Goal: Task Accomplishment & Management: Manage account settings

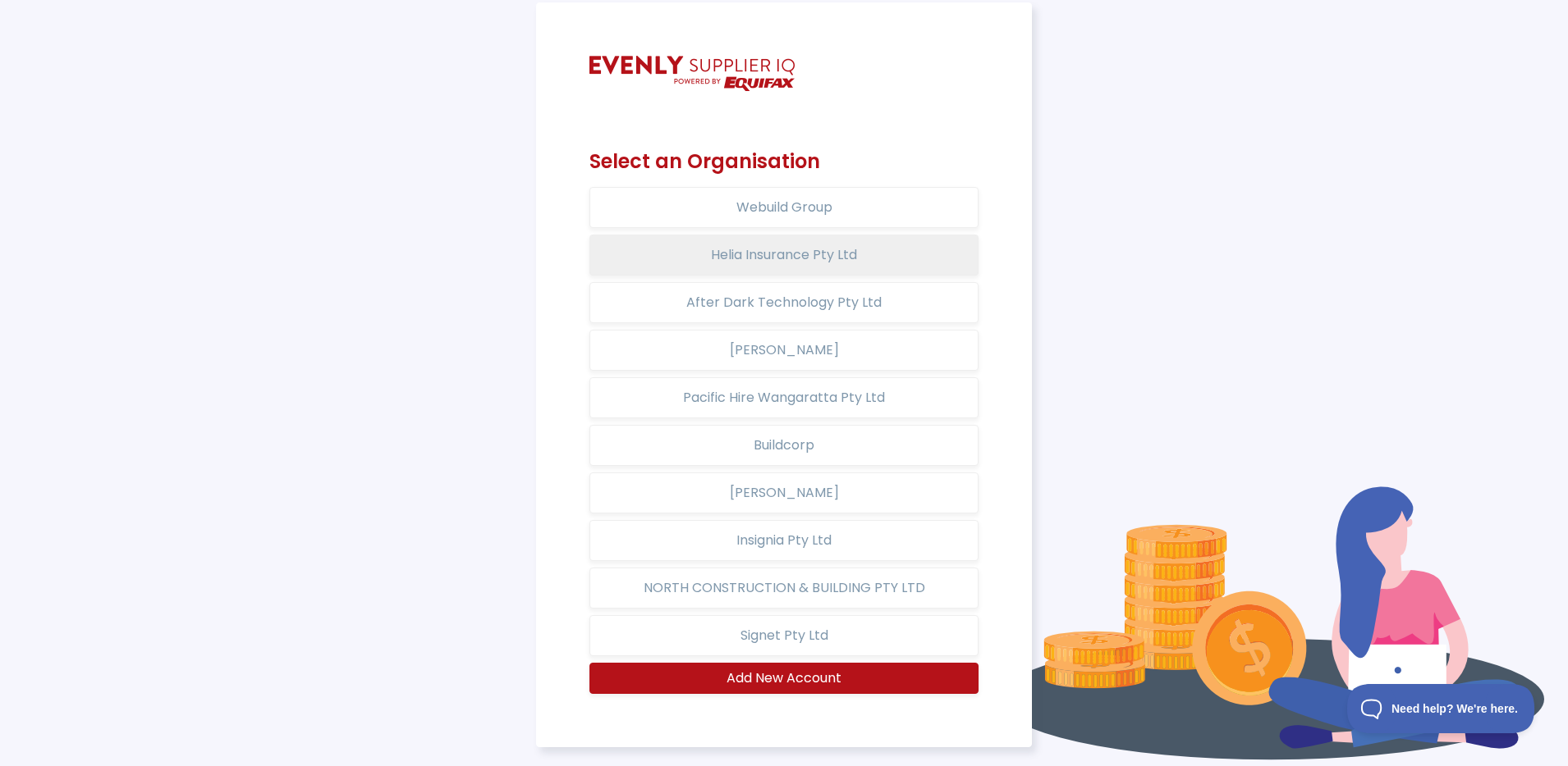
click at [812, 259] on button "Helia Insurance Pty Ltd" at bounding box center [784, 255] width 390 height 41
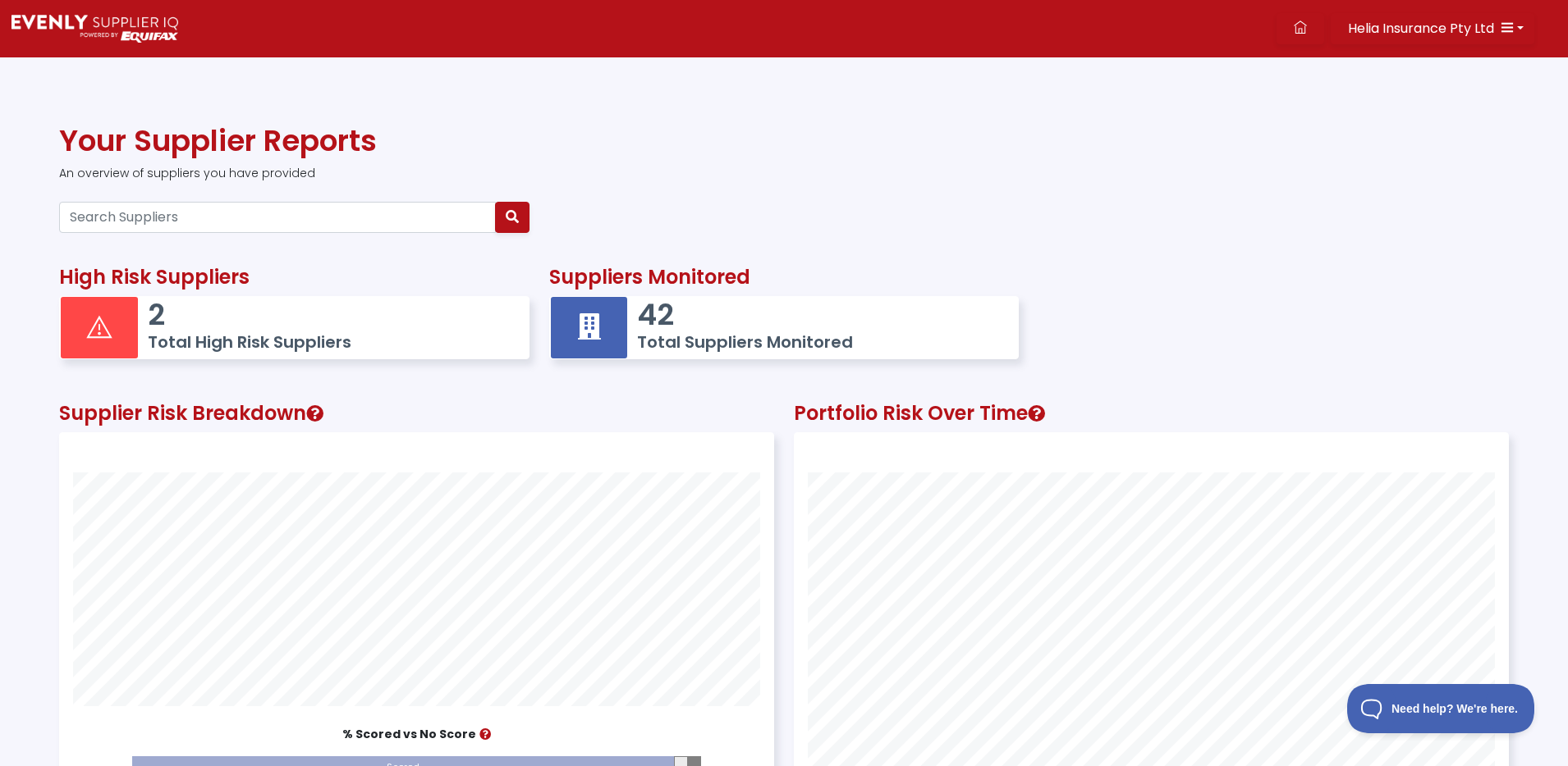
scroll to position [452, 713]
click at [160, 218] on input "Search Suppliers" at bounding box center [278, 218] width 437 height 31
type input "openai"
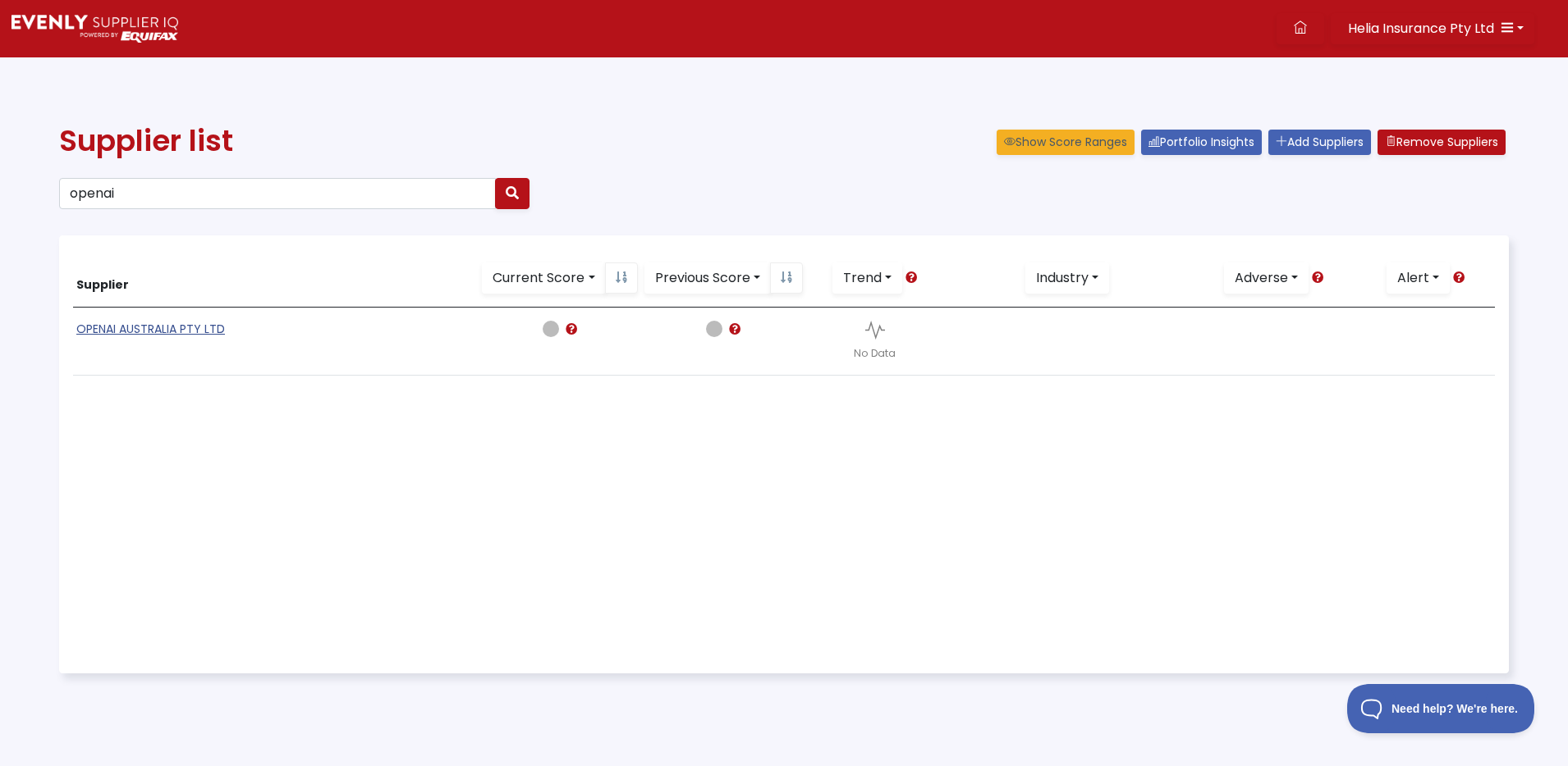
click at [132, 329] on link "OPENAI AUSTRALIA PTY LTD" at bounding box center [150, 329] width 149 height 16
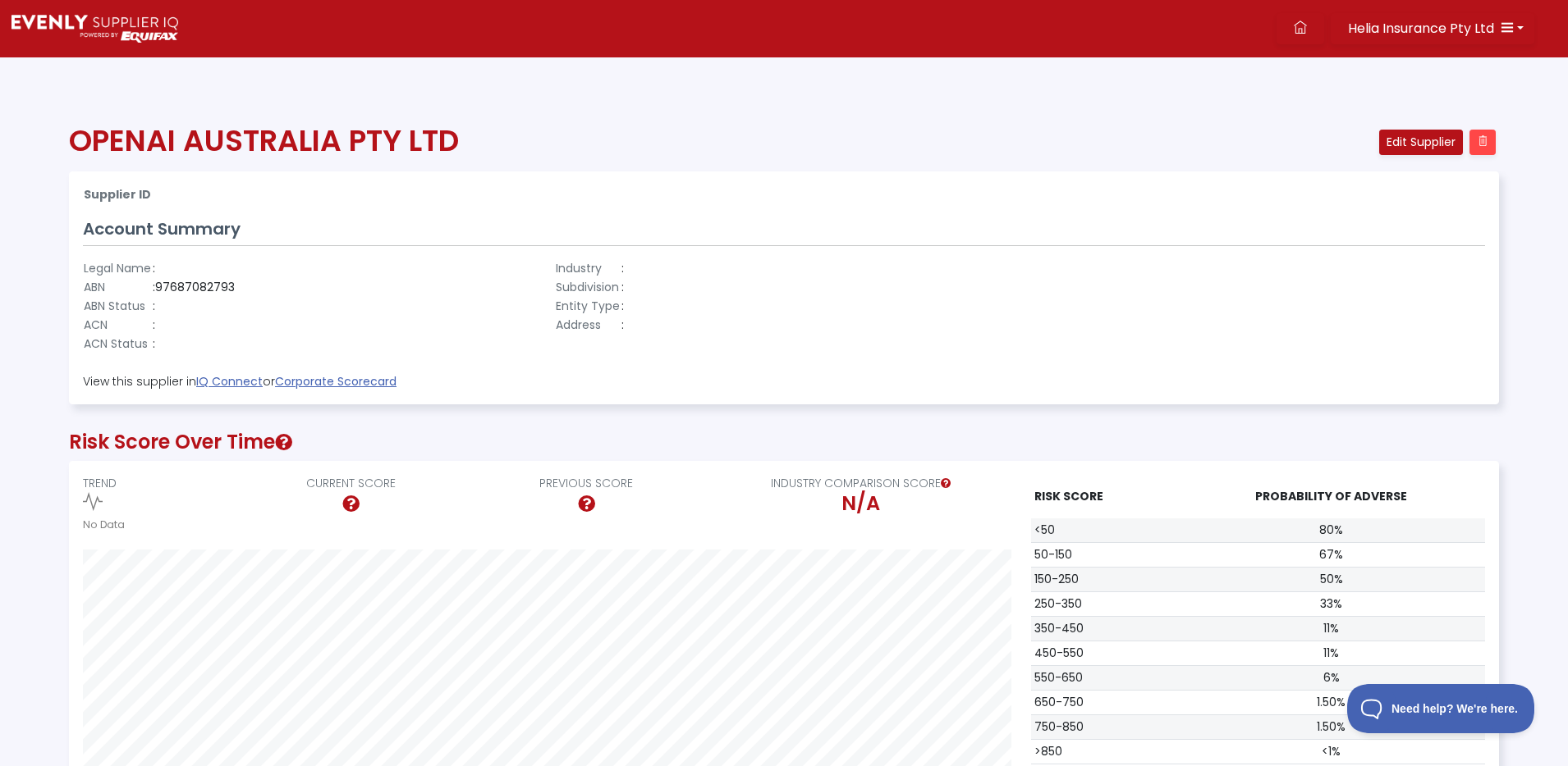
scroll to position [2, 0]
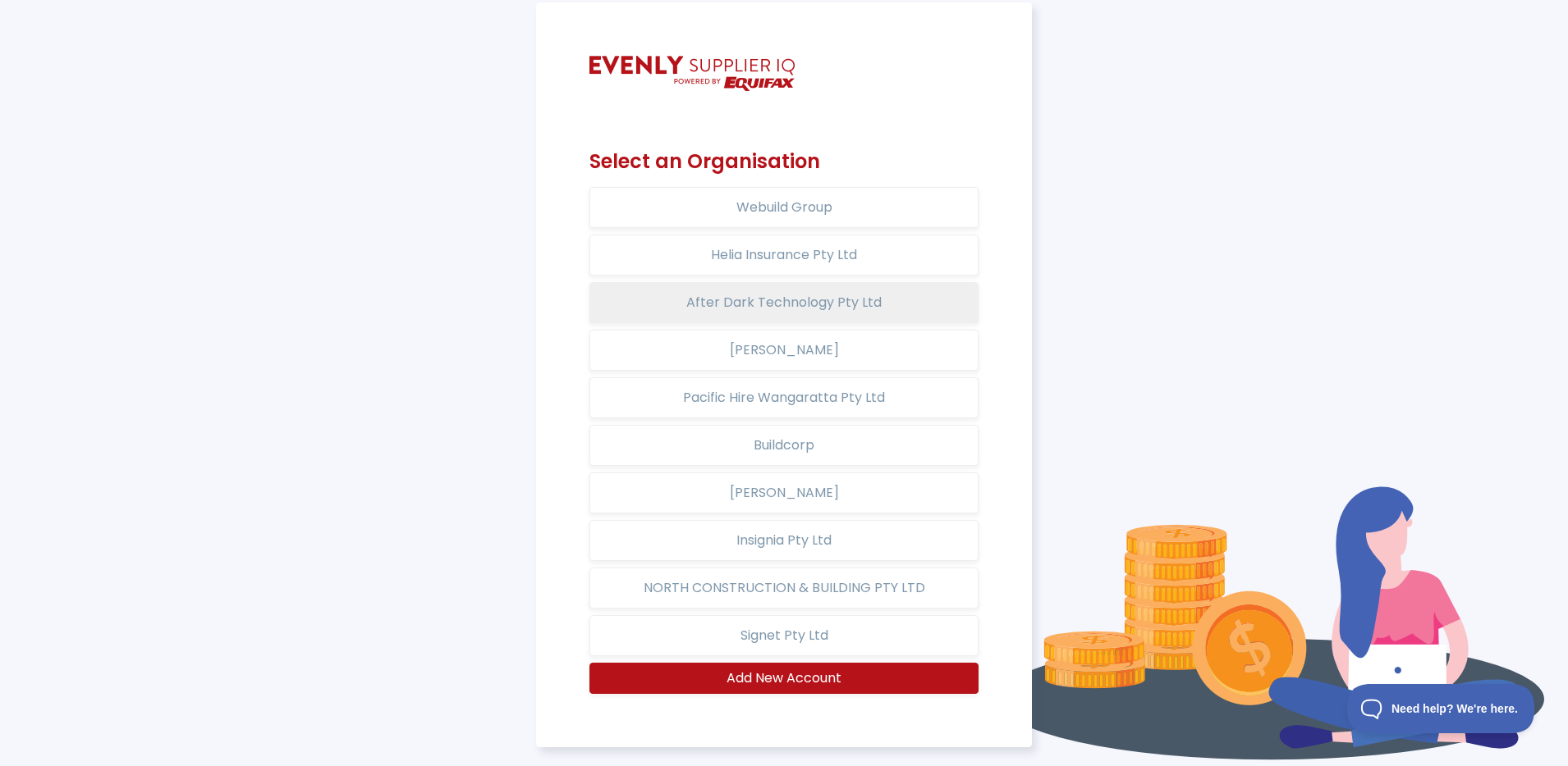
click at [820, 310] on button "After Dark Technology Pty Ltd" at bounding box center [784, 303] width 390 height 41
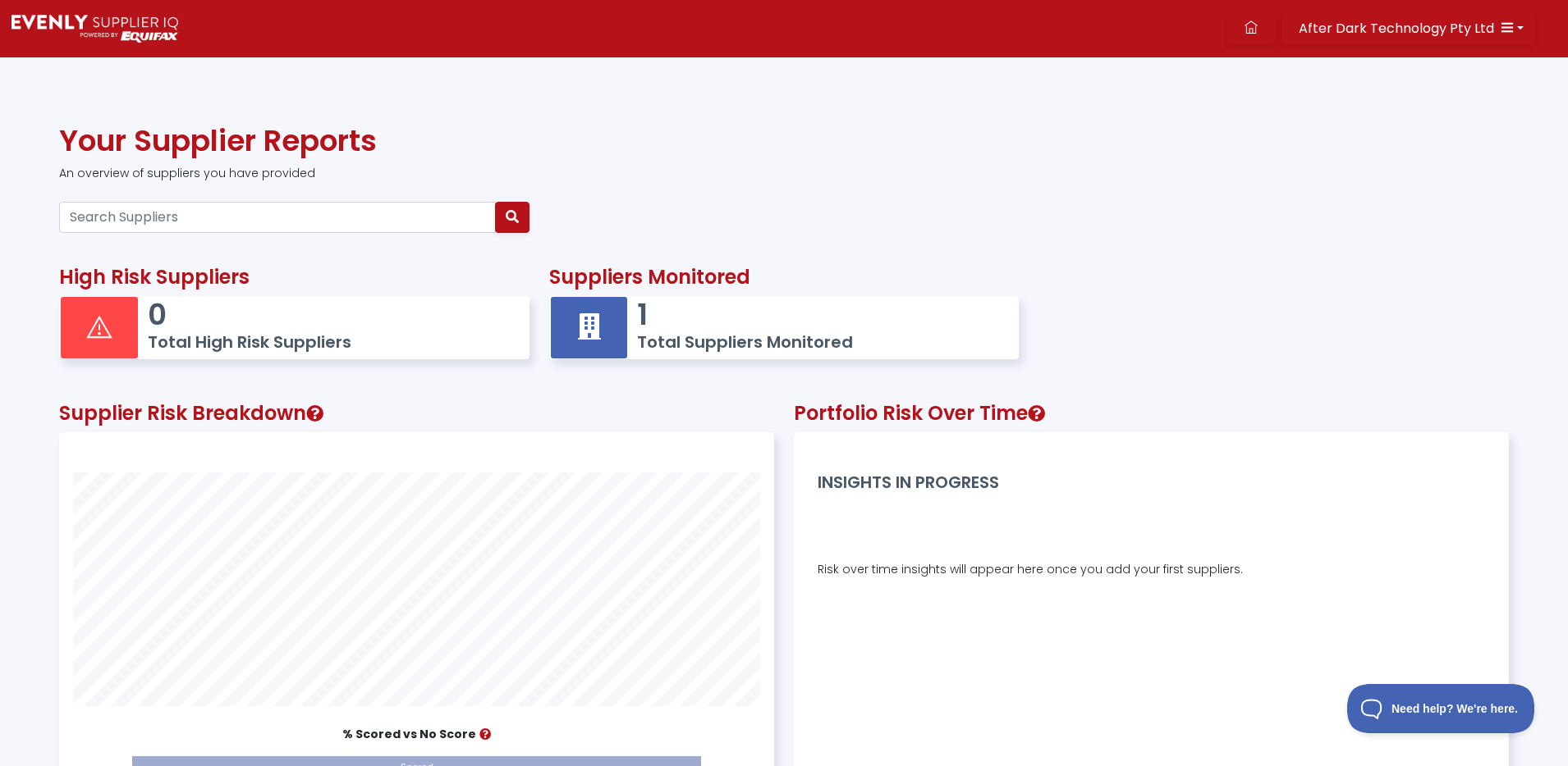
click at [725, 309] on p "1" at bounding box center [820, 314] width 366 height 35
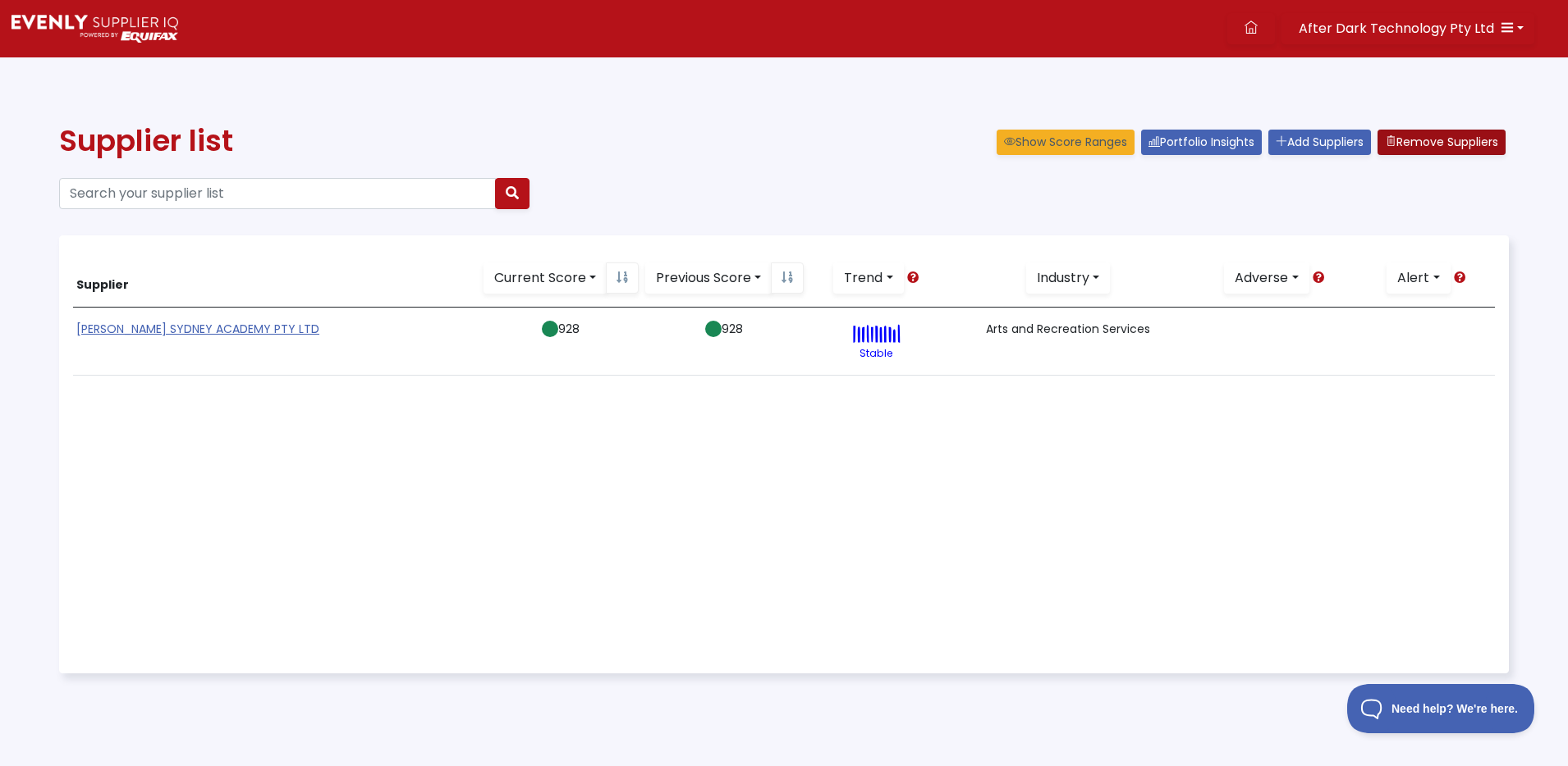
click at [1446, 149] on button "Remove Suppliers" at bounding box center [1442, 142] width 128 height 25
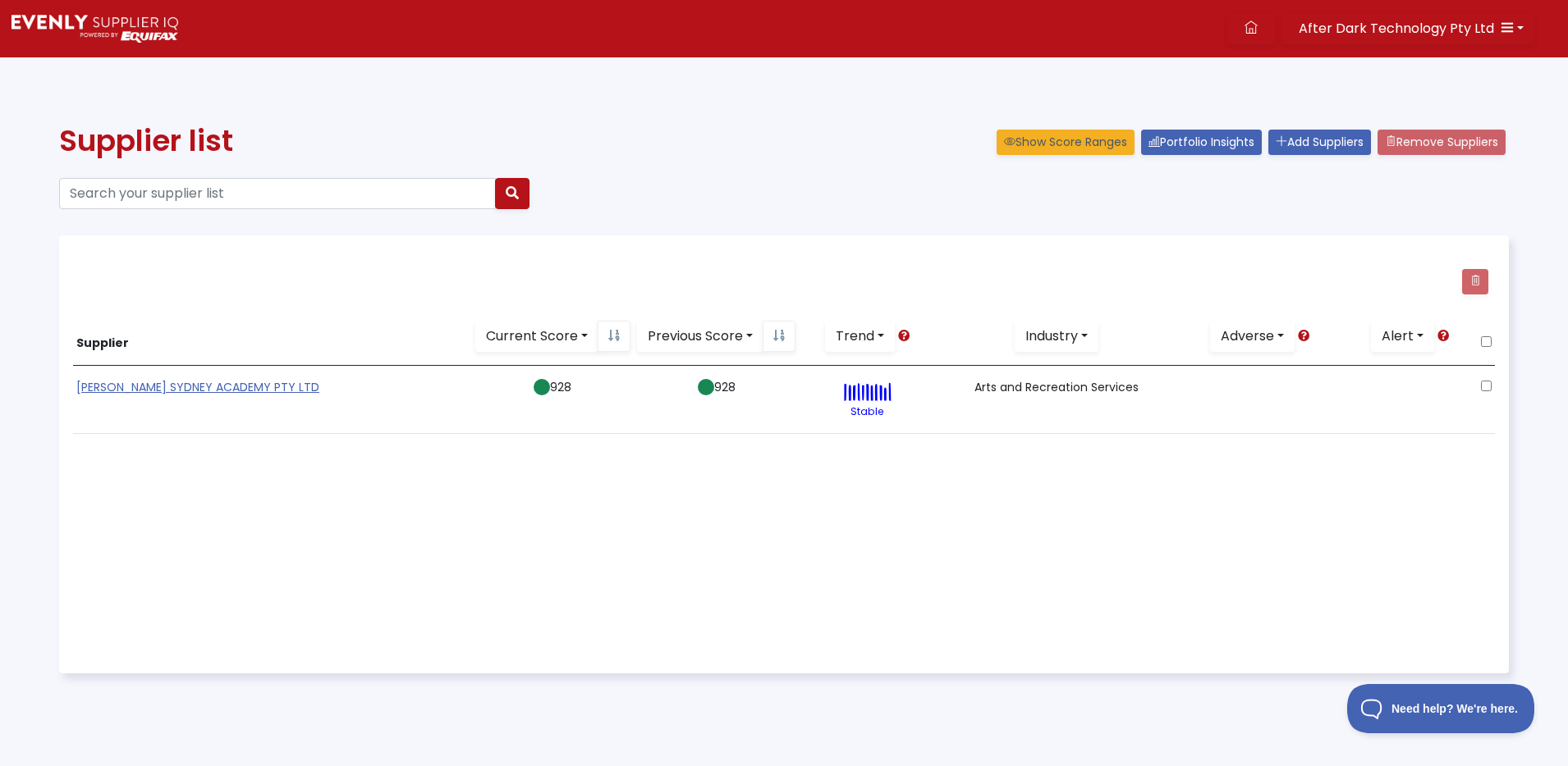
click at [1485, 383] on input "checkbox" at bounding box center [1486, 386] width 11 height 11
checkbox input "true"
click at [1478, 273] on button at bounding box center [1475, 282] width 26 height 25
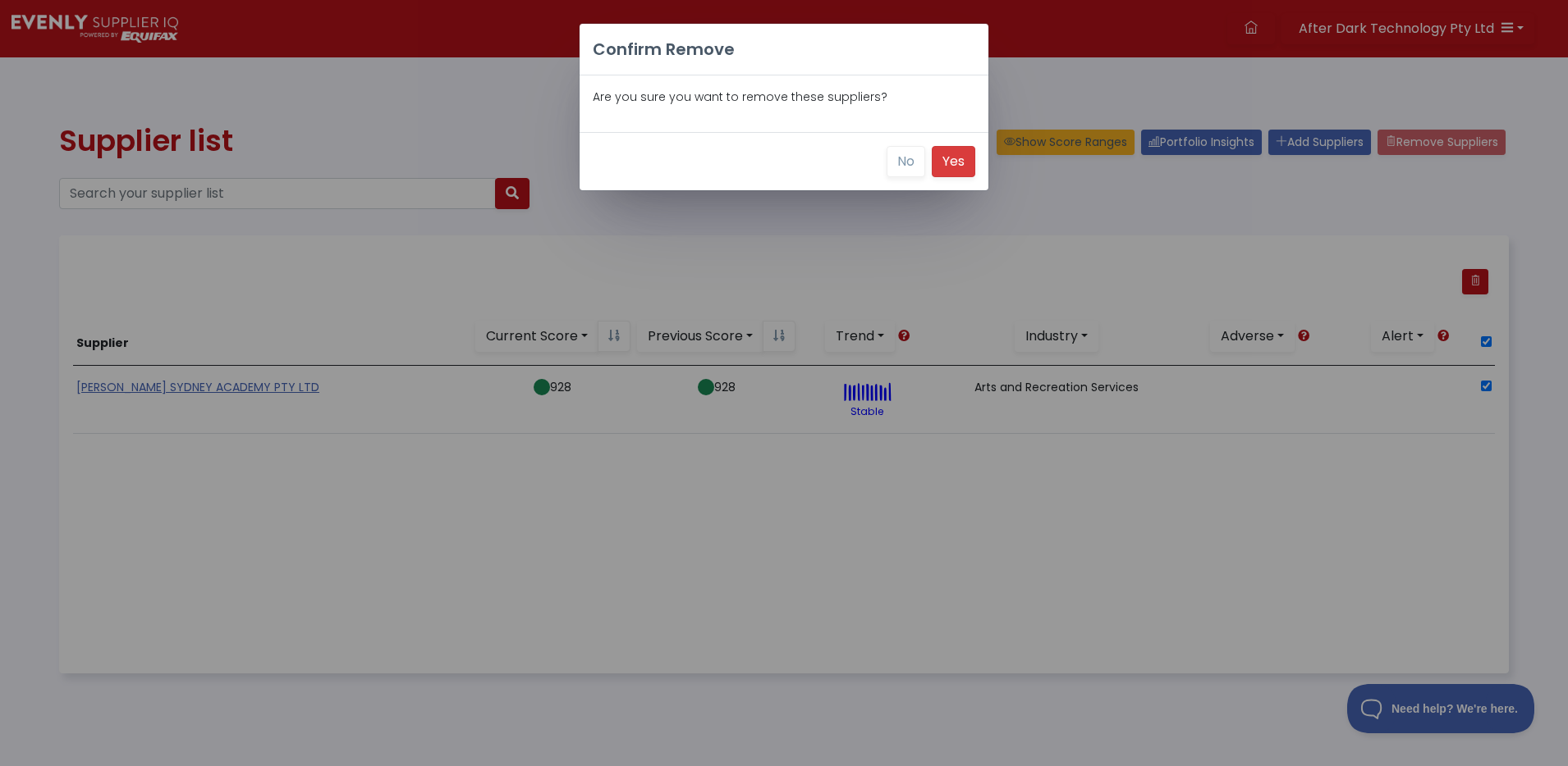
click at [959, 164] on button "Yes" at bounding box center [953, 162] width 44 height 31
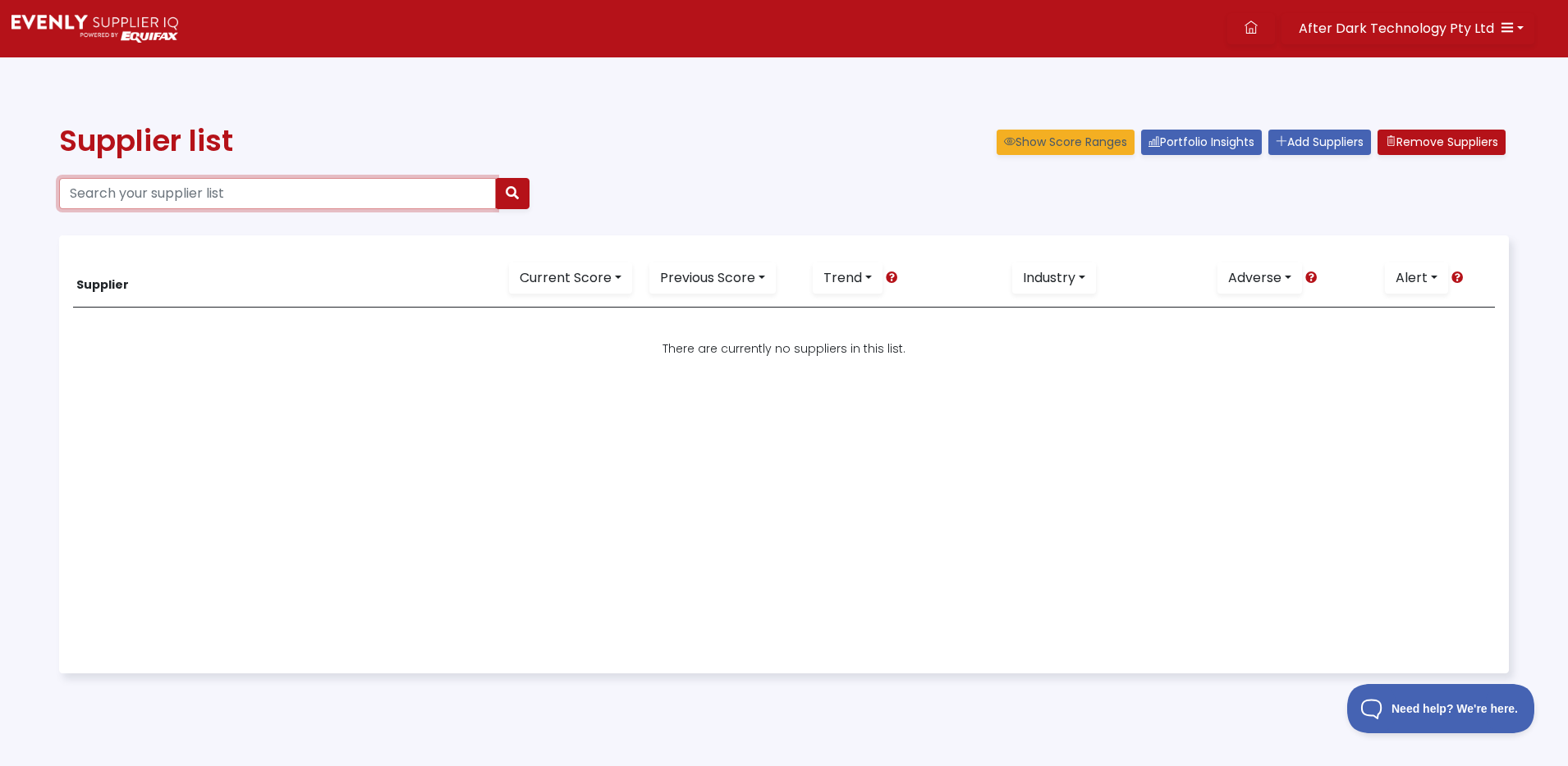
click at [334, 195] on input "Search your supplier list" at bounding box center [278, 194] width 437 height 31
paste input "51165624377"
type input "51165624377"
click at [522, 194] on button "button" at bounding box center [513, 194] width 34 height 31
click at [121, 28] on img at bounding box center [94, 29] width 167 height 28
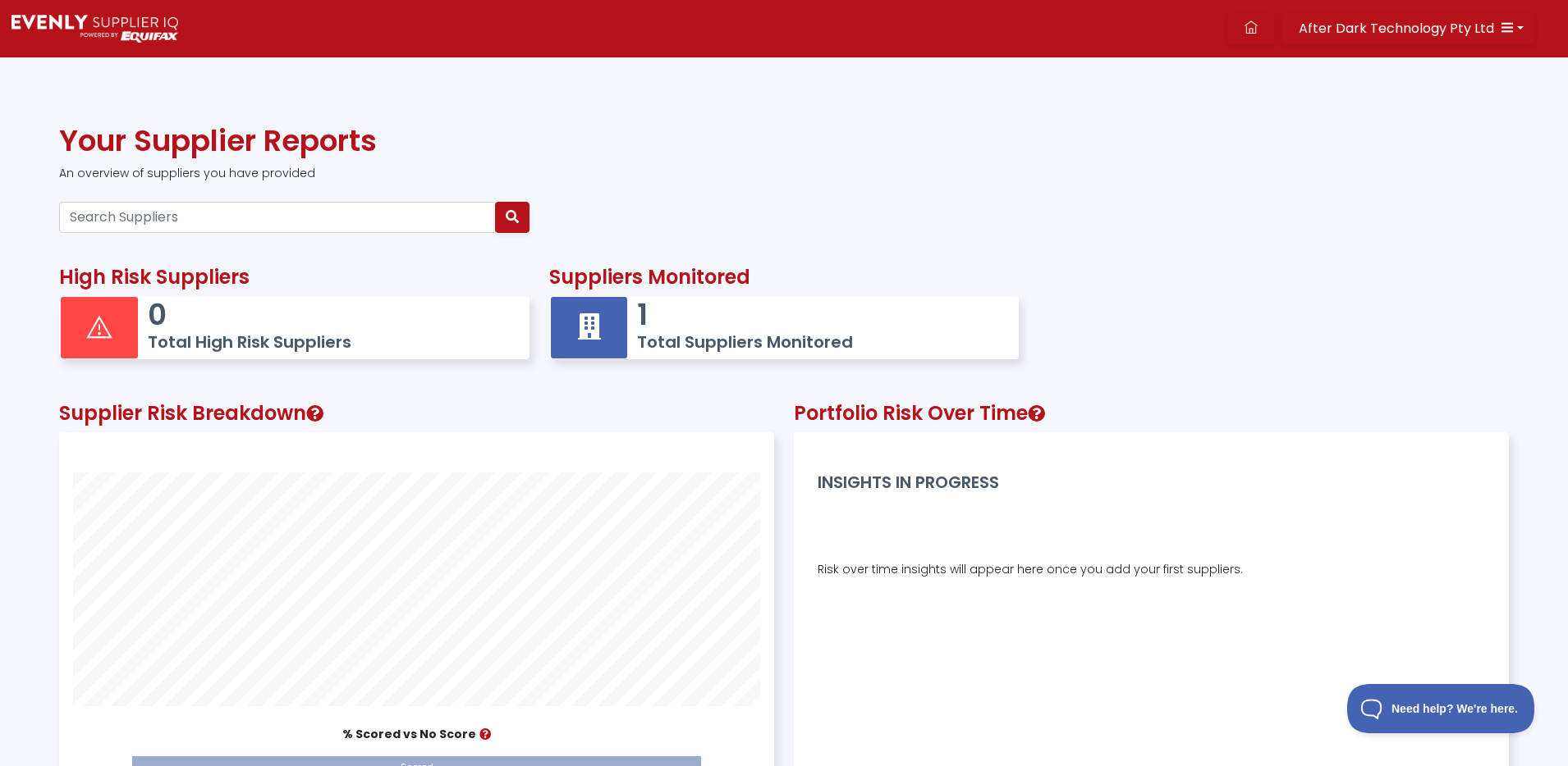
click at [697, 333] on h5 "Total Suppliers Monitored" at bounding box center [820, 342] width 366 height 20
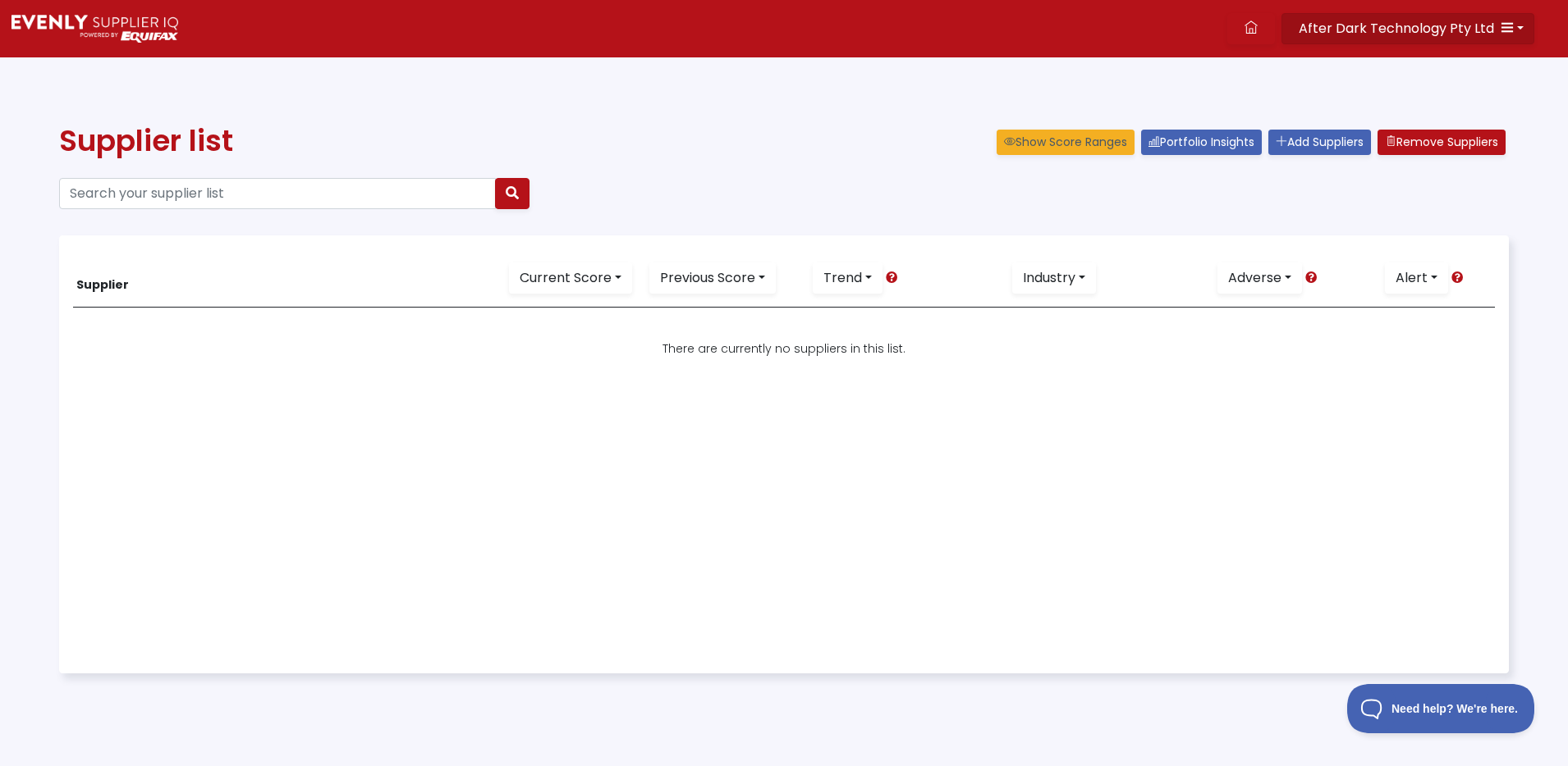
click at [1511, 26] on icon "button" at bounding box center [1507, 27] width 13 height 13
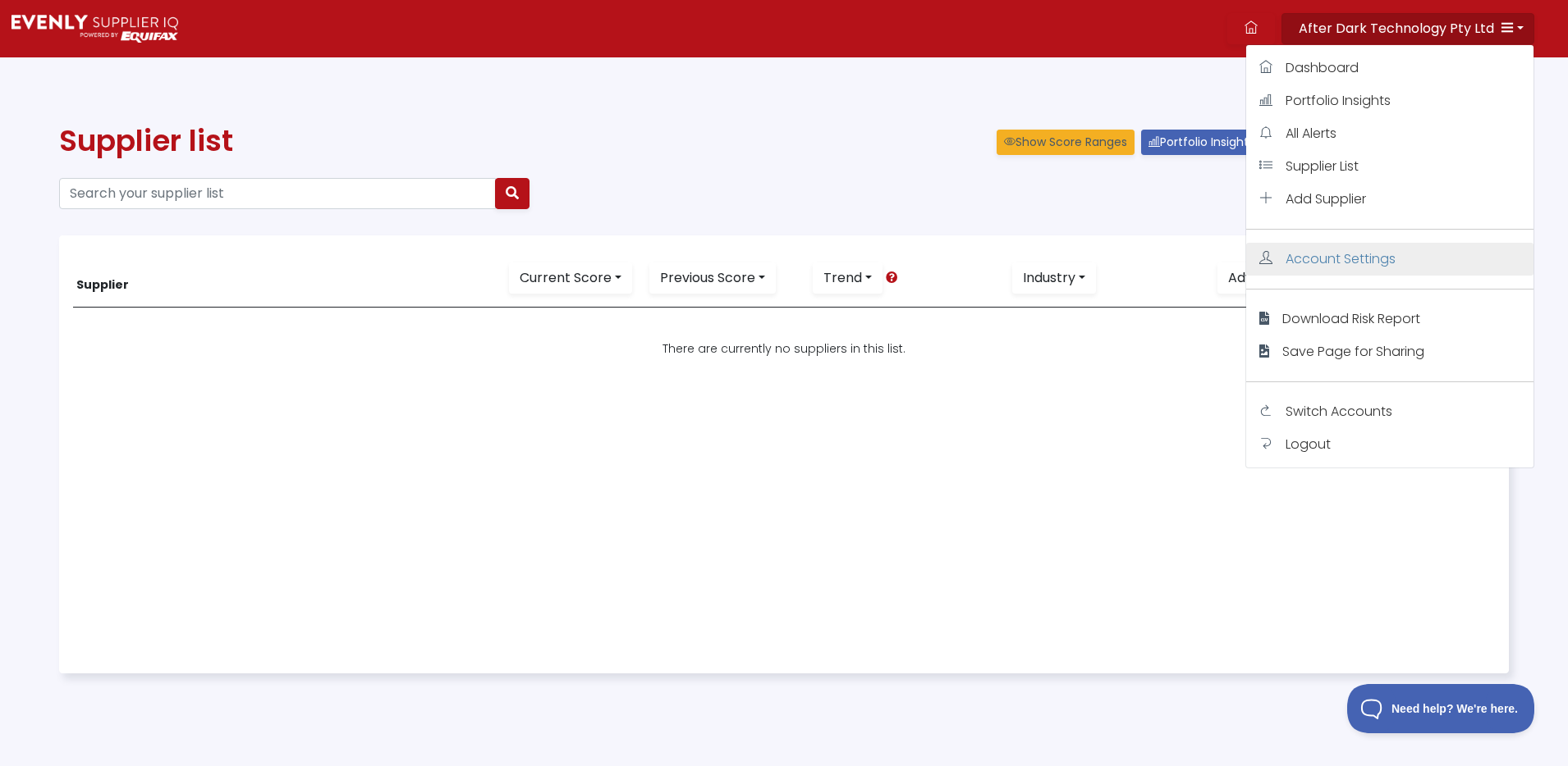
click at [1355, 255] on span "Account Settings" at bounding box center [1340, 259] width 110 height 19
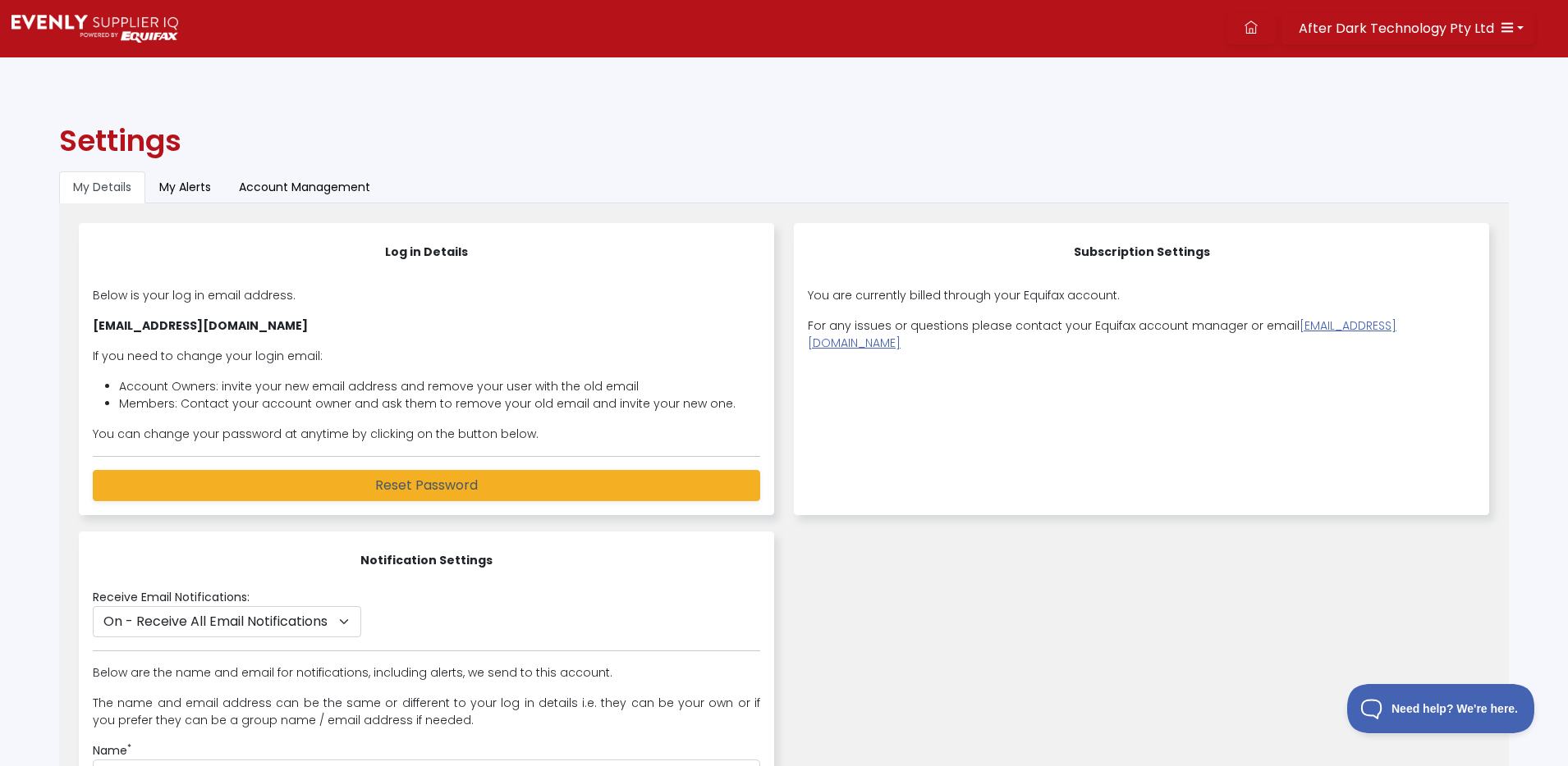
scroll to position [2, 0]
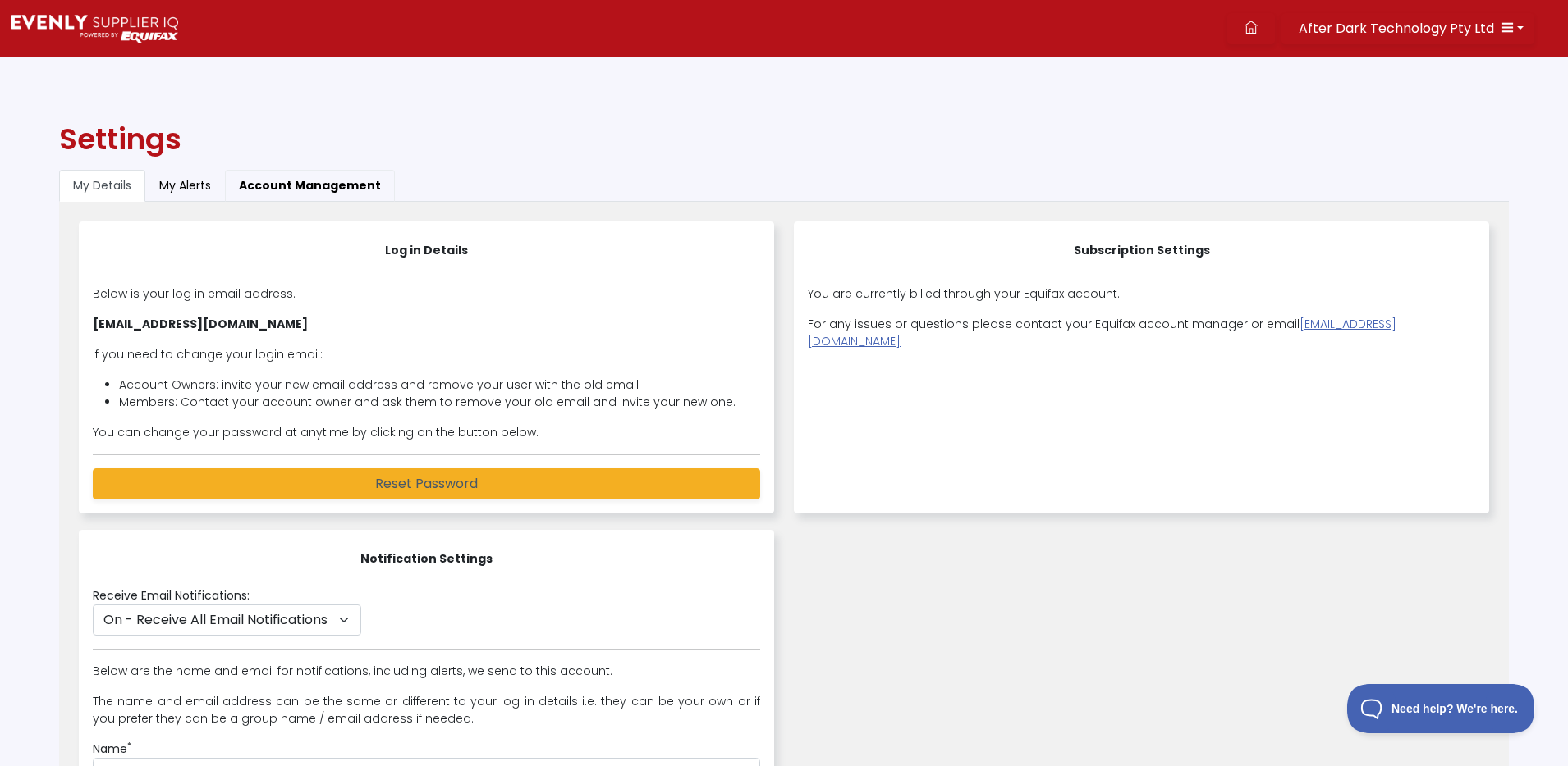
click at [321, 174] on button "Account Management" at bounding box center [310, 186] width 170 height 32
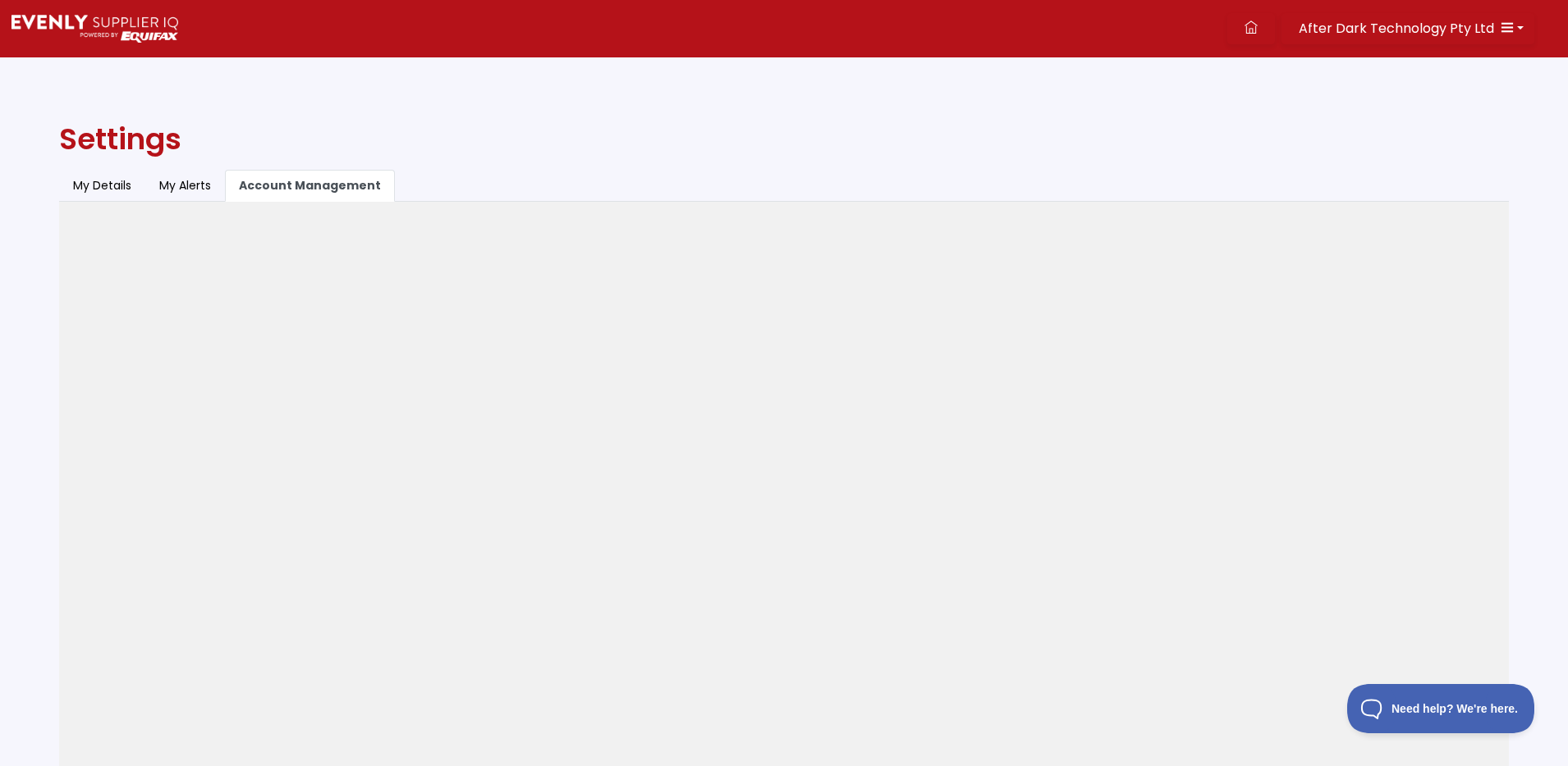
scroll to position [0, 0]
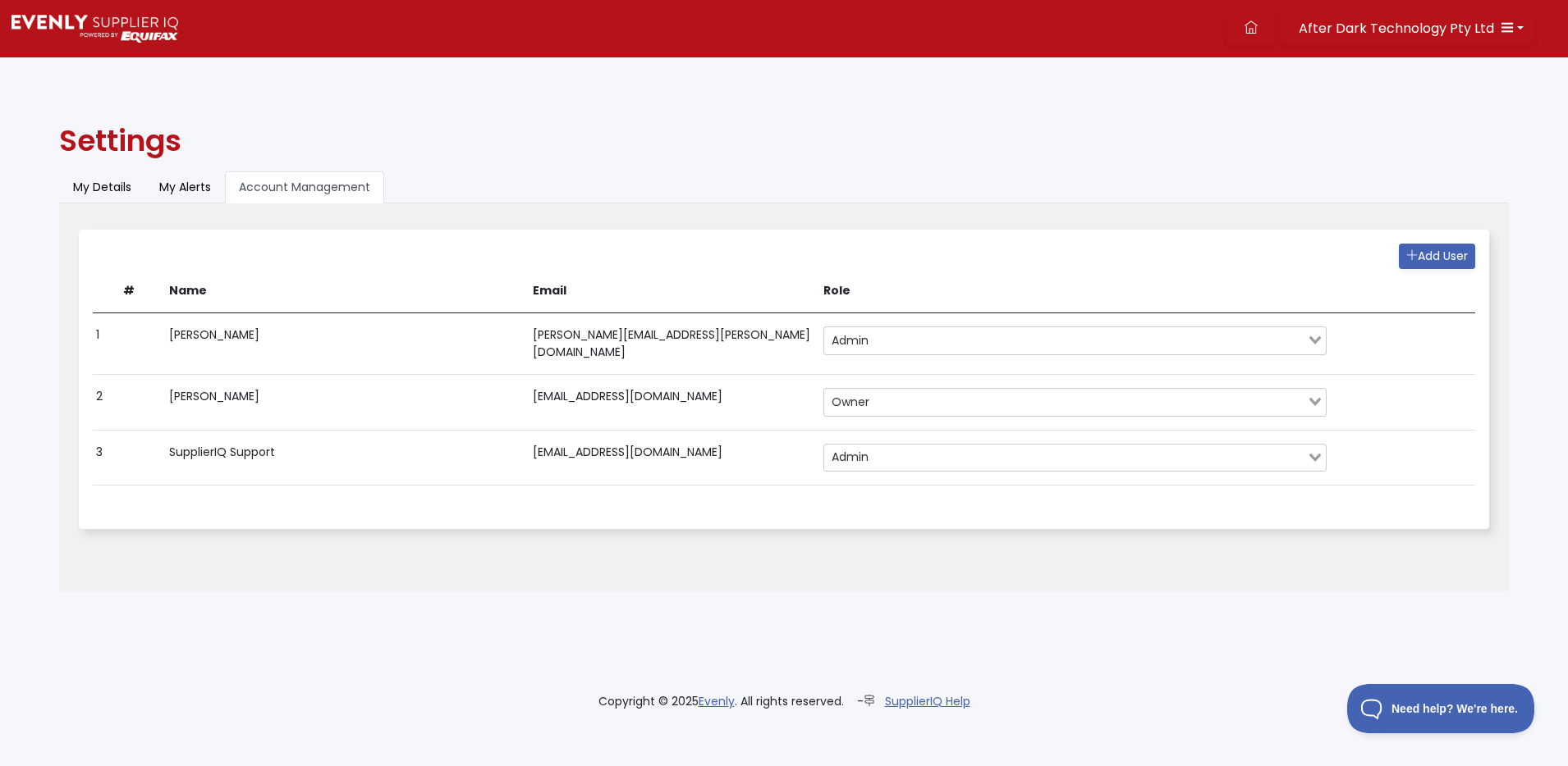
click at [1316, 339] on icon "Search for option" at bounding box center [1315, 341] width 11 height 8
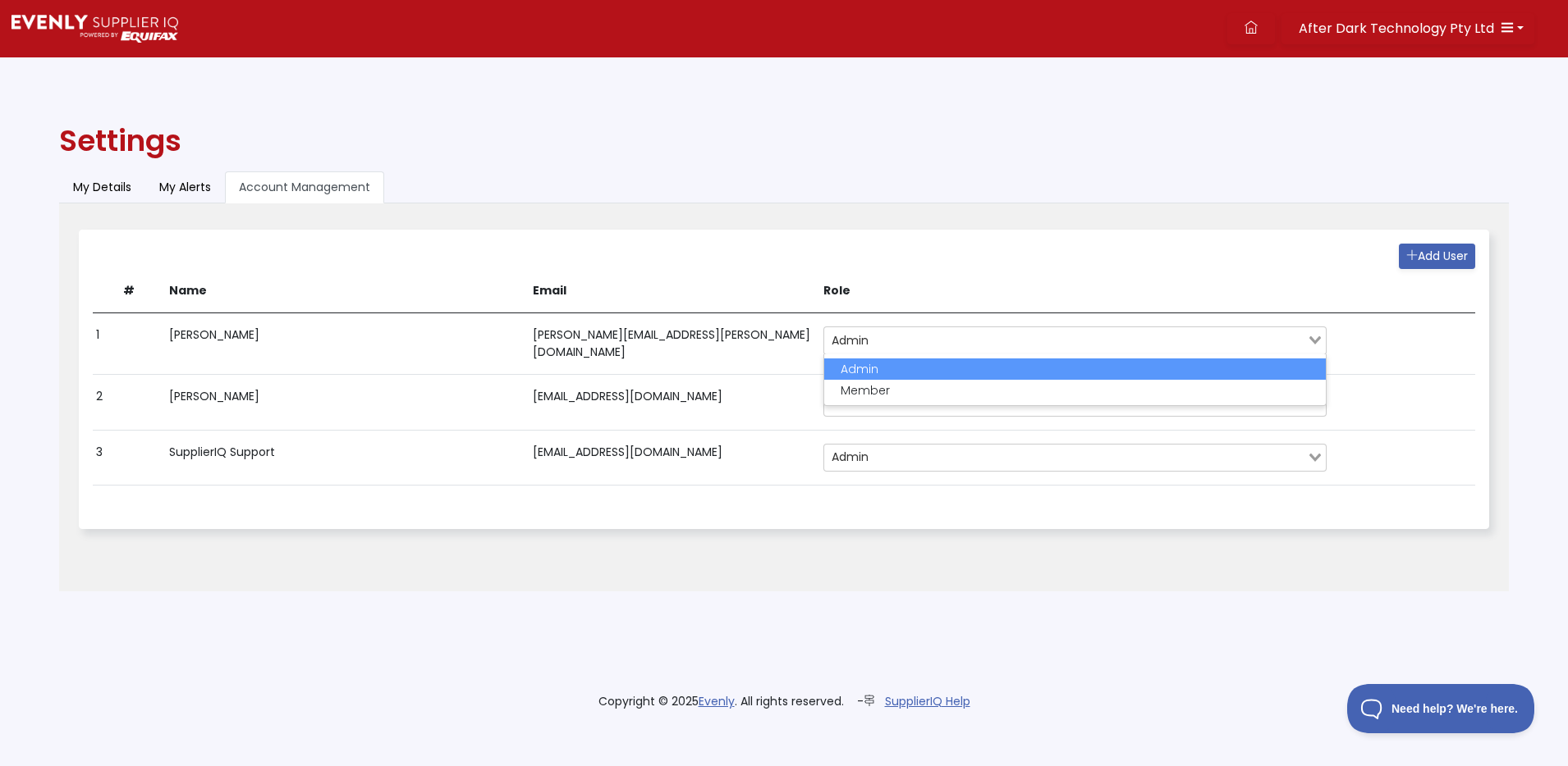
drag, startPoint x: 888, startPoint y: 185, endPoint x: 885, endPoint y: 195, distance: 10.4
click at [885, 188] on ul "My Details My Alerts Account Management" at bounding box center [784, 187] width 1450 height 32
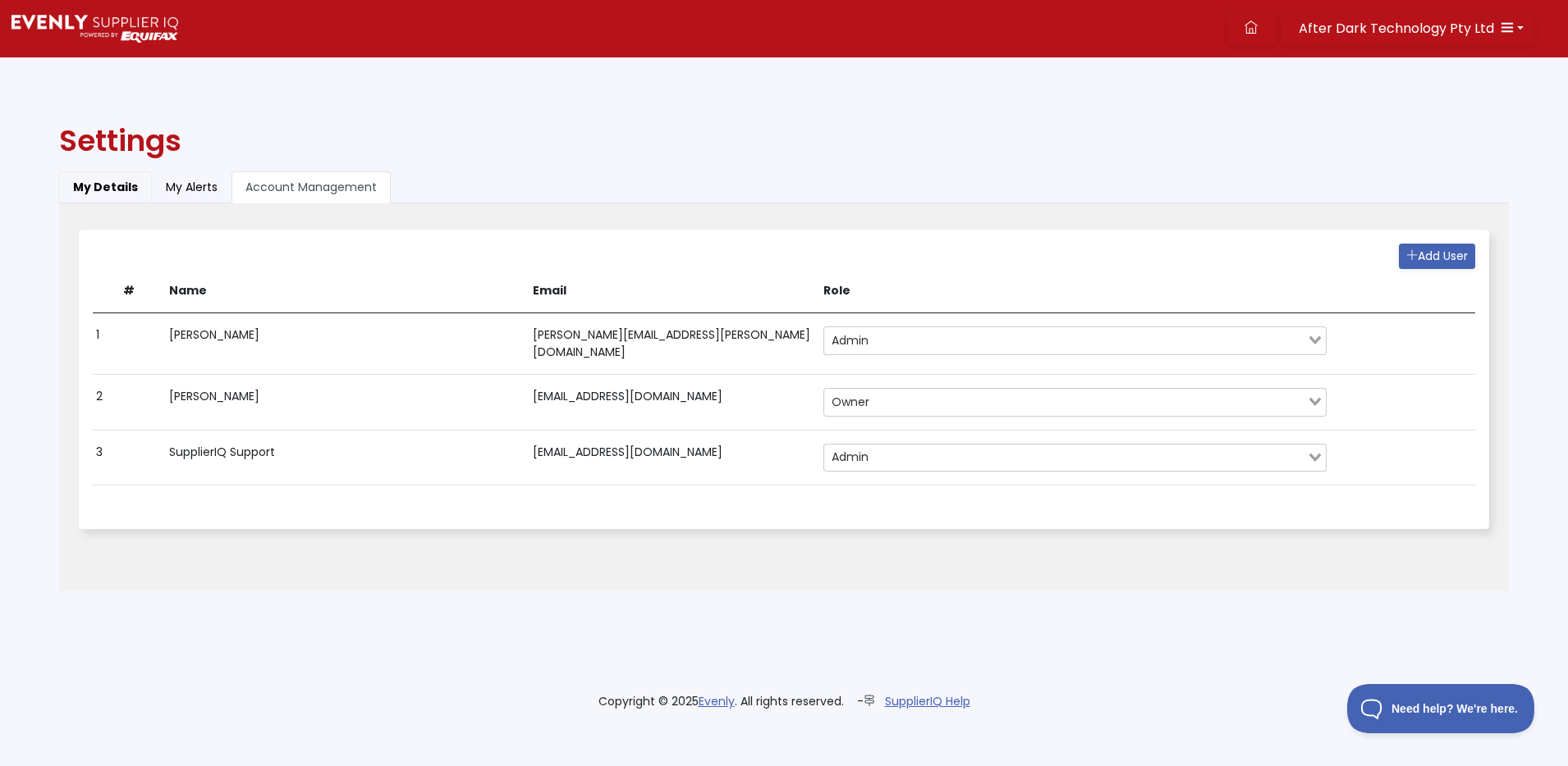
click at [115, 181] on button "My Details" at bounding box center [105, 187] width 93 height 32
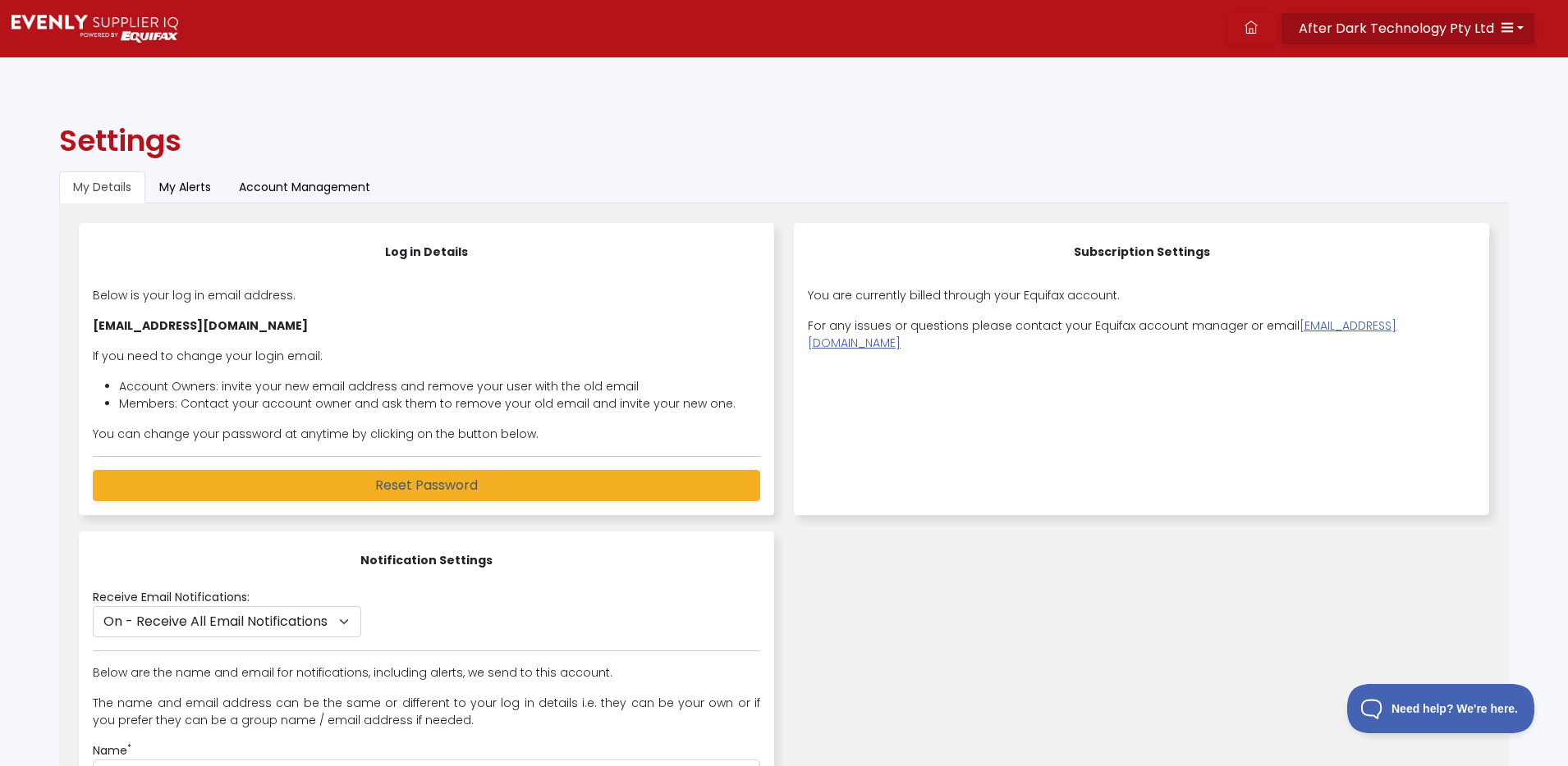
click at [1431, 27] on span "After Dark Technology Pty Ltd" at bounding box center [1396, 28] width 195 height 19
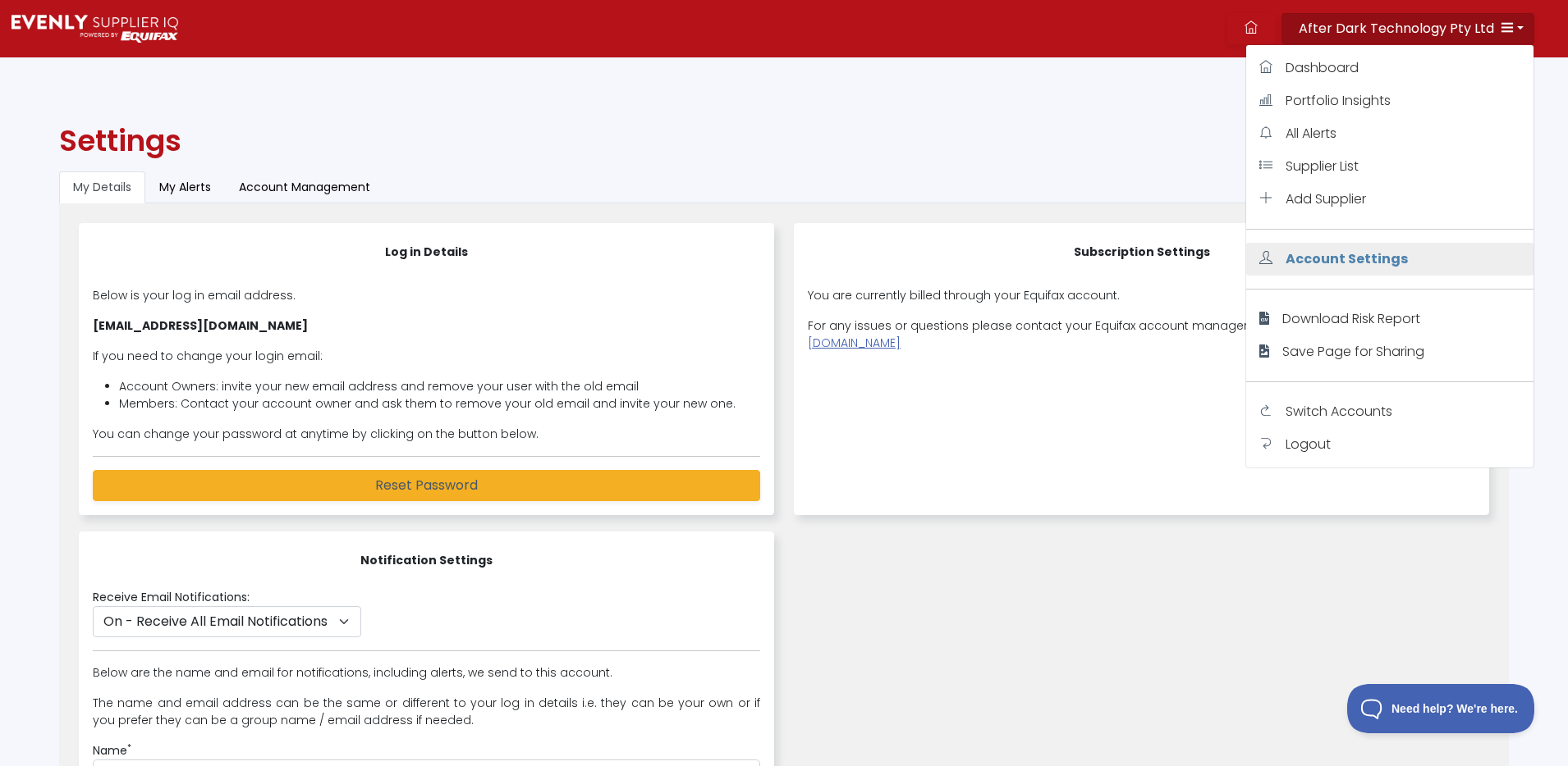
click at [1354, 254] on span "Account Settings" at bounding box center [1346, 259] width 122 height 19
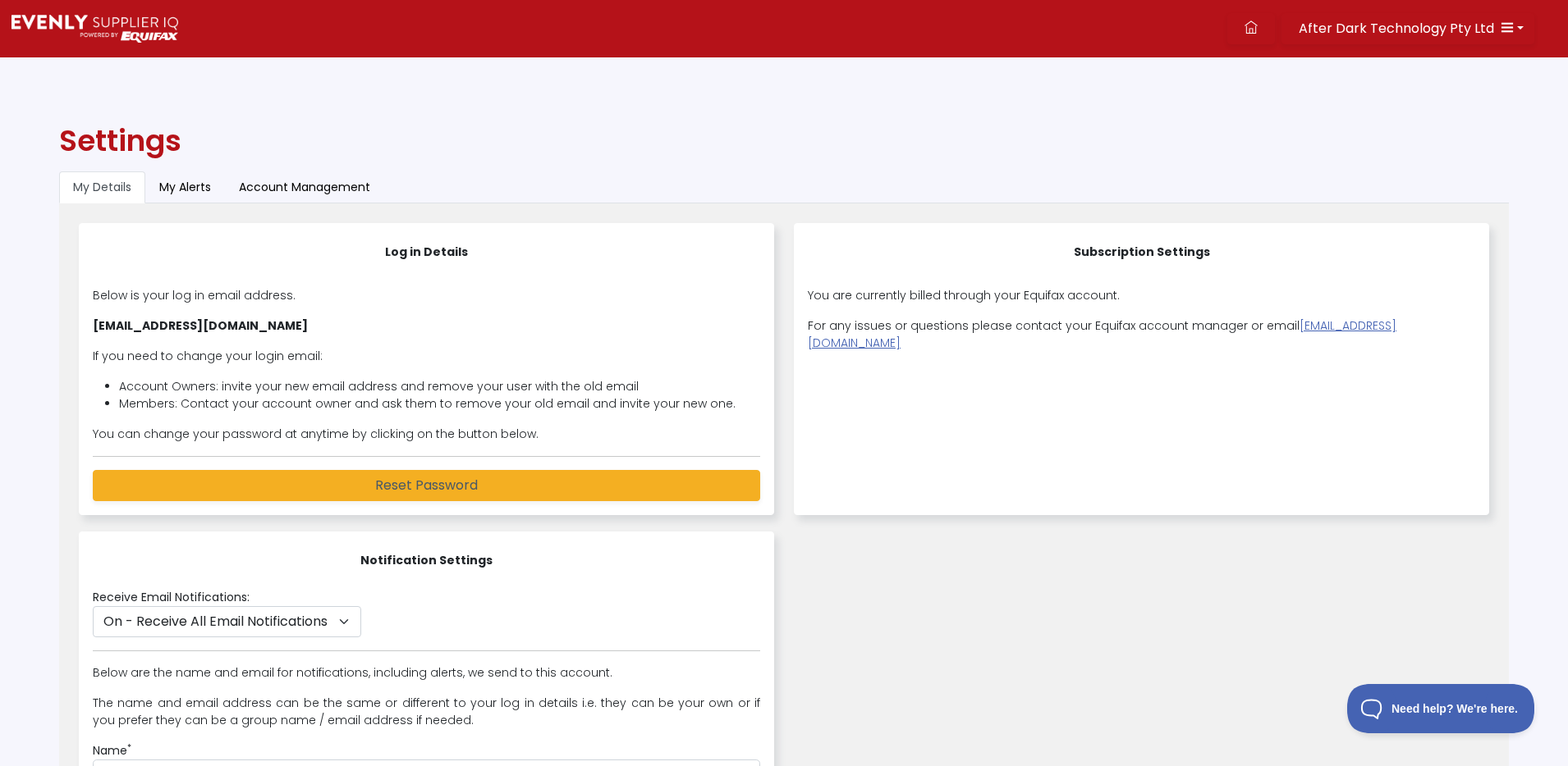
scroll to position [1, 0]
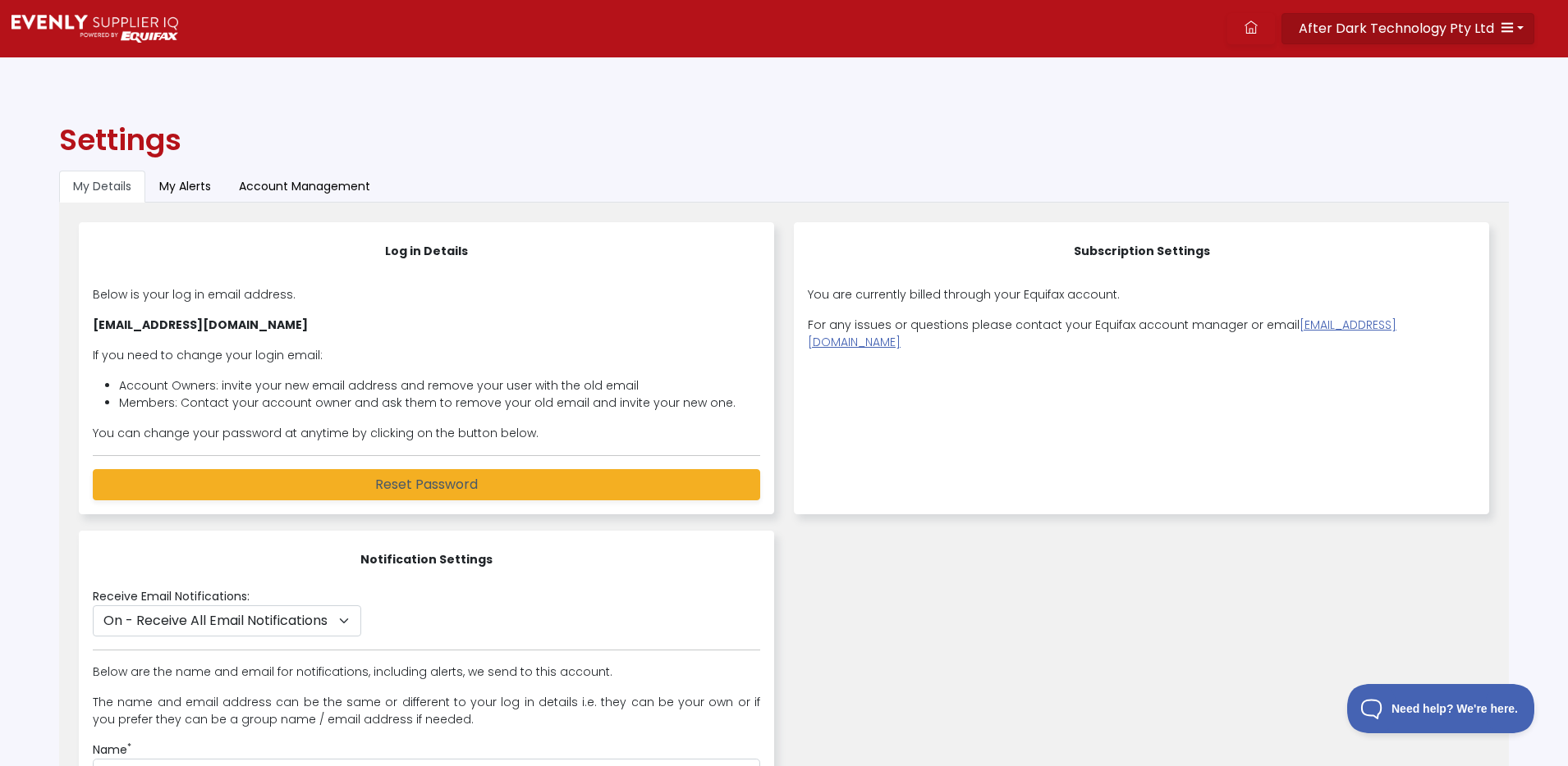
click at [1514, 30] on button "After Dark Technology Pty Ltd" at bounding box center [1408, 29] width 253 height 31
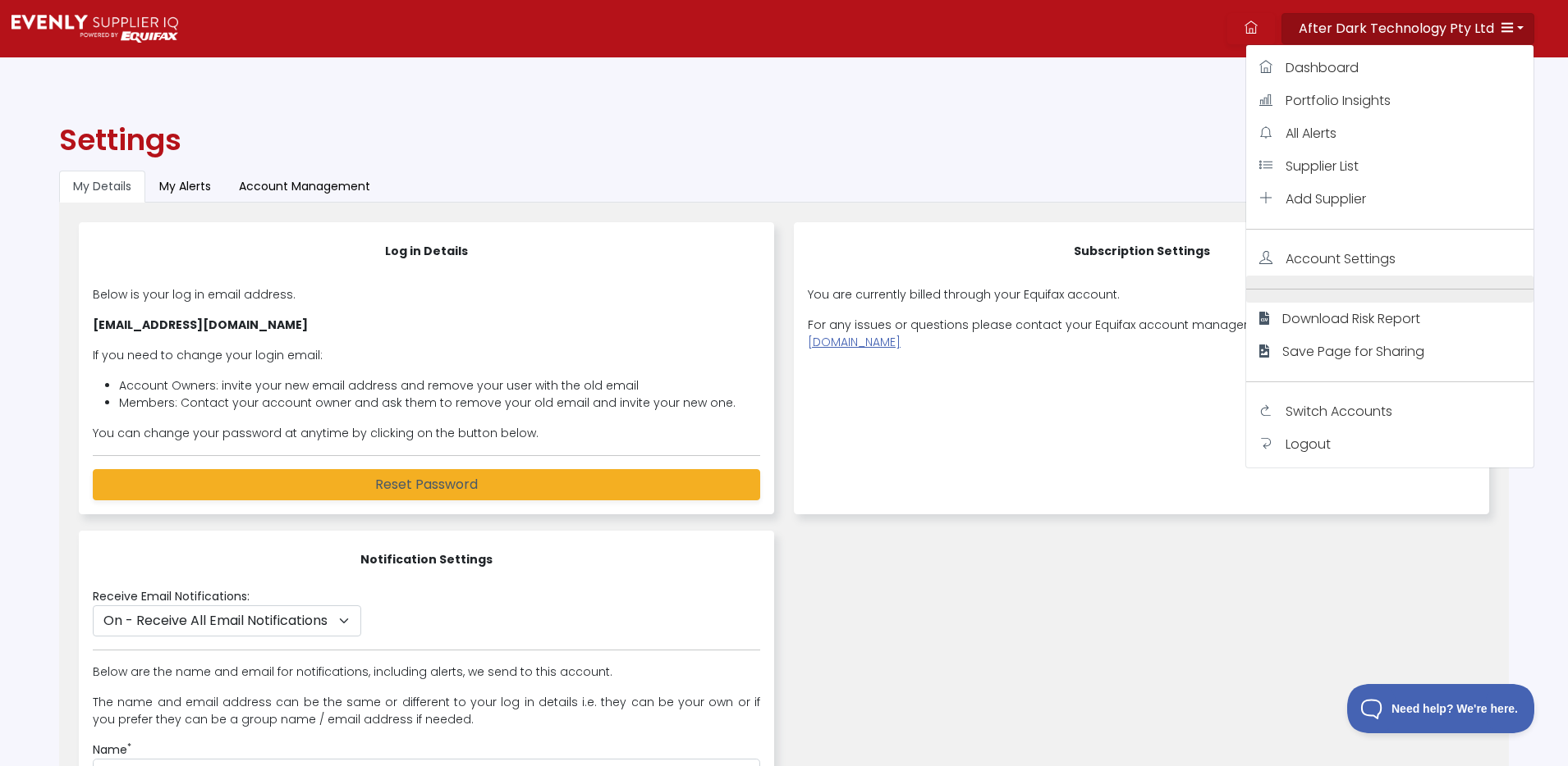
scroll to position [0, 0]
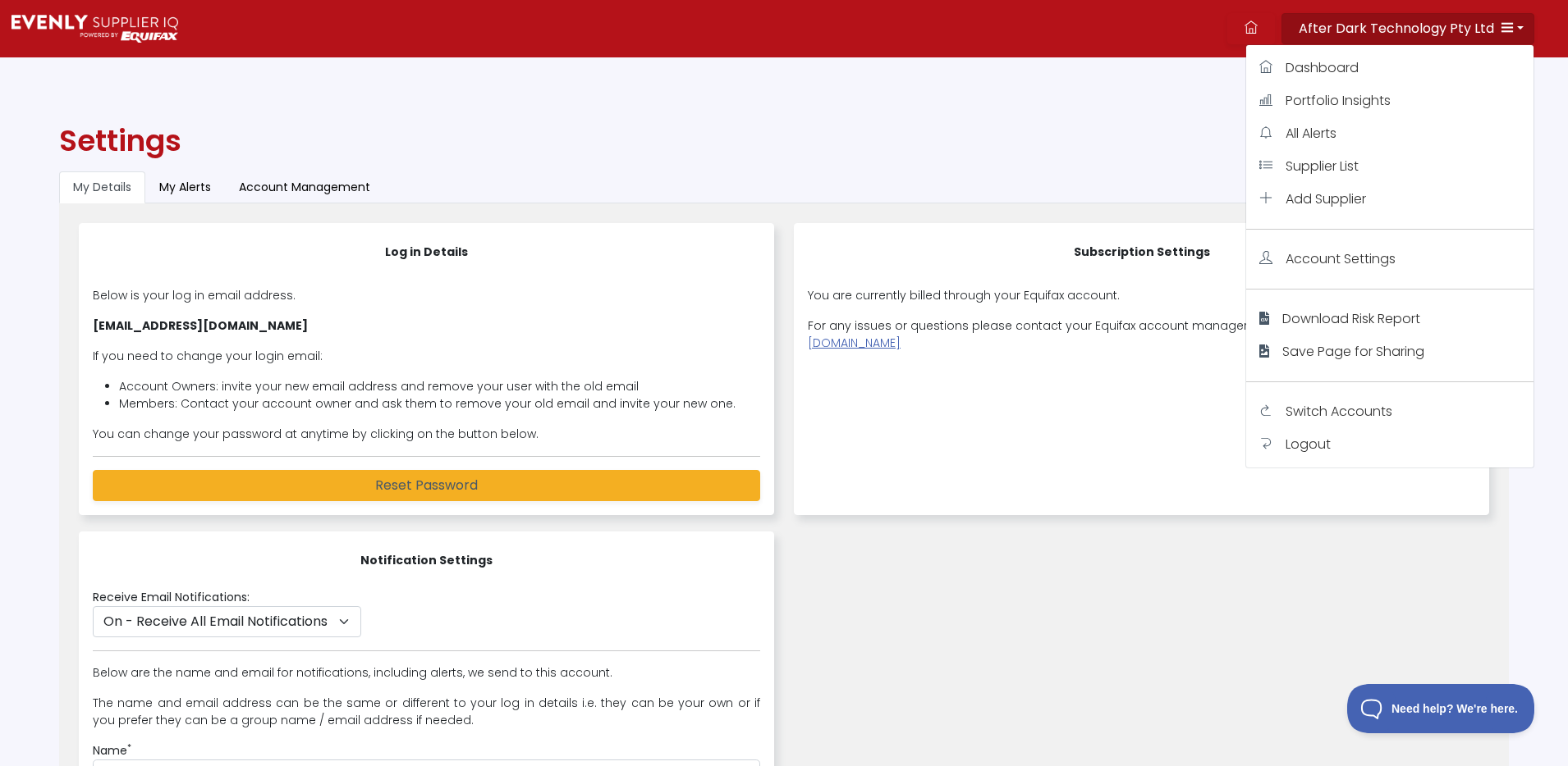
click at [1360, 411] on span "Switch Accounts" at bounding box center [1339, 411] width 107 height 19
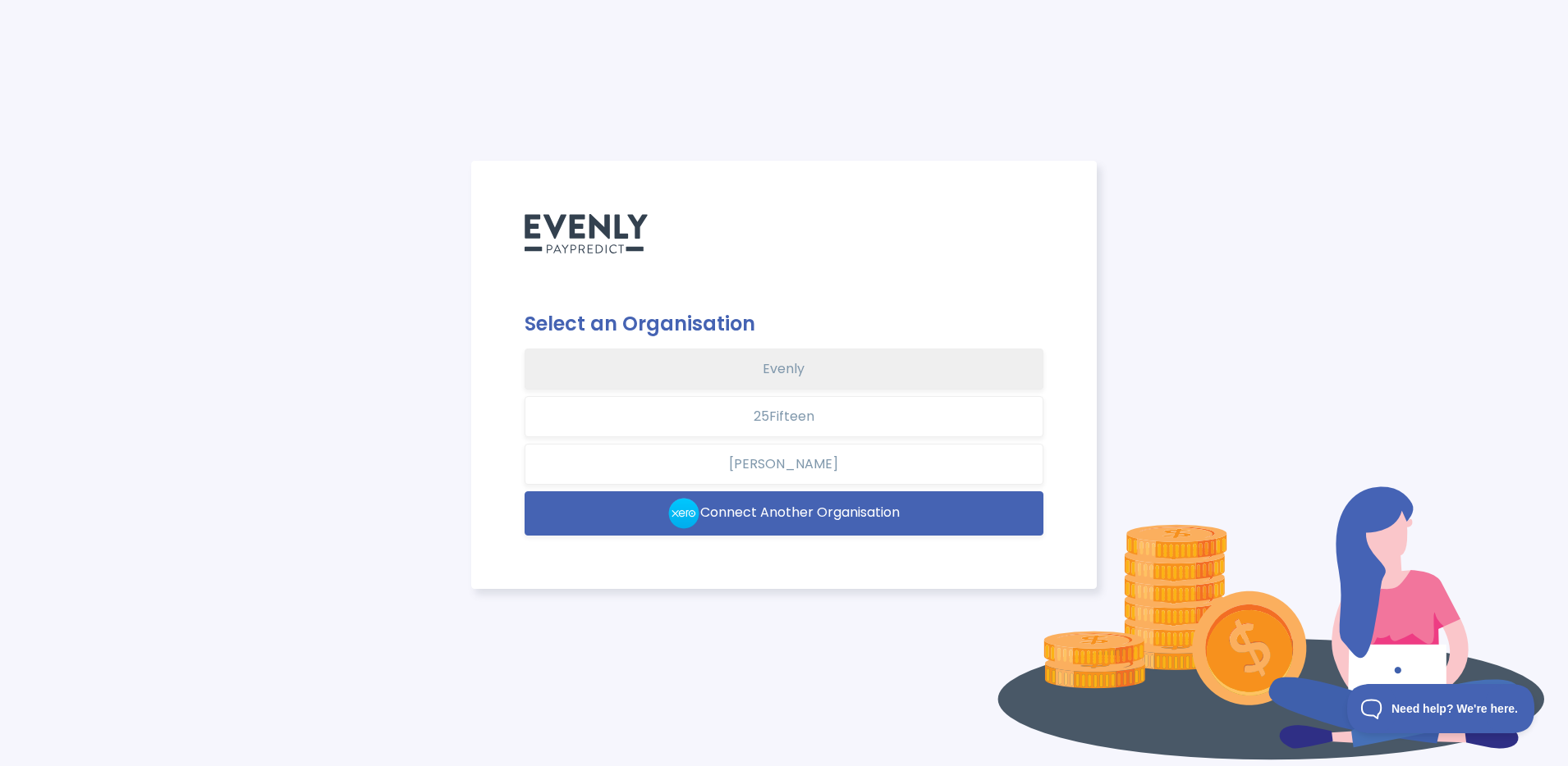
click at [774, 376] on button "Evenly" at bounding box center [784, 369] width 519 height 41
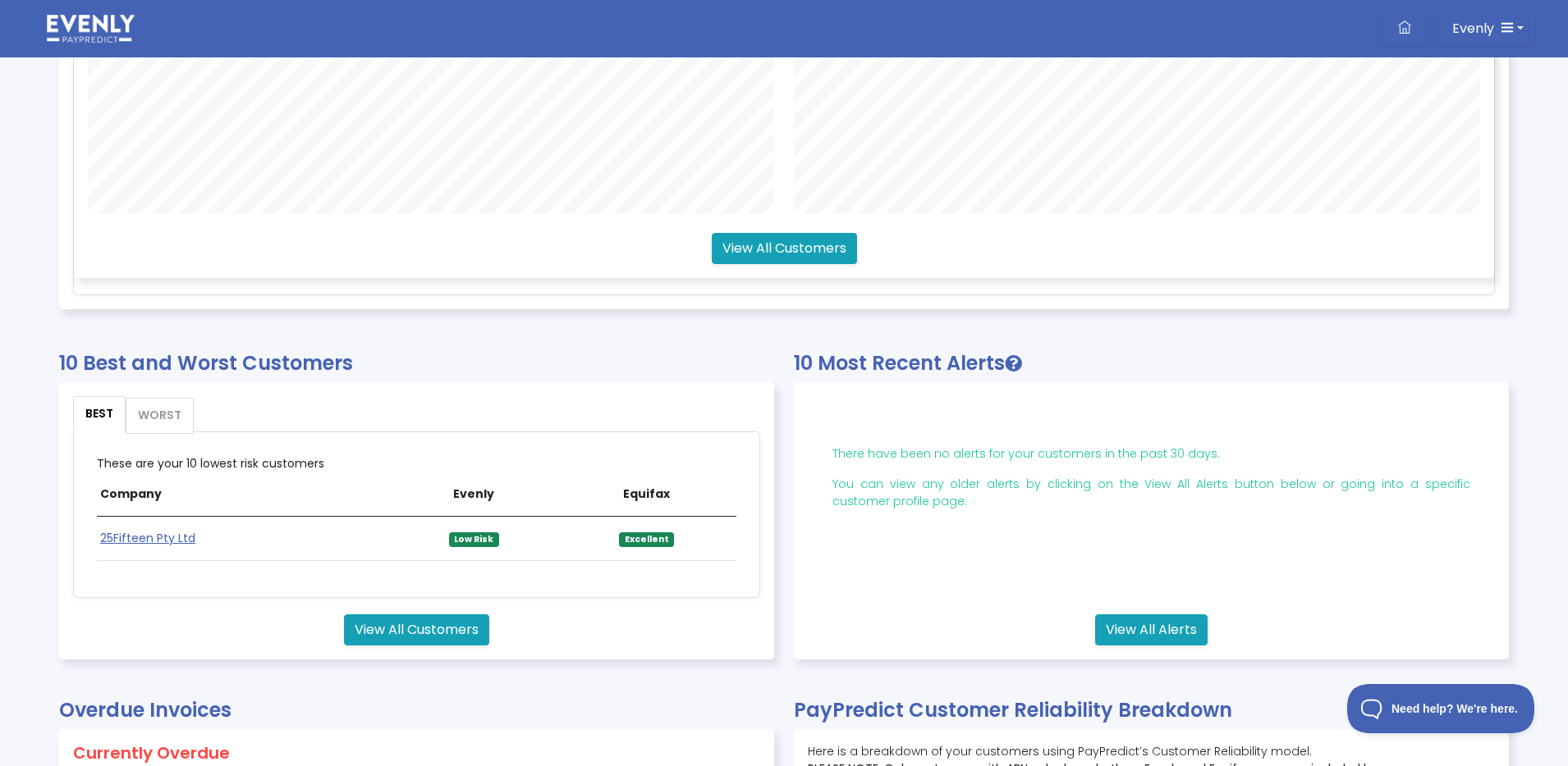
scroll to position [635, 0]
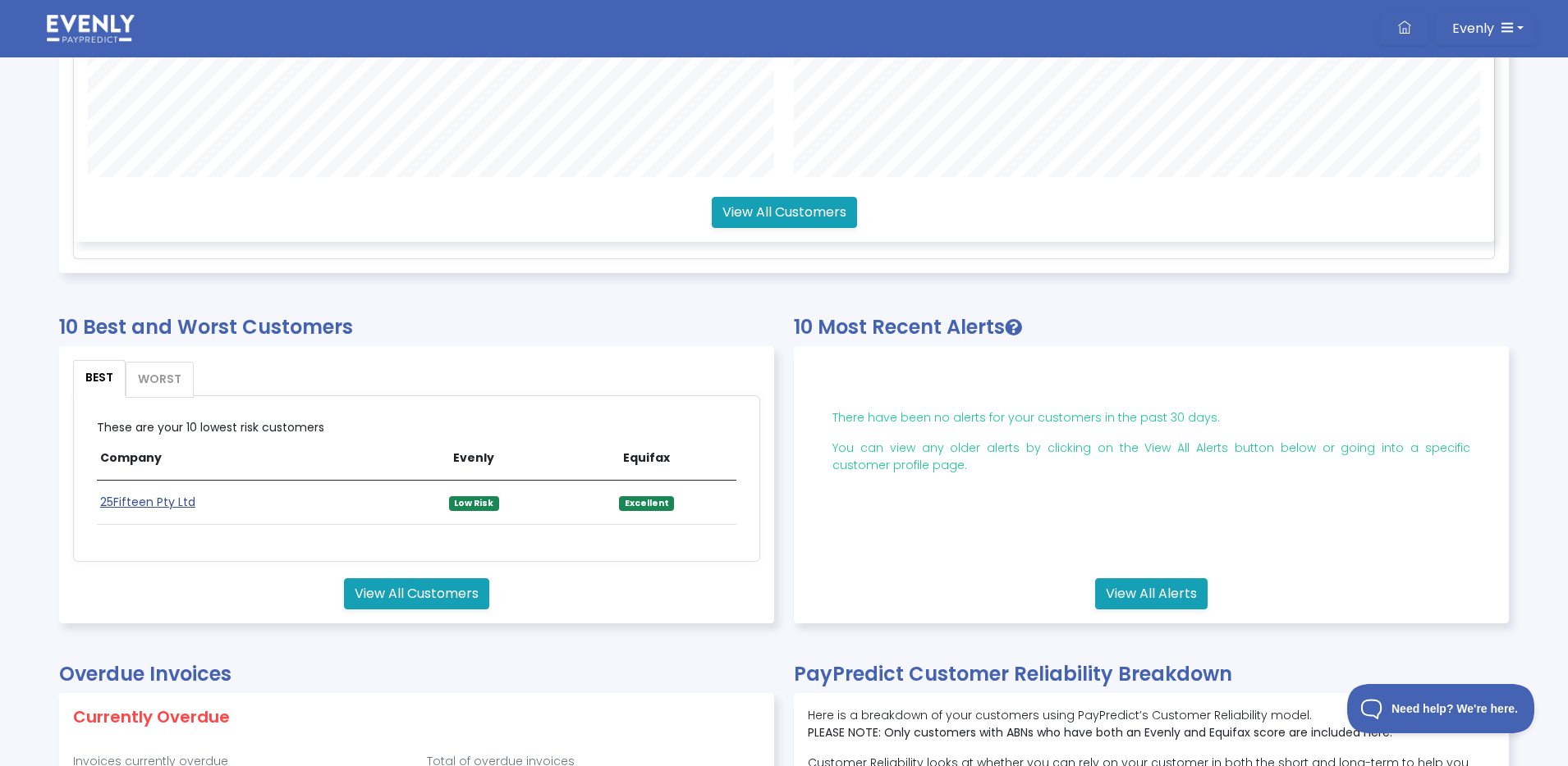
click at [156, 499] on link "25Fifteen Pty Ltd" at bounding box center [148, 502] width 95 height 16
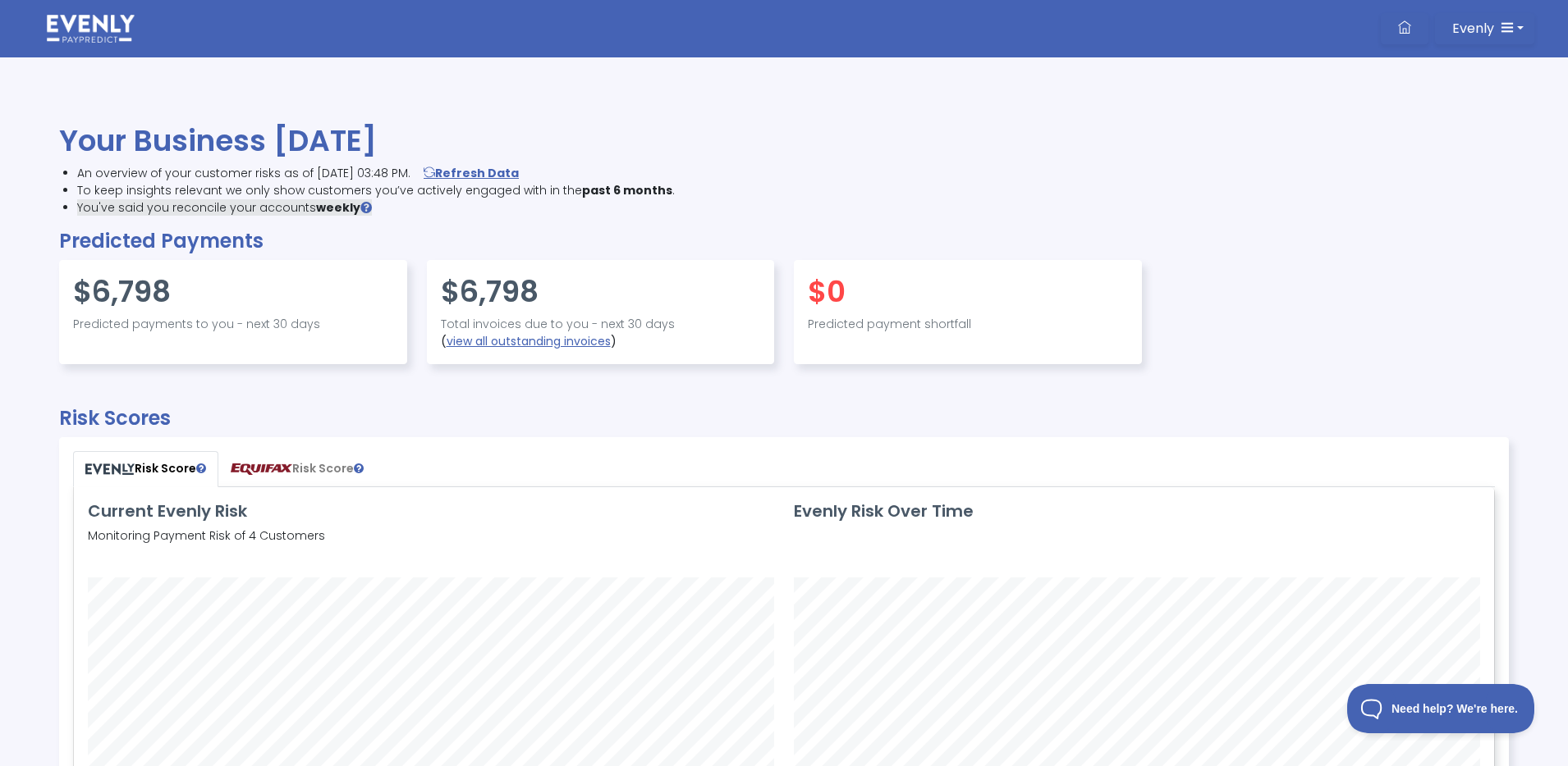
scroll to position [387, 1419]
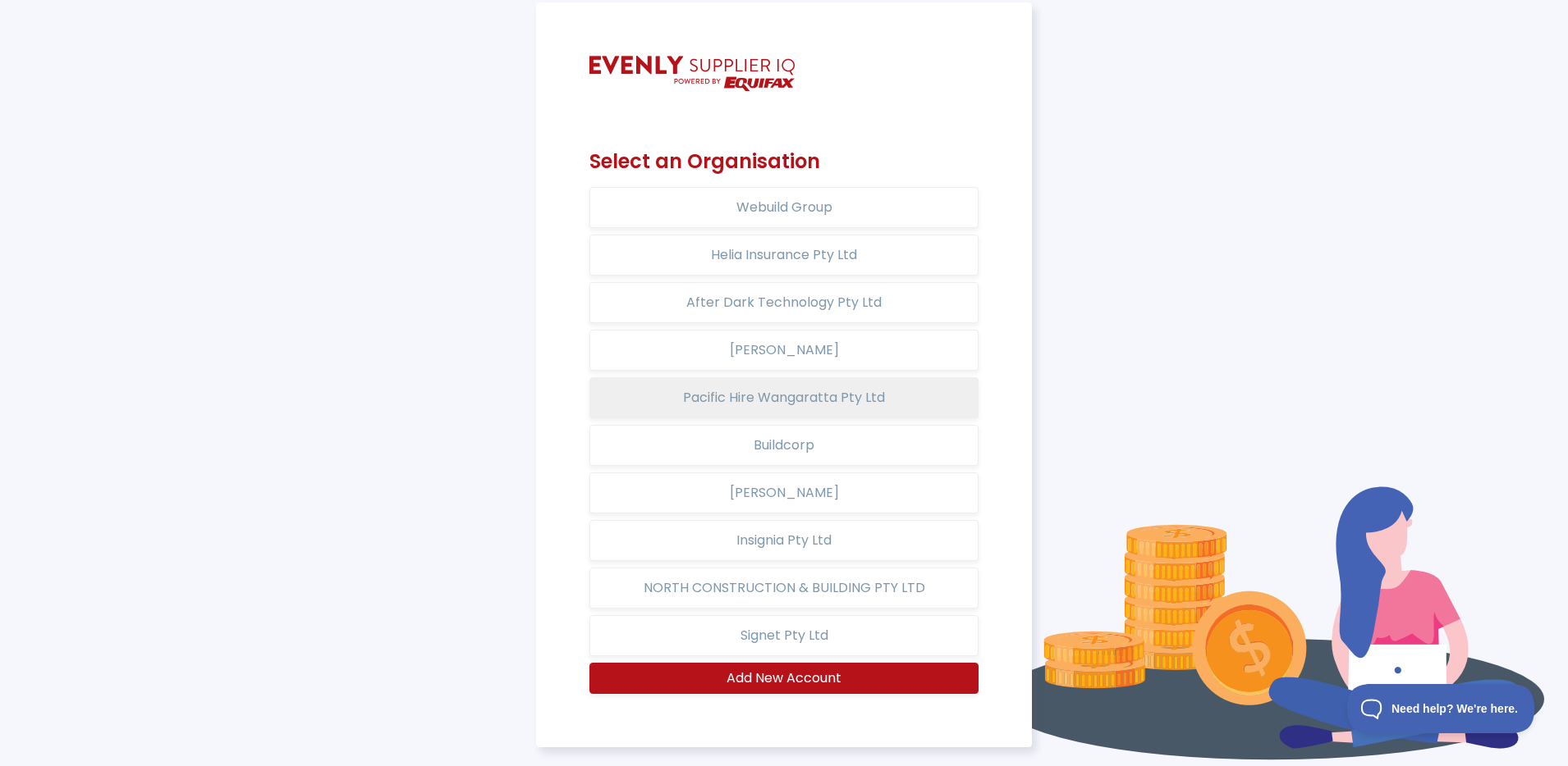
click at [872, 394] on button "Pacific Hire Wangaratta Pty Ltd" at bounding box center [784, 398] width 390 height 41
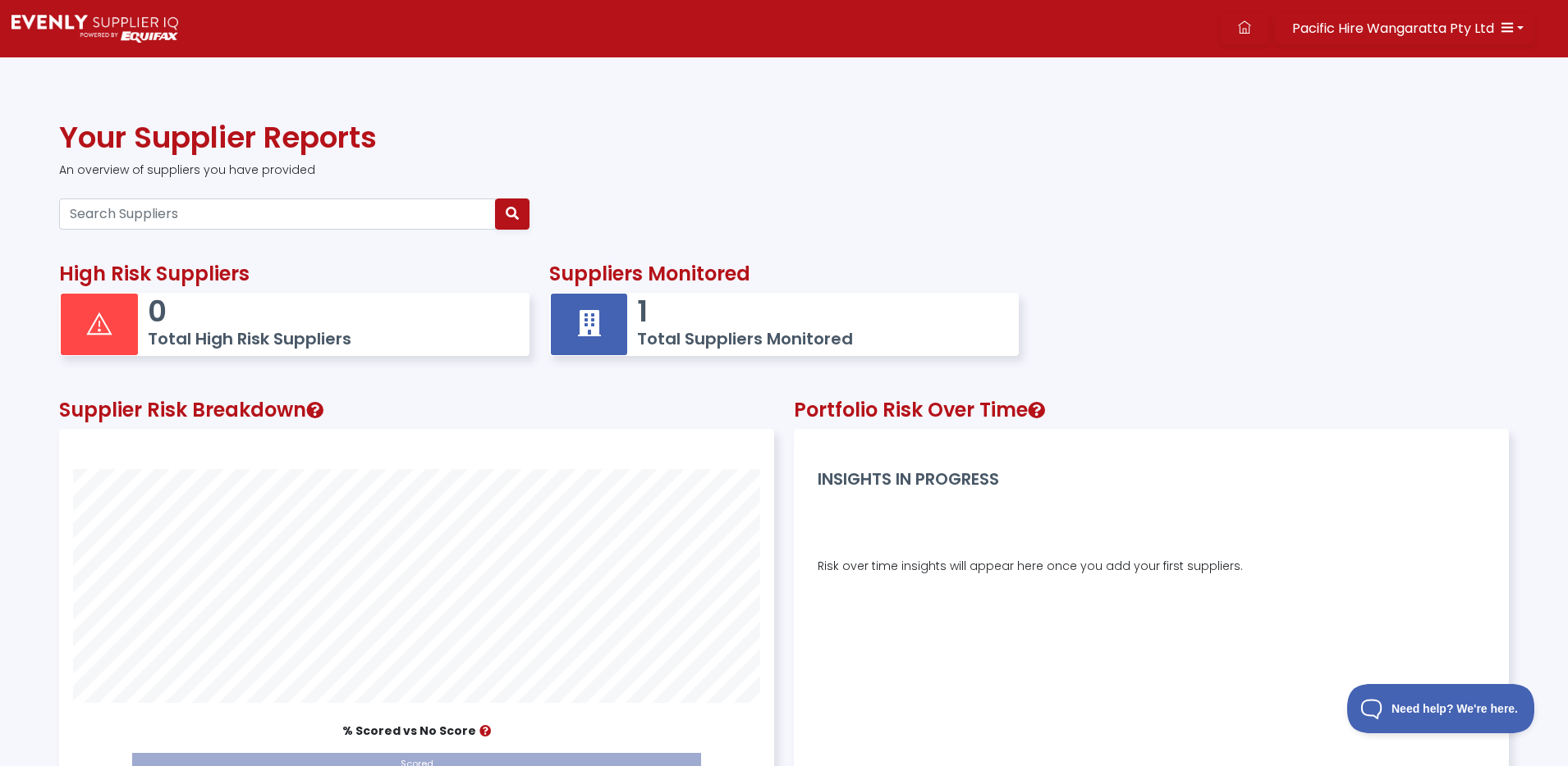
scroll to position [409, 713]
click at [1517, 27] on button "Pacific Hire Wangaratta Pty Ltd" at bounding box center [1405, 29] width 260 height 31
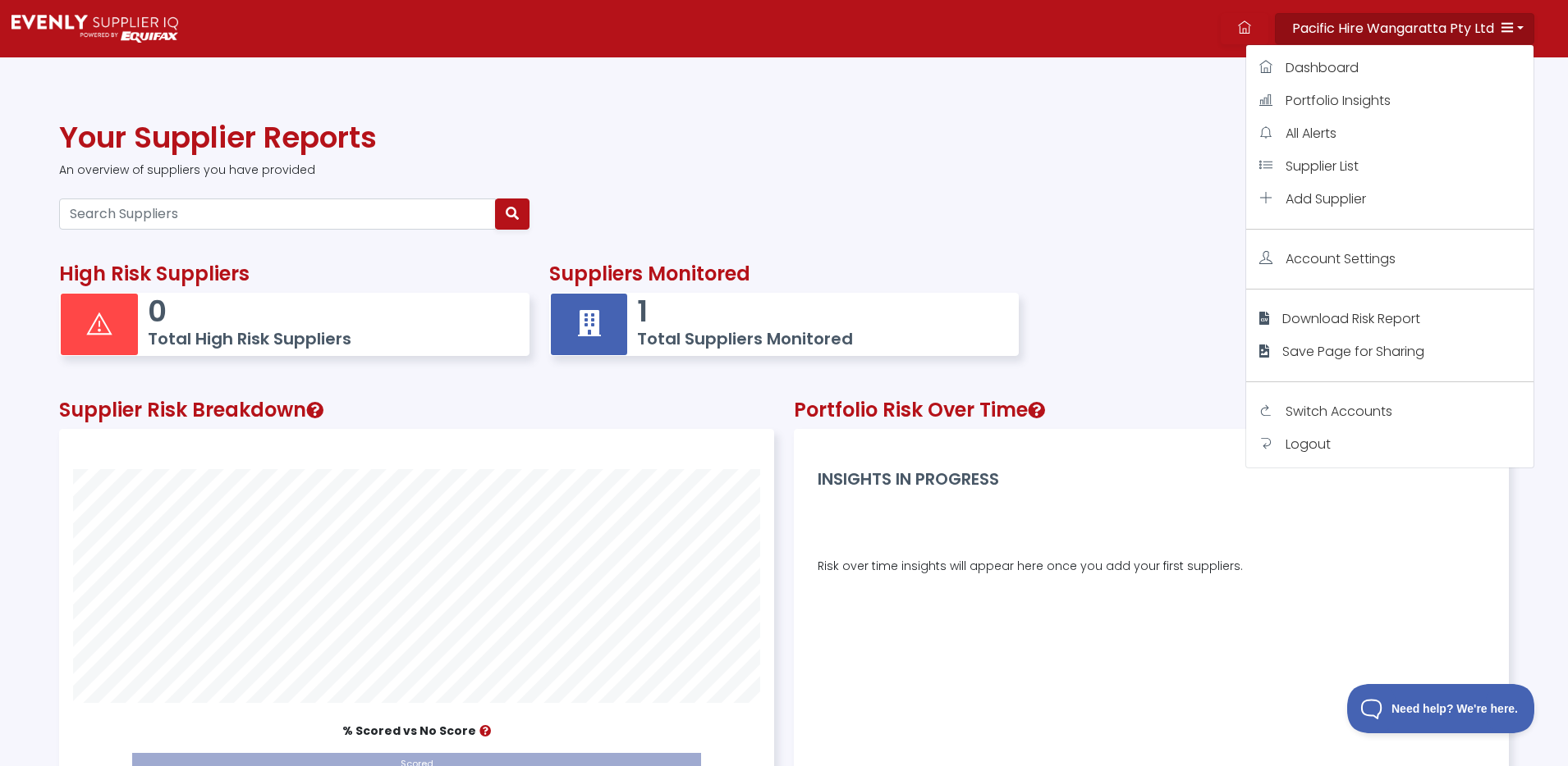
click at [1517, 26] on button "Pacific Hire Wangaratta Pty Ltd" at bounding box center [1405, 29] width 260 height 31
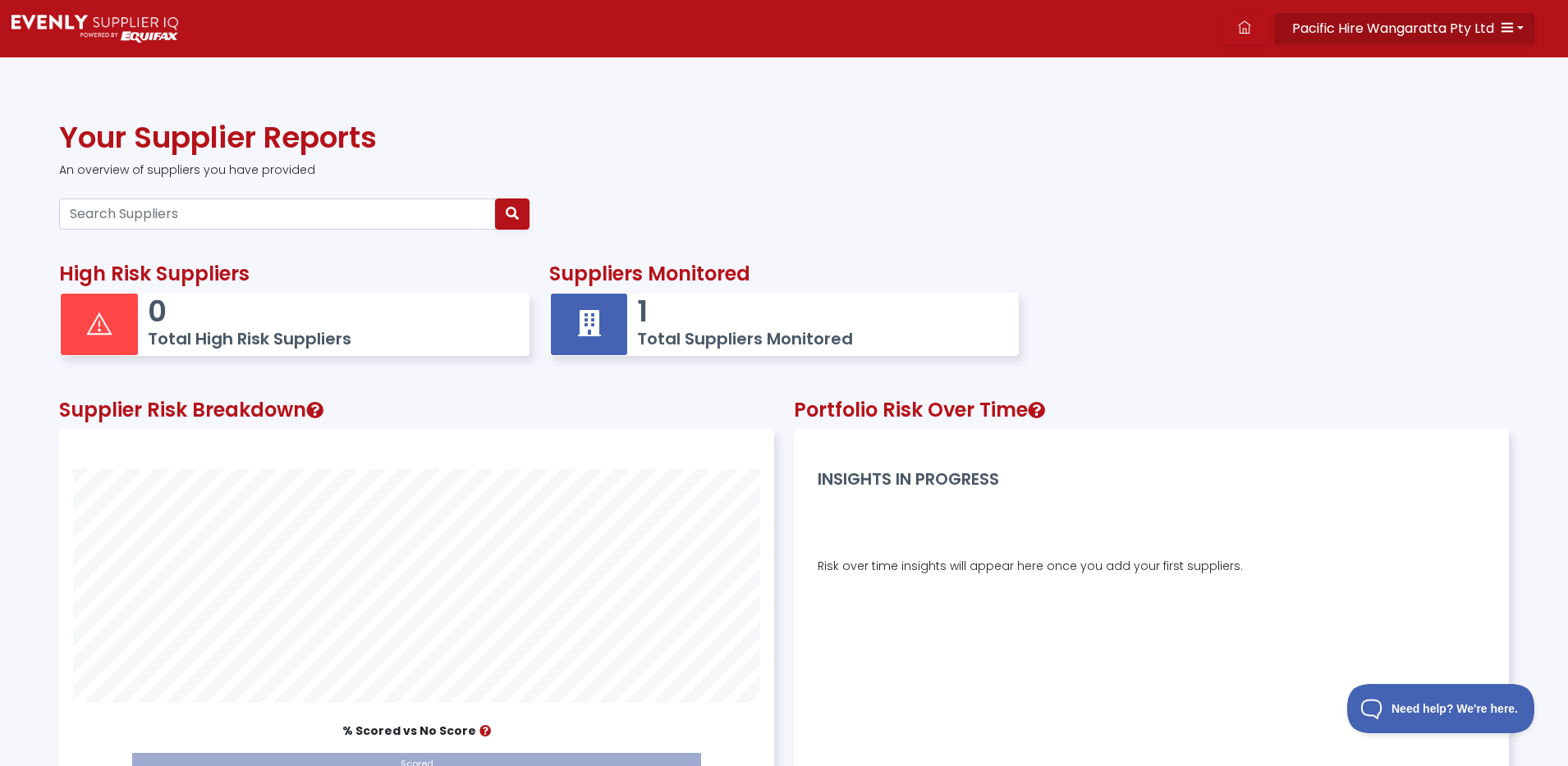
click at [1465, 39] on button "Pacific Hire Wangaratta Pty Ltd" at bounding box center [1405, 29] width 260 height 31
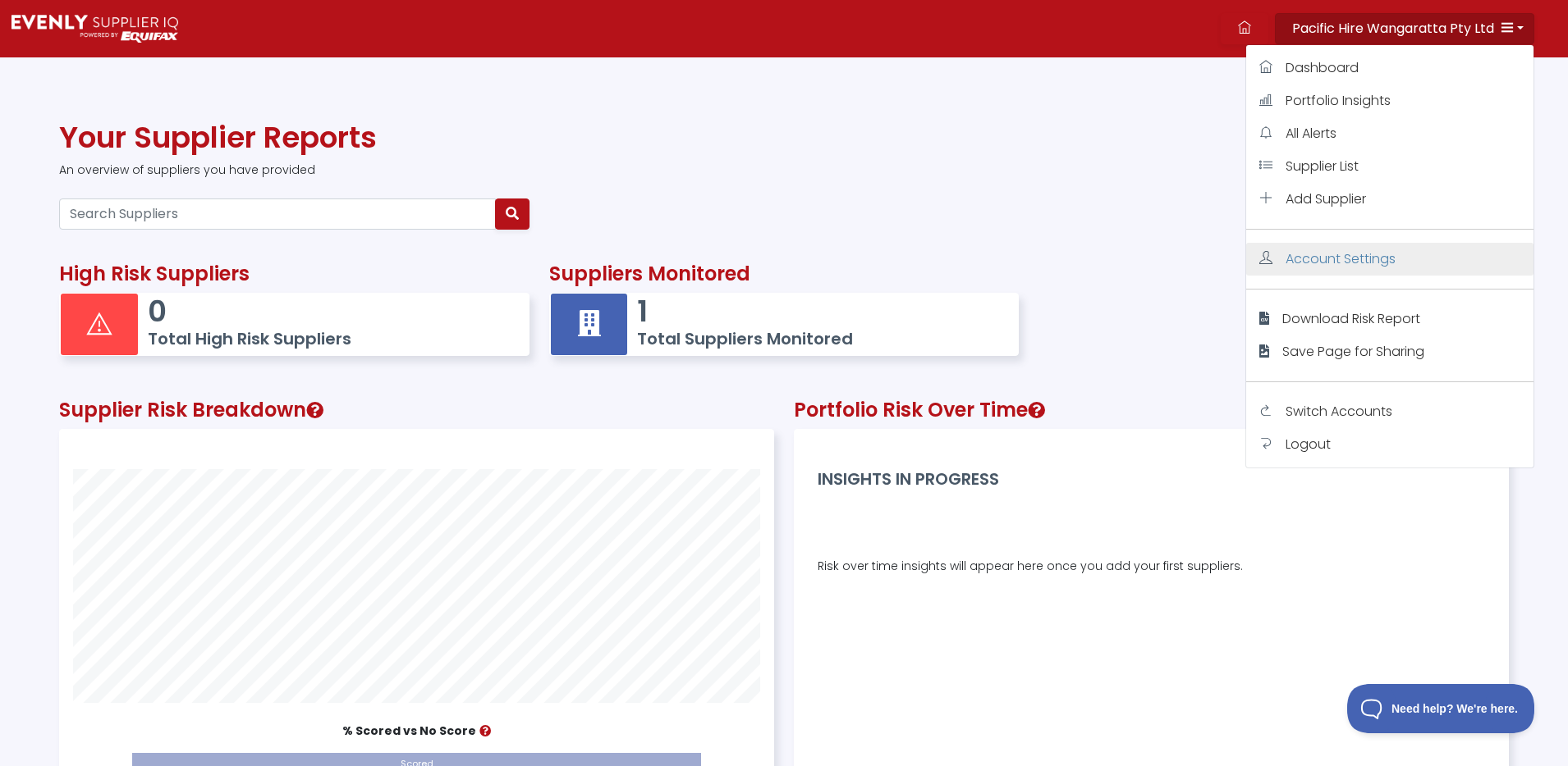
click at [1404, 263] on link "Account Settings" at bounding box center [1390, 259] width 287 height 33
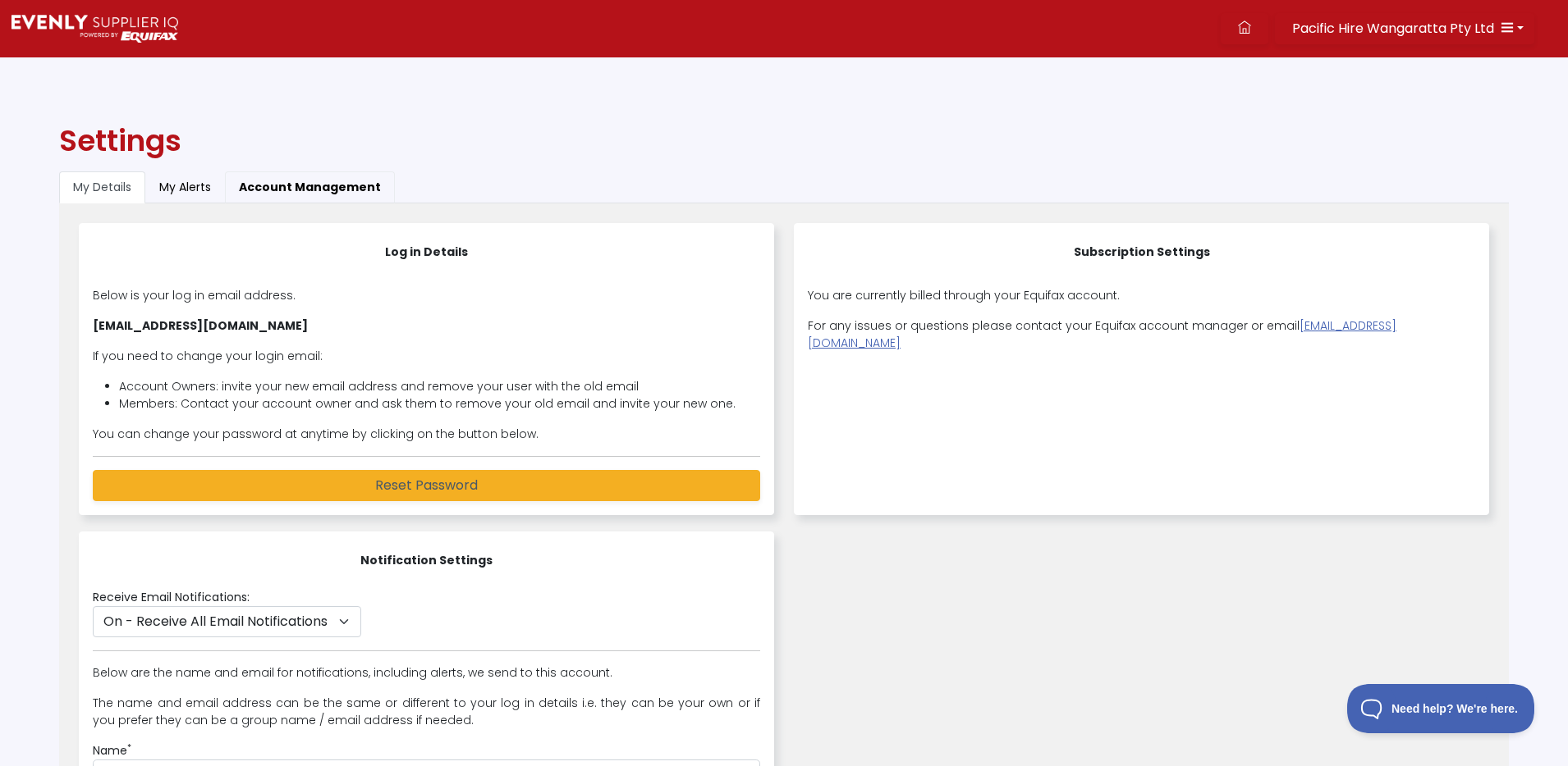
click at [359, 190] on button "Account Management" at bounding box center [310, 187] width 170 height 32
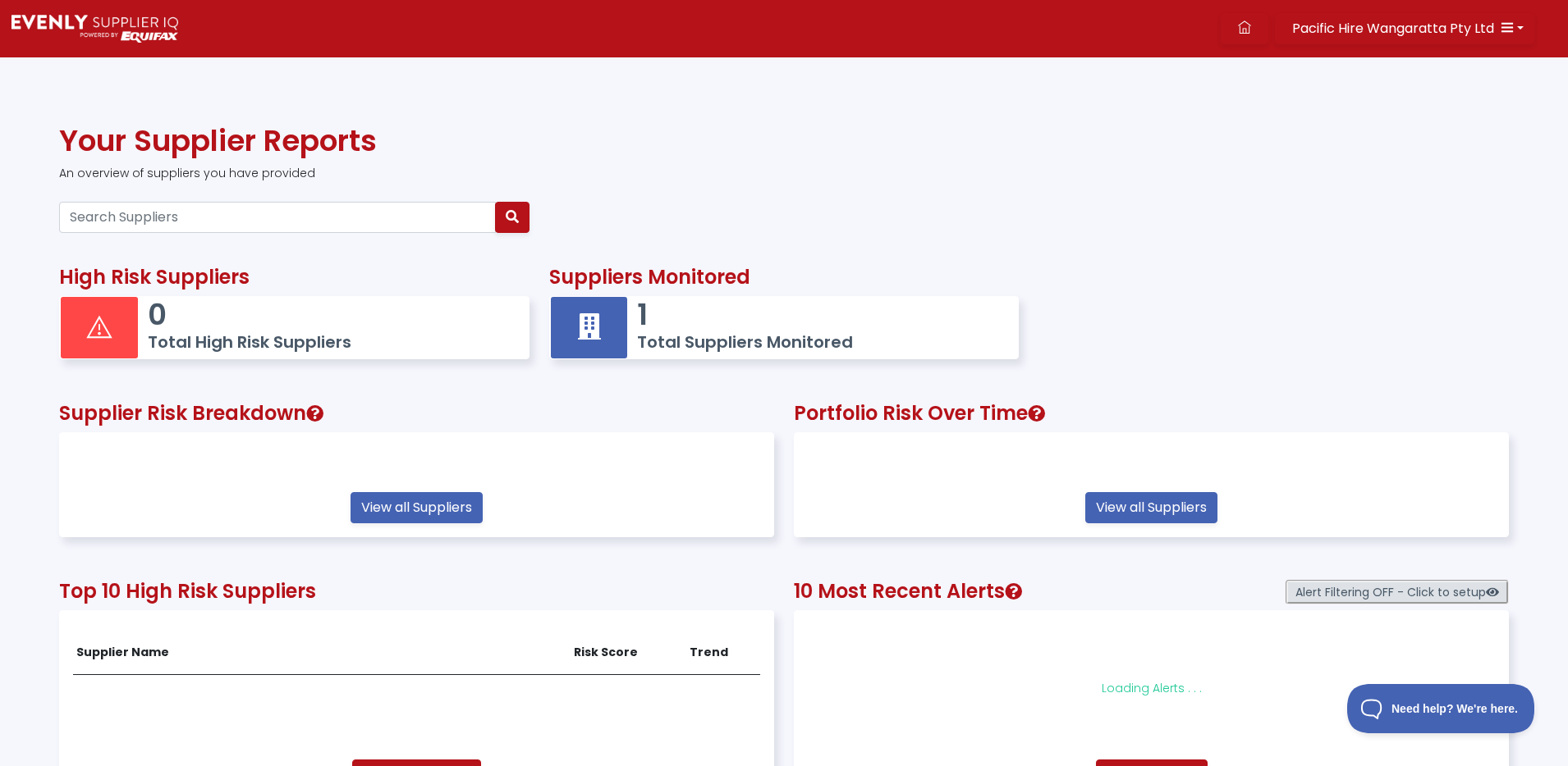
click at [742, 338] on h5 "Total Suppliers Monitored" at bounding box center [820, 342] width 366 height 20
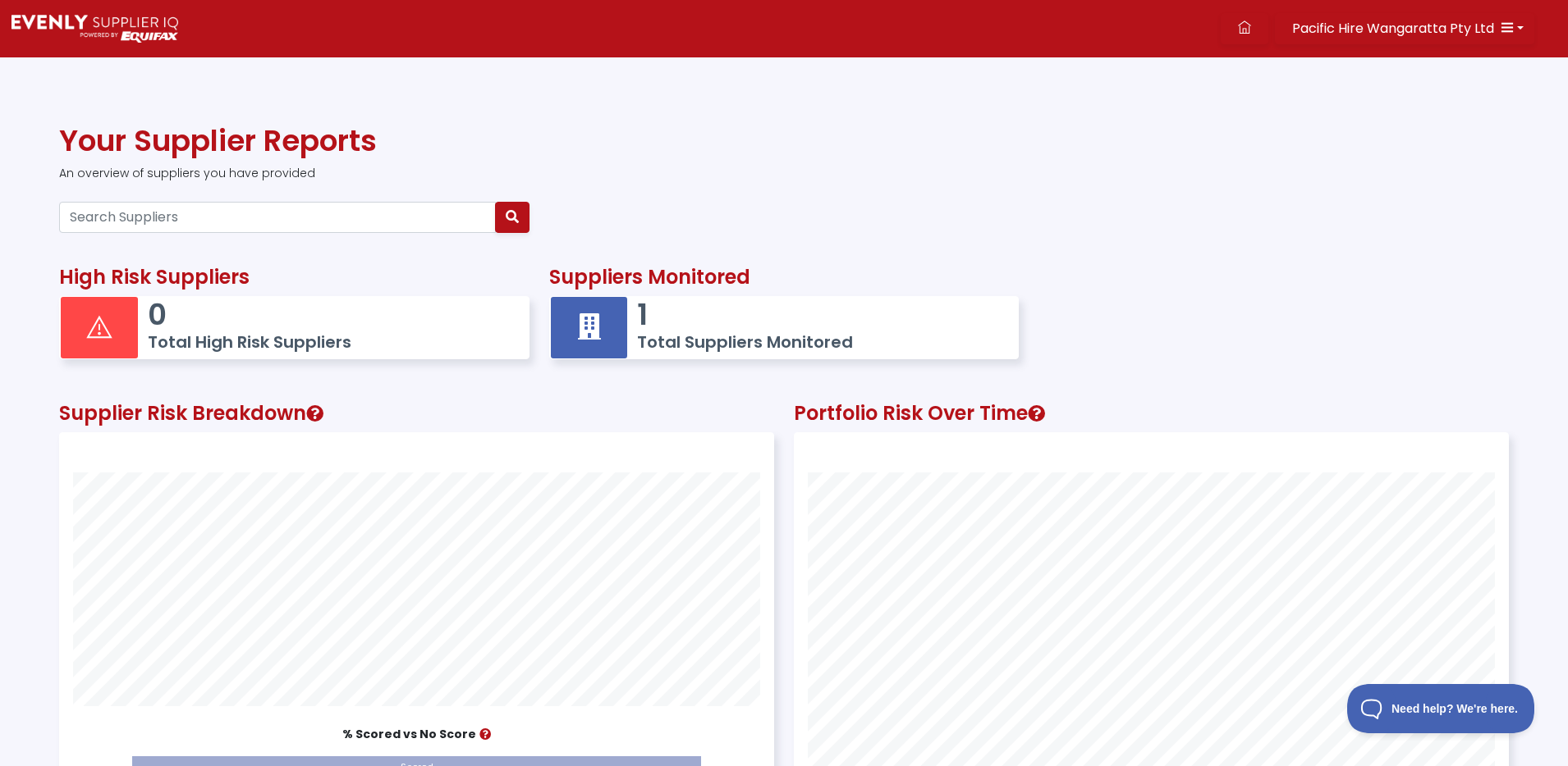
scroll to position [452, 713]
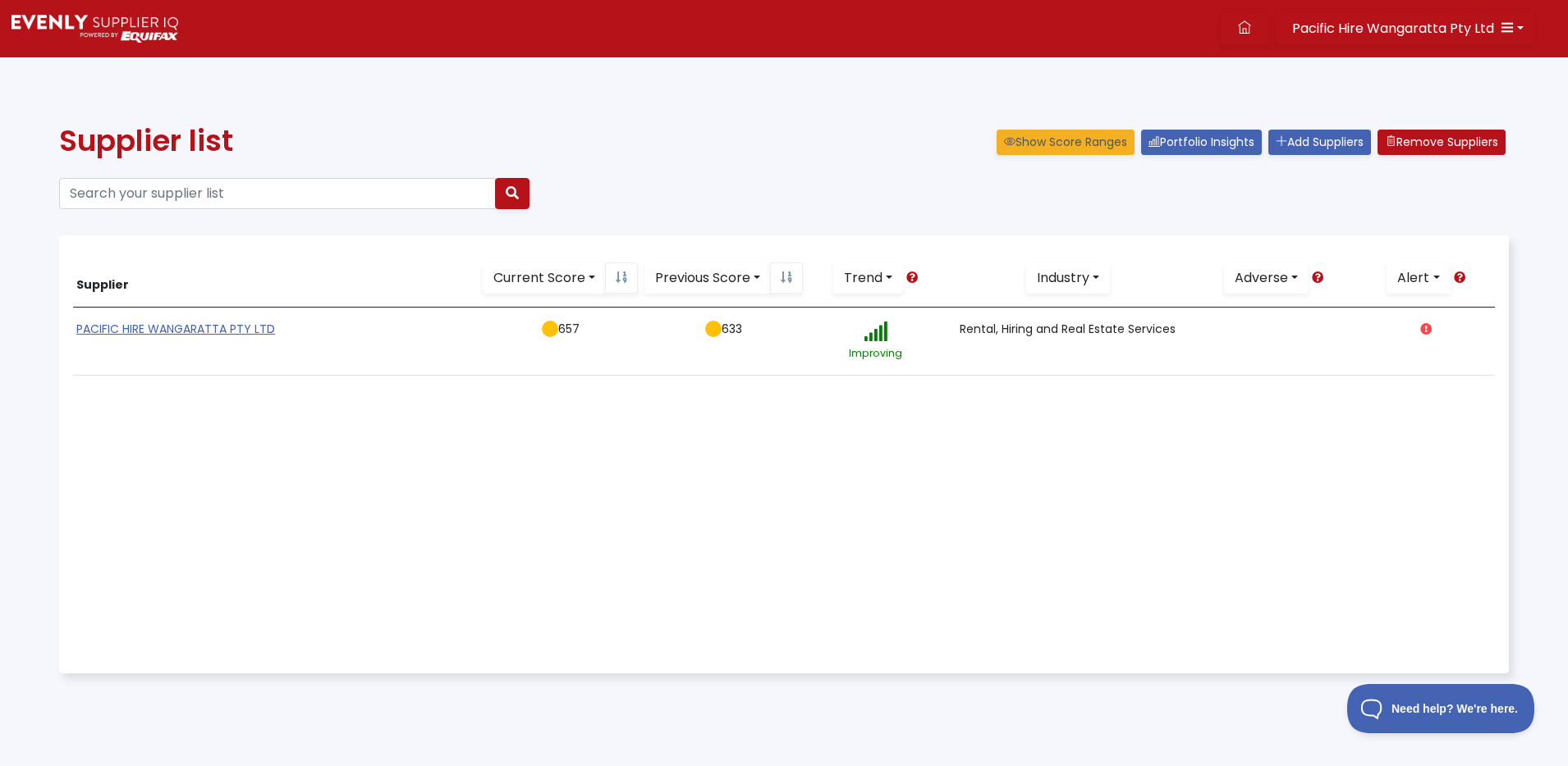
click at [1432, 329] on icon at bounding box center [1426, 329] width 11 height 11
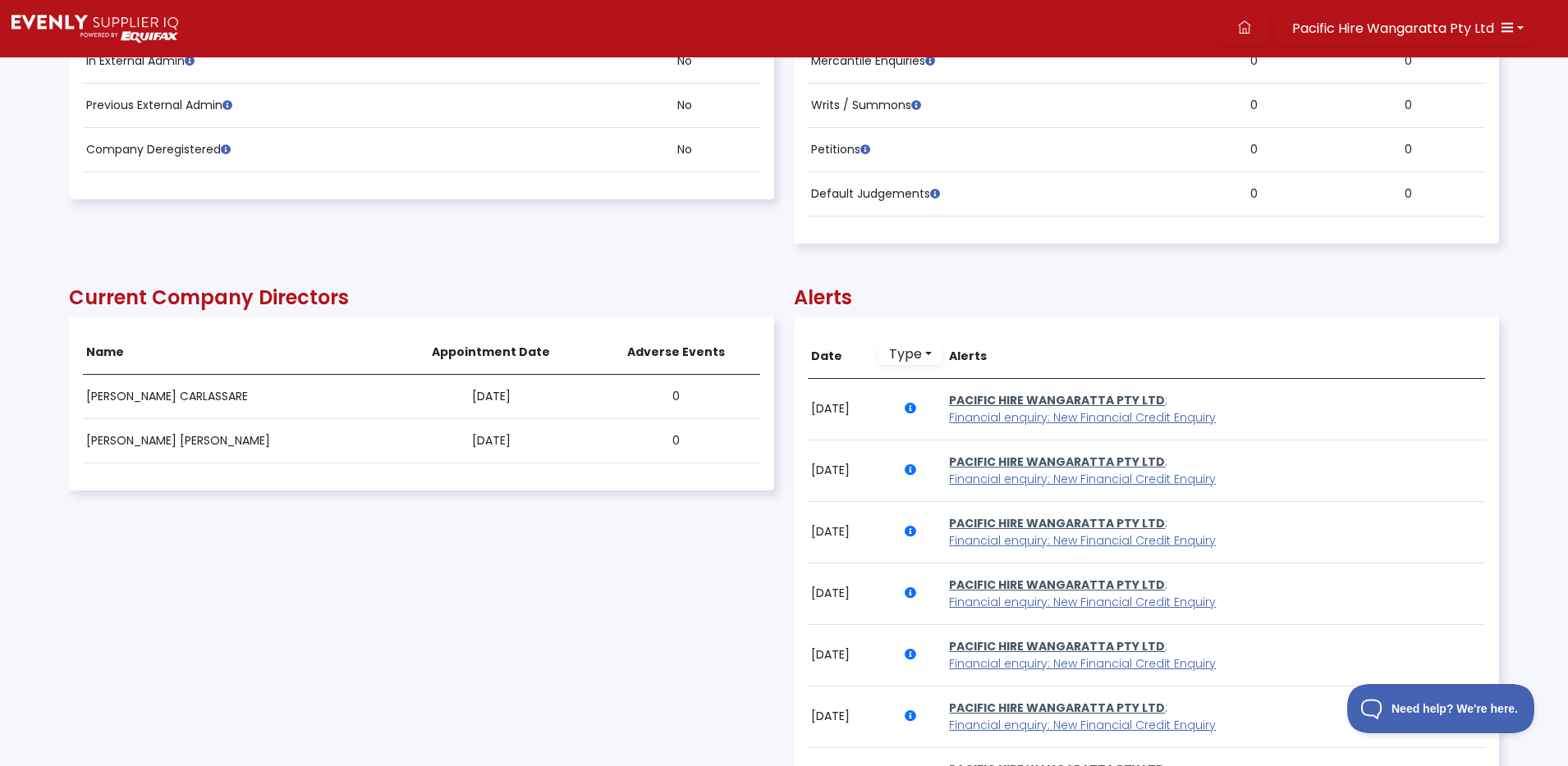
scroll to position [934, 0]
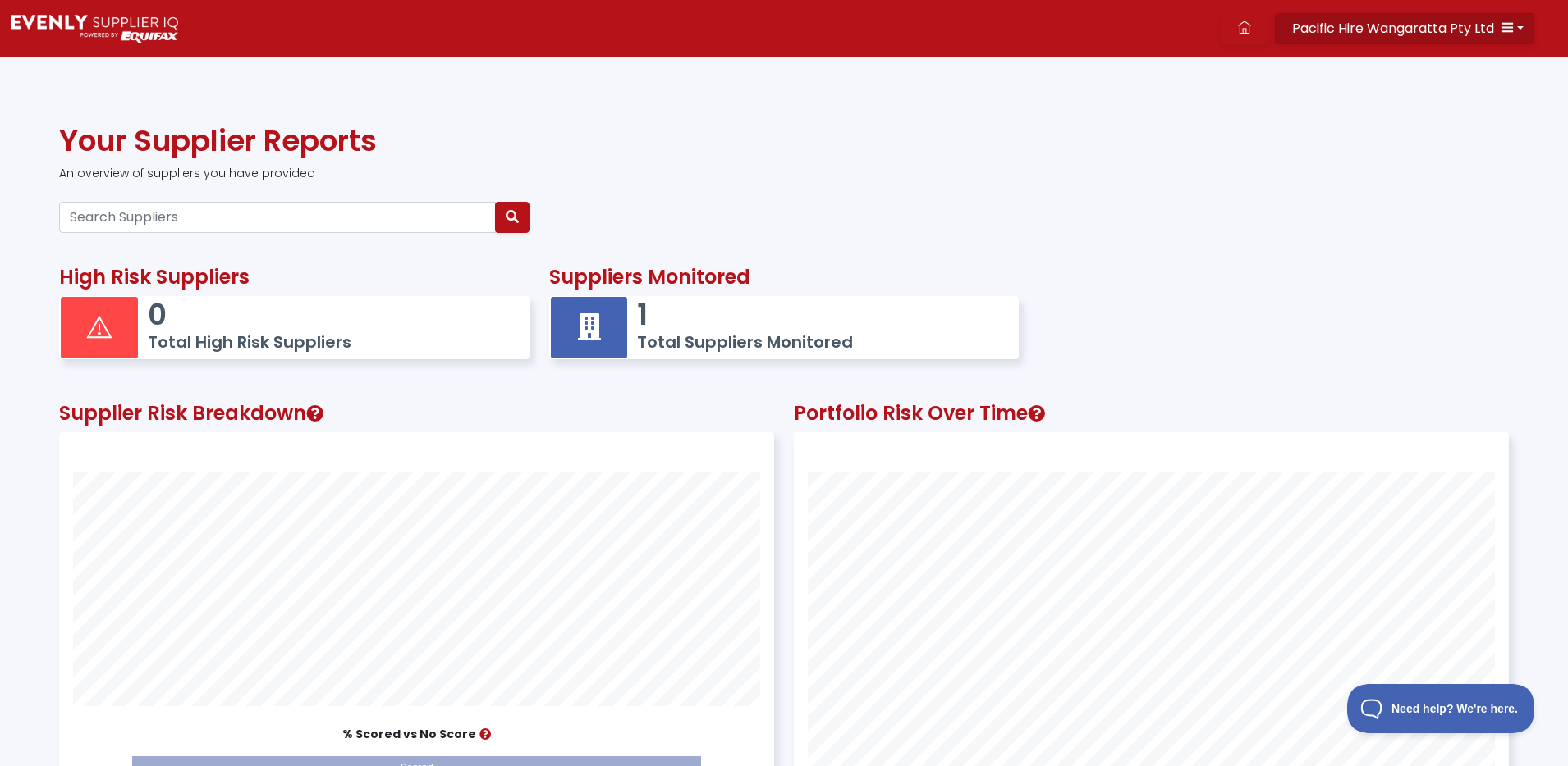
click at [1440, 17] on button "Pacific Hire Wangaratta Pty Ltd" at bounding box center [1405, 29] width 260 height 31
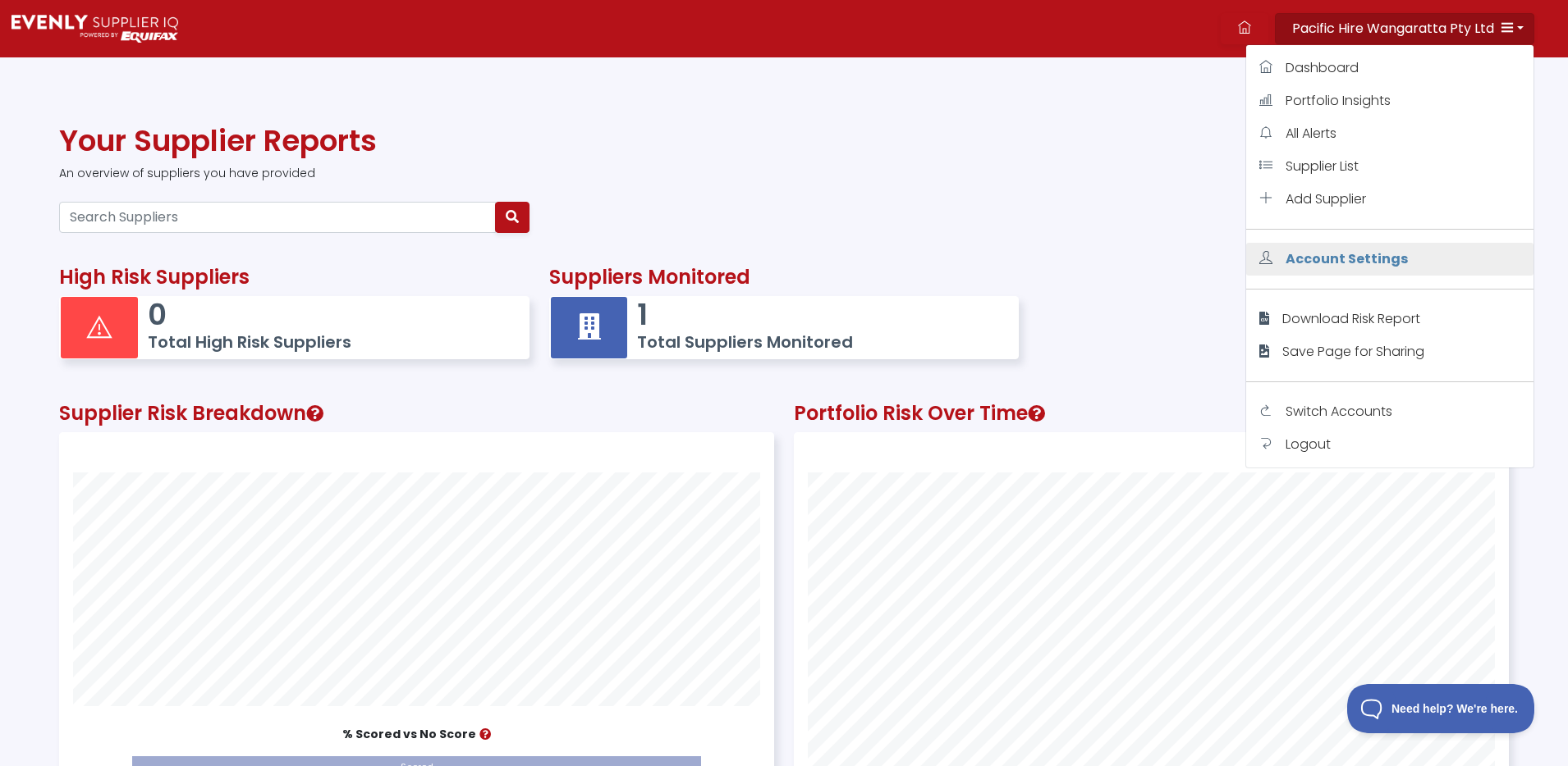
click at [1382, 252] on span "Account Settings" at bounding box center [1346, 259] width 122 height 19
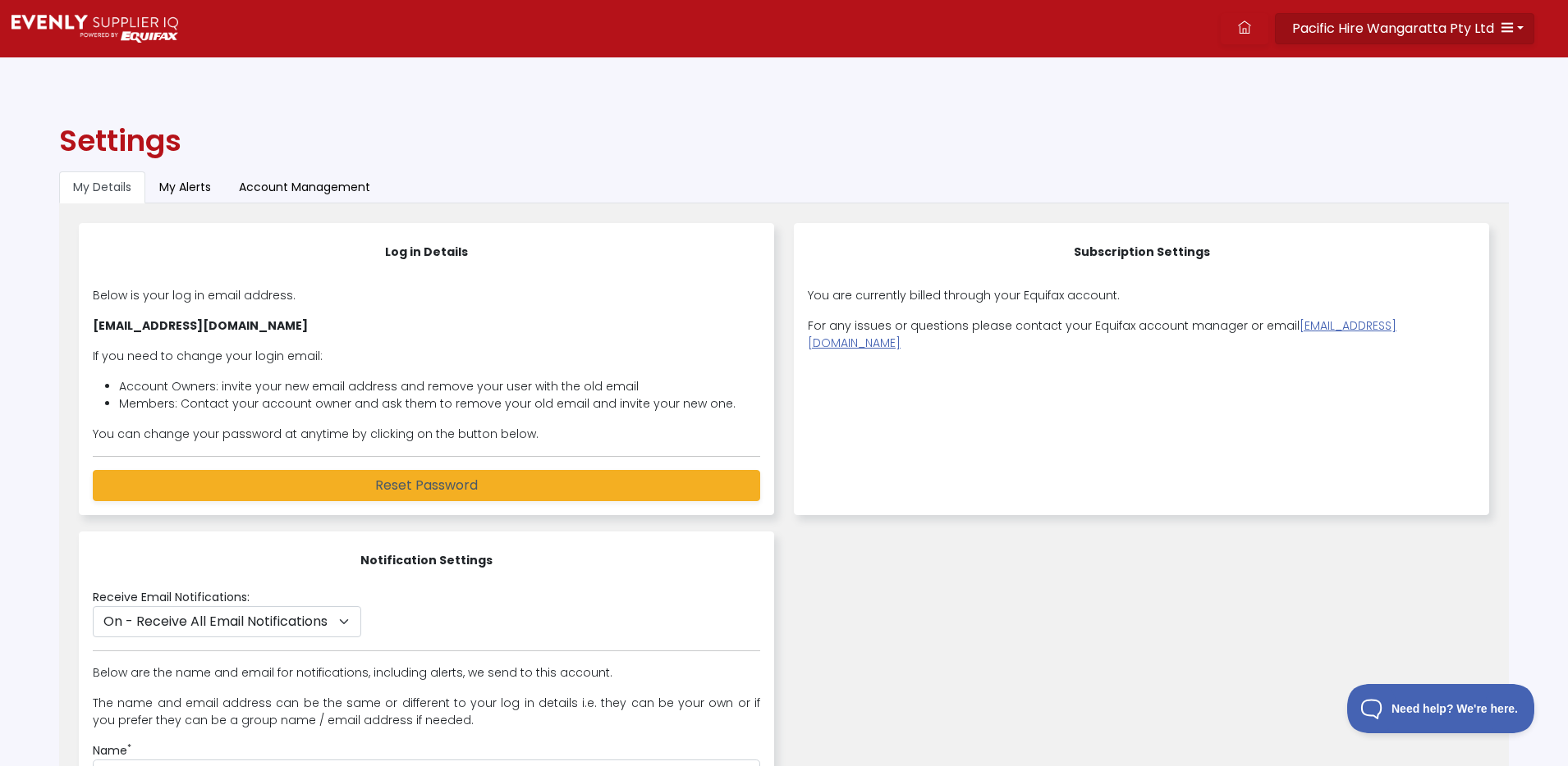
click at [1515, 27] on button "Pacific Hire Wangaratta Pty Ltd" at bounding box center [1405, 29] width 260 height 31
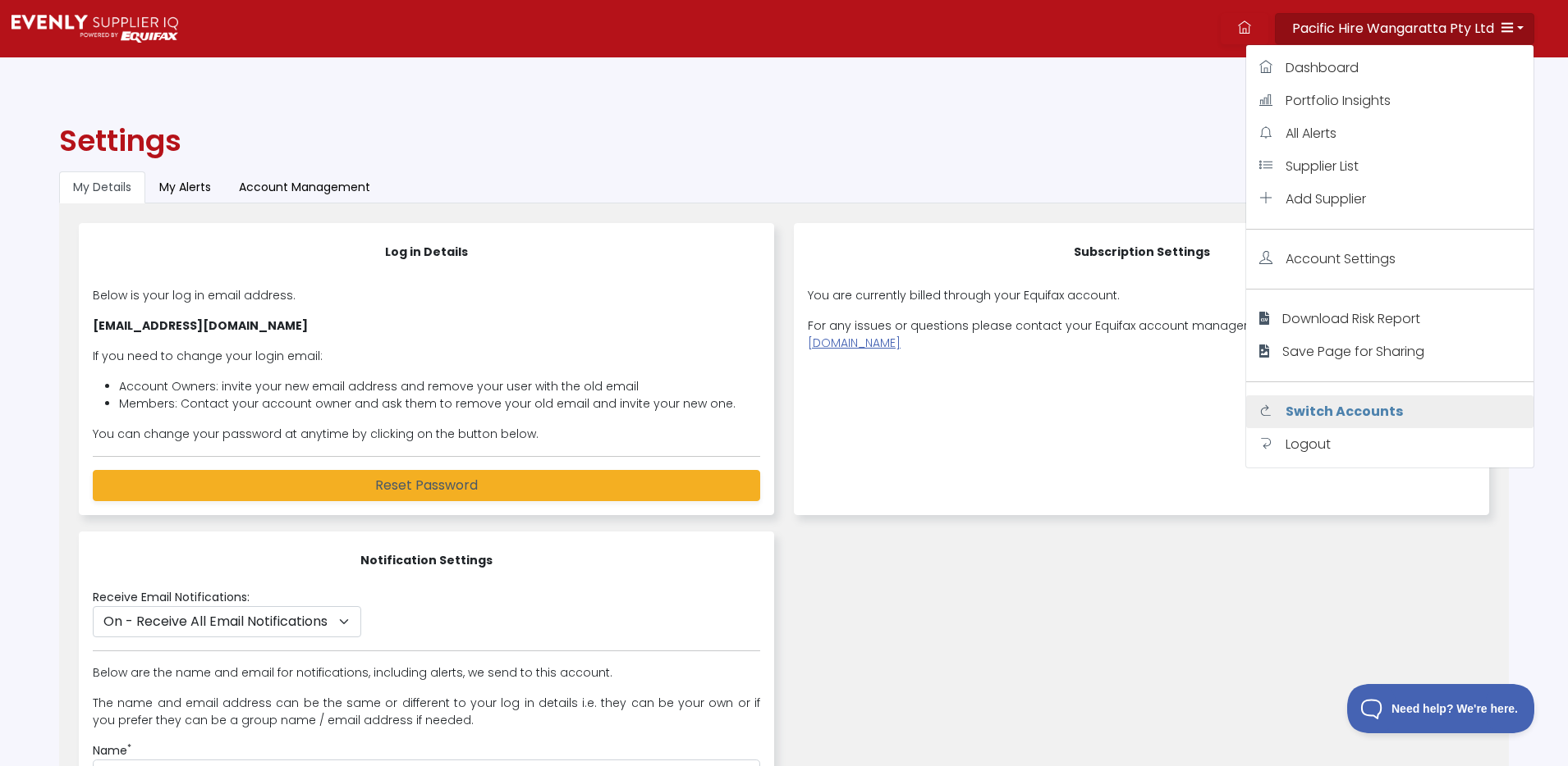
click at [1359, 406] on span "Switch Accounts" at bounding box center [1344, 411] width 117 height 19
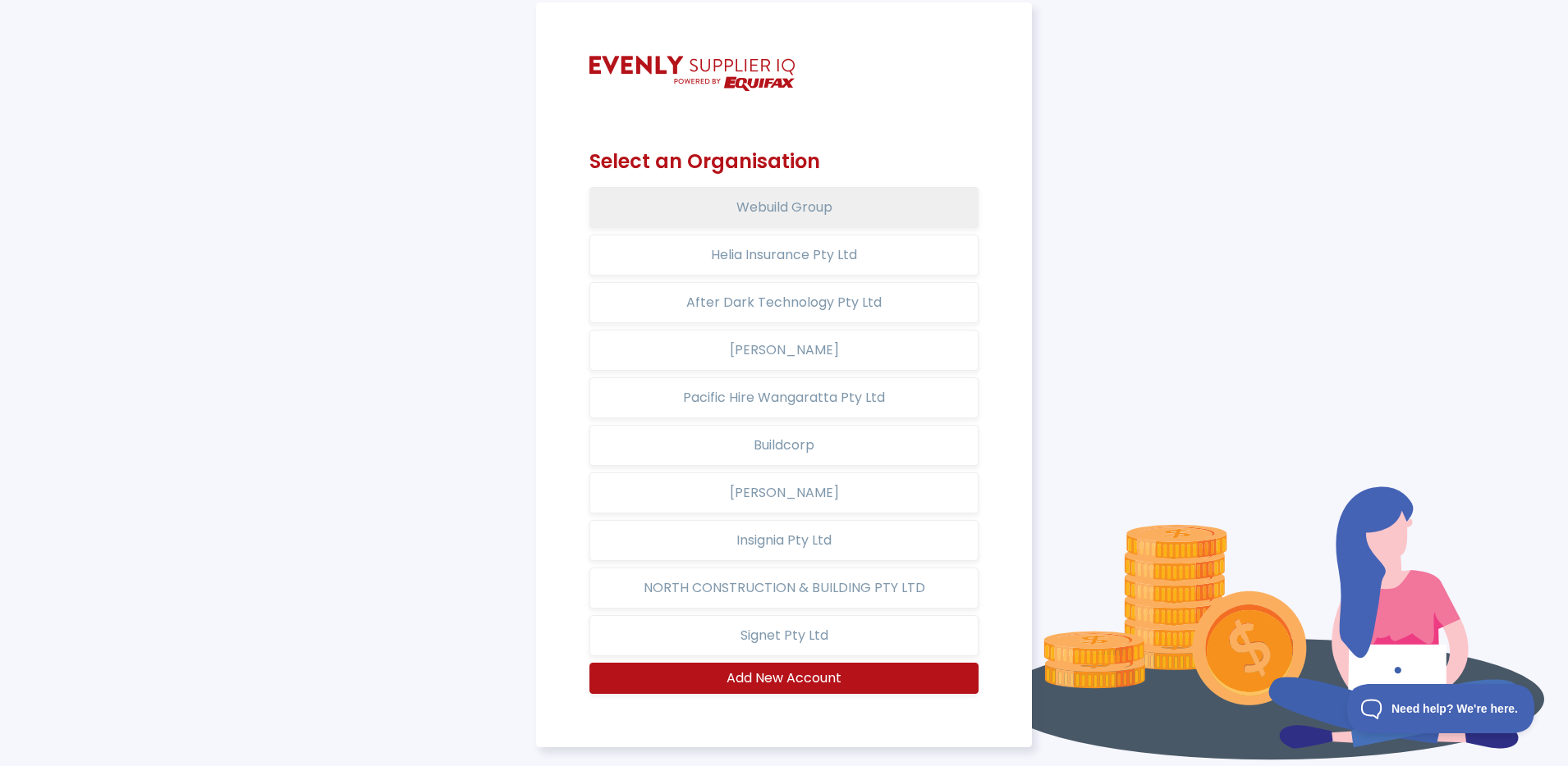
click at [813, 209] on button "Webuild Group" at bounding box center [784, 208] width 390 height 41
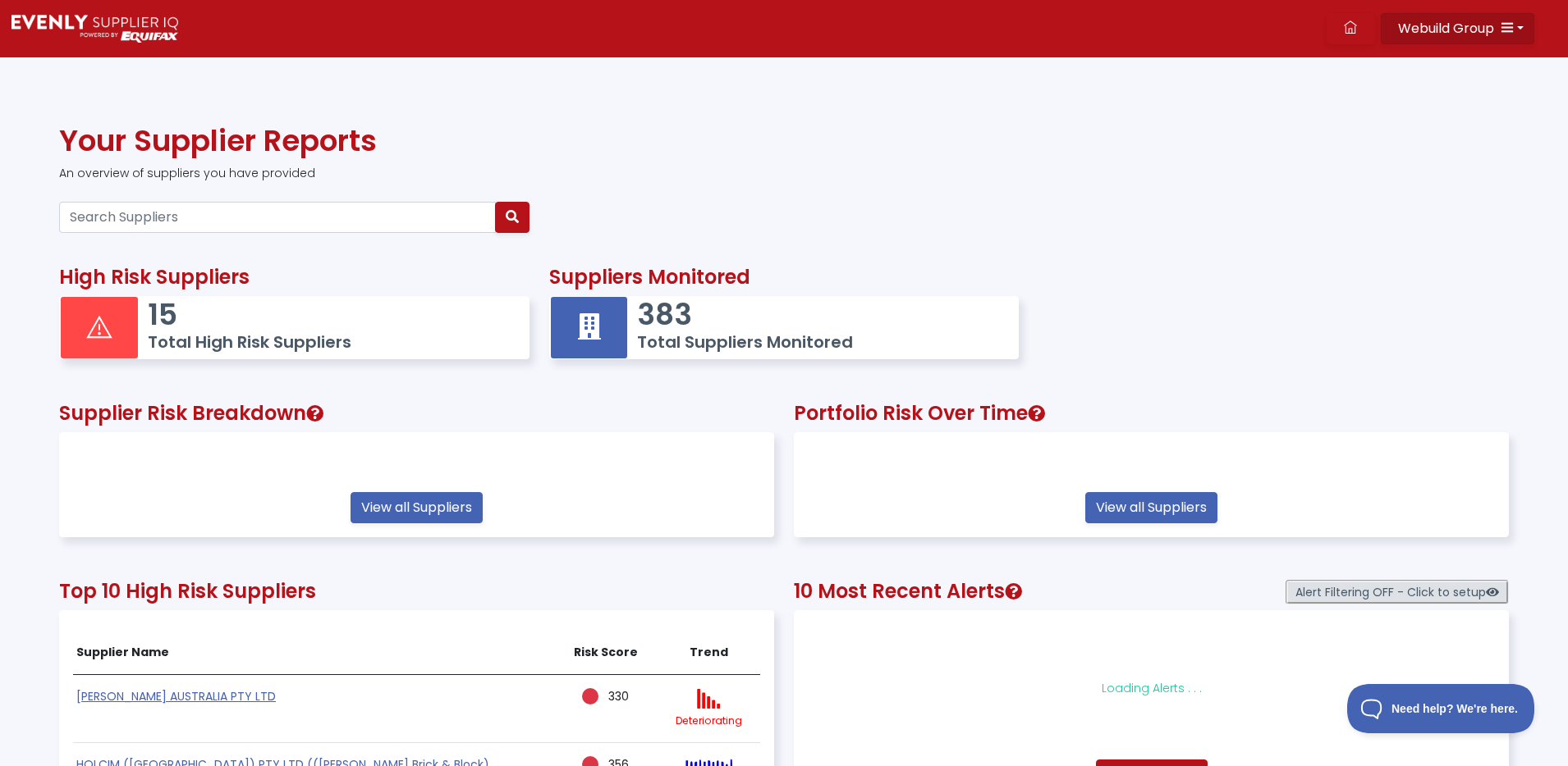
click at [1501, 27] on icon "button" at bounding box center [1507, 27] width 13 height 13
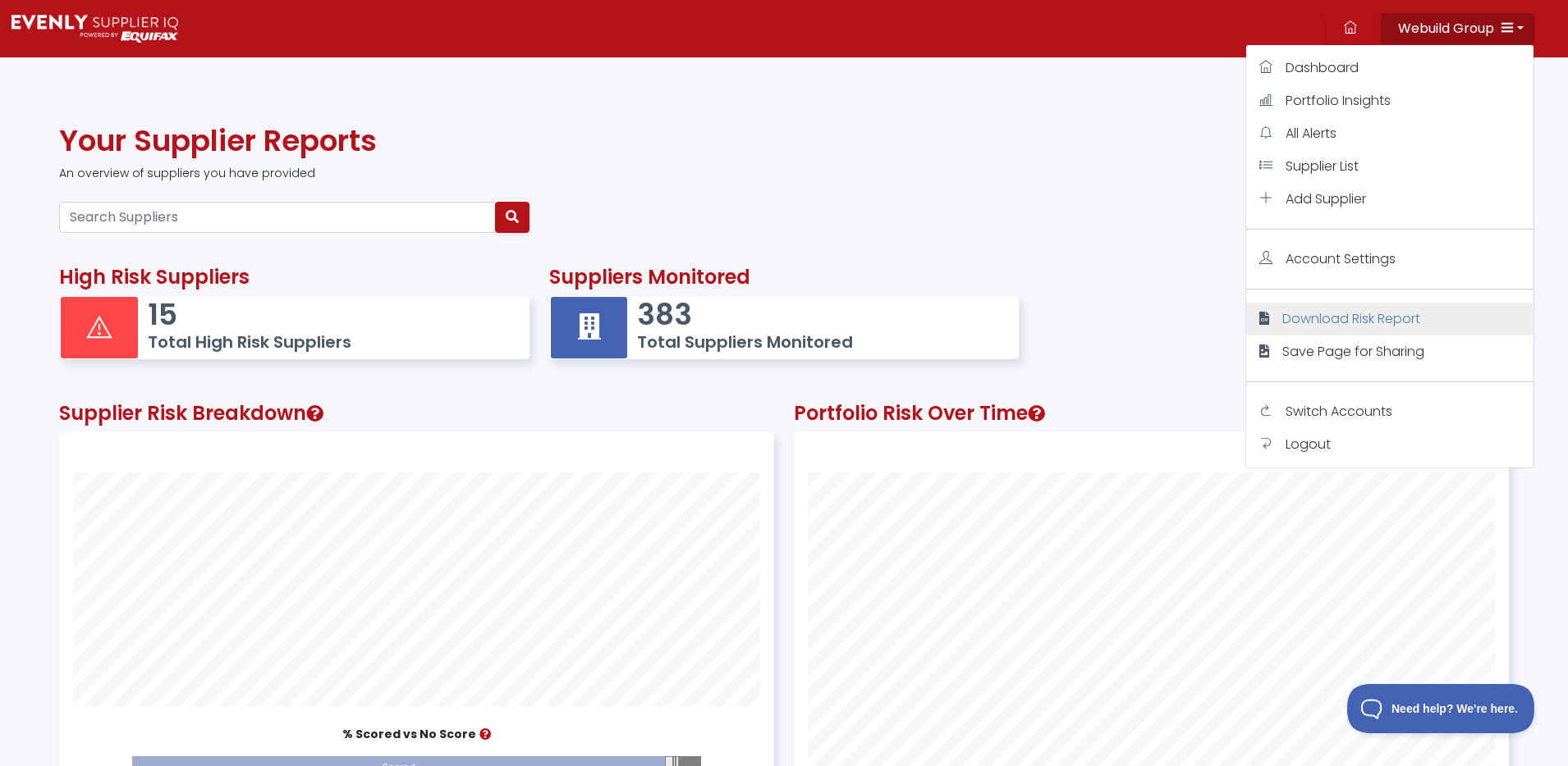
scroll to position [452, 713]
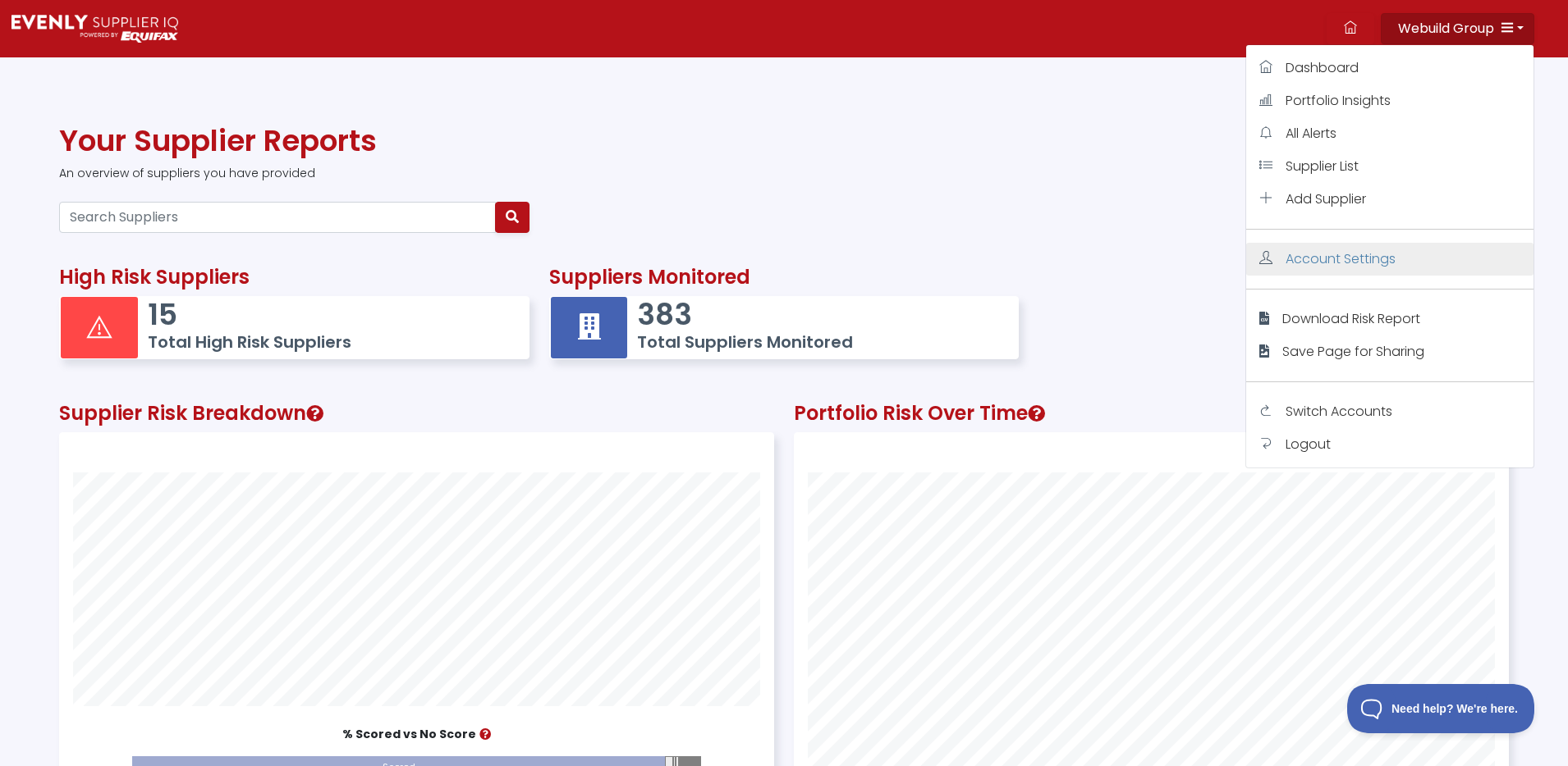
click at [1404, 260] on link "Account Settings" at bounding box center [1390, 259] width 287 height 33
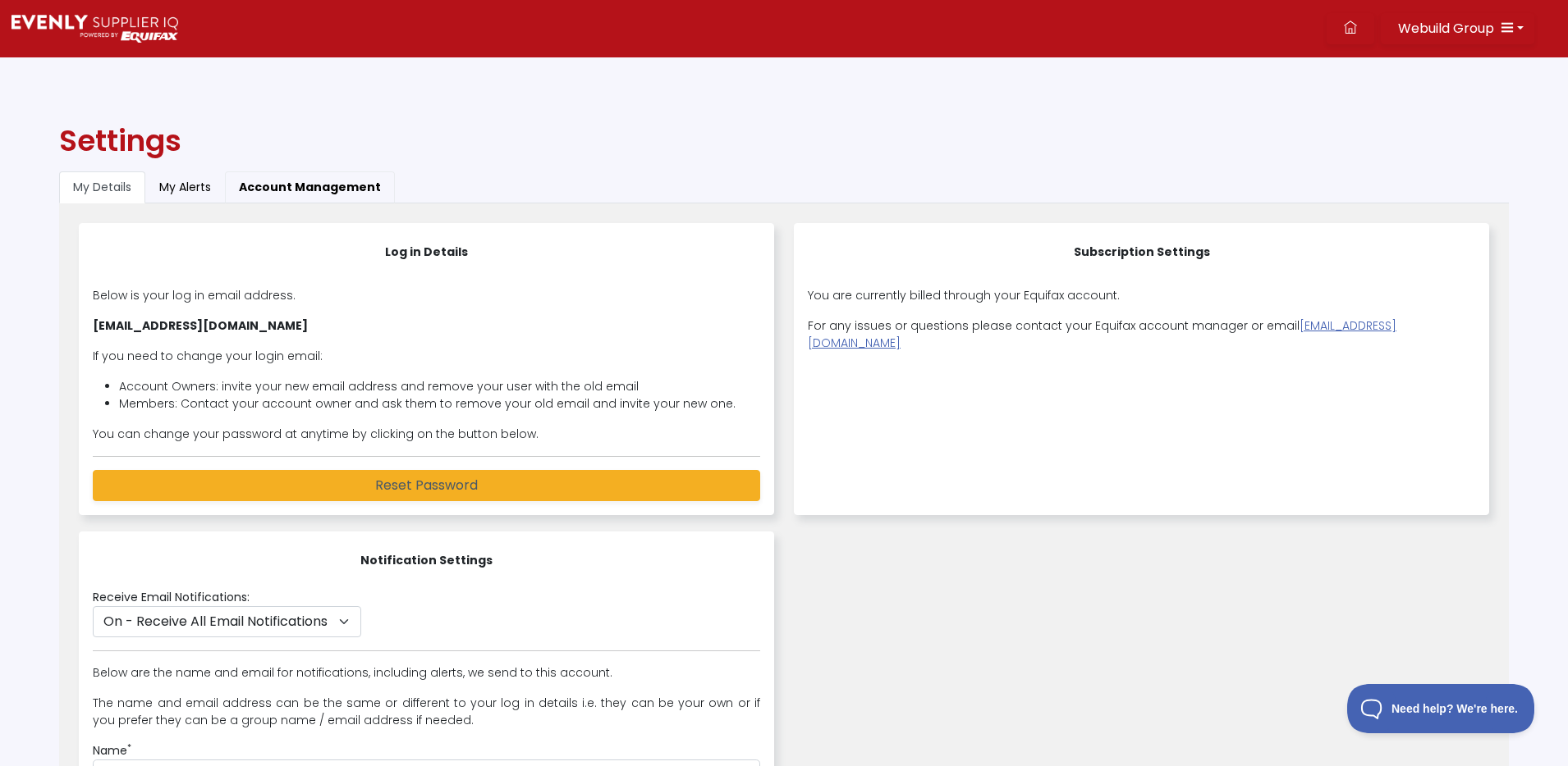
click at [370, 195] on button "Account Management" at bounding box center [310, 187] width 170 height 32
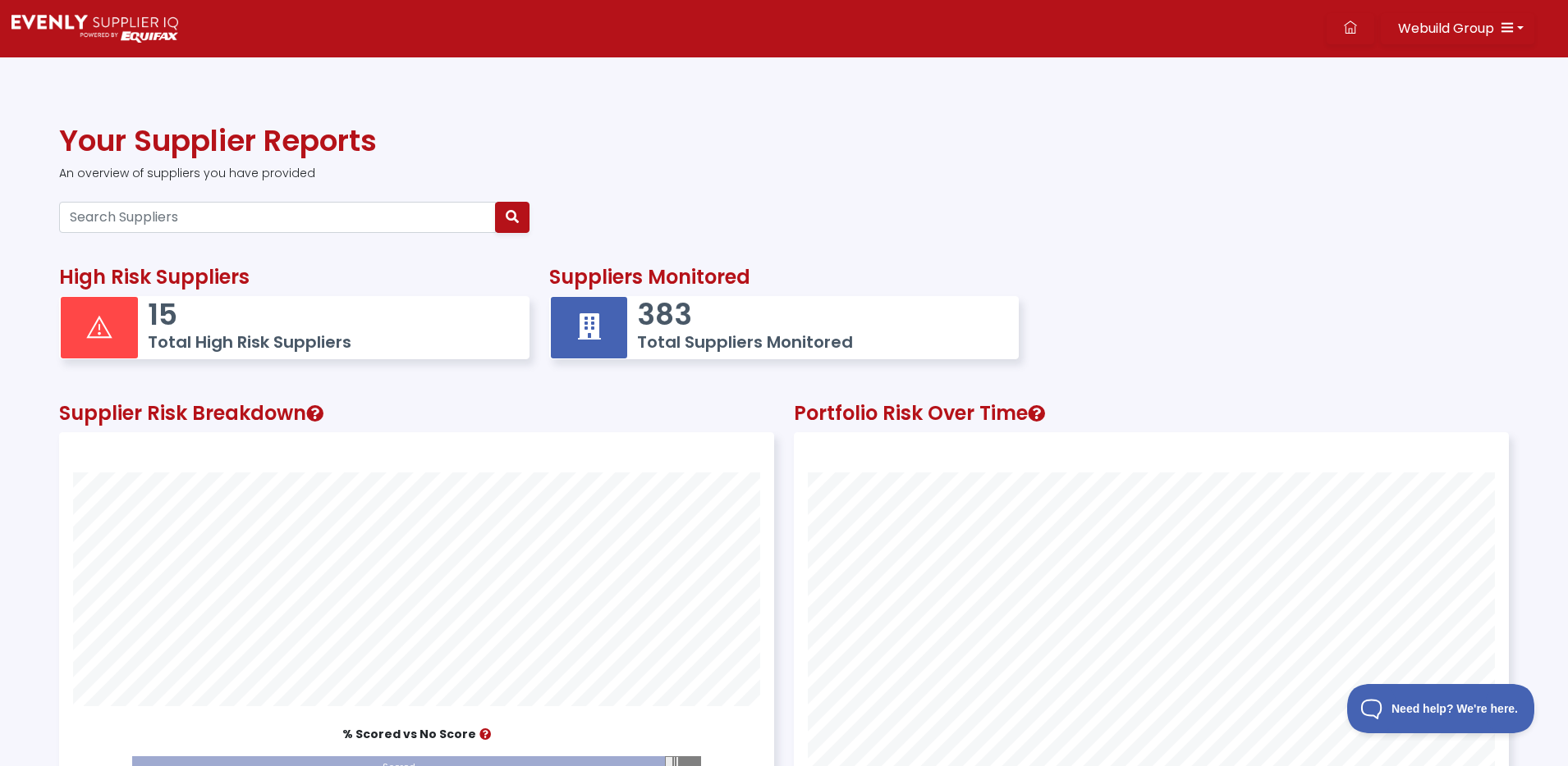
scroll to position [452, 713]
click at [739, 327] on p "383" at bounding box center [820, 314] width 366 height 35
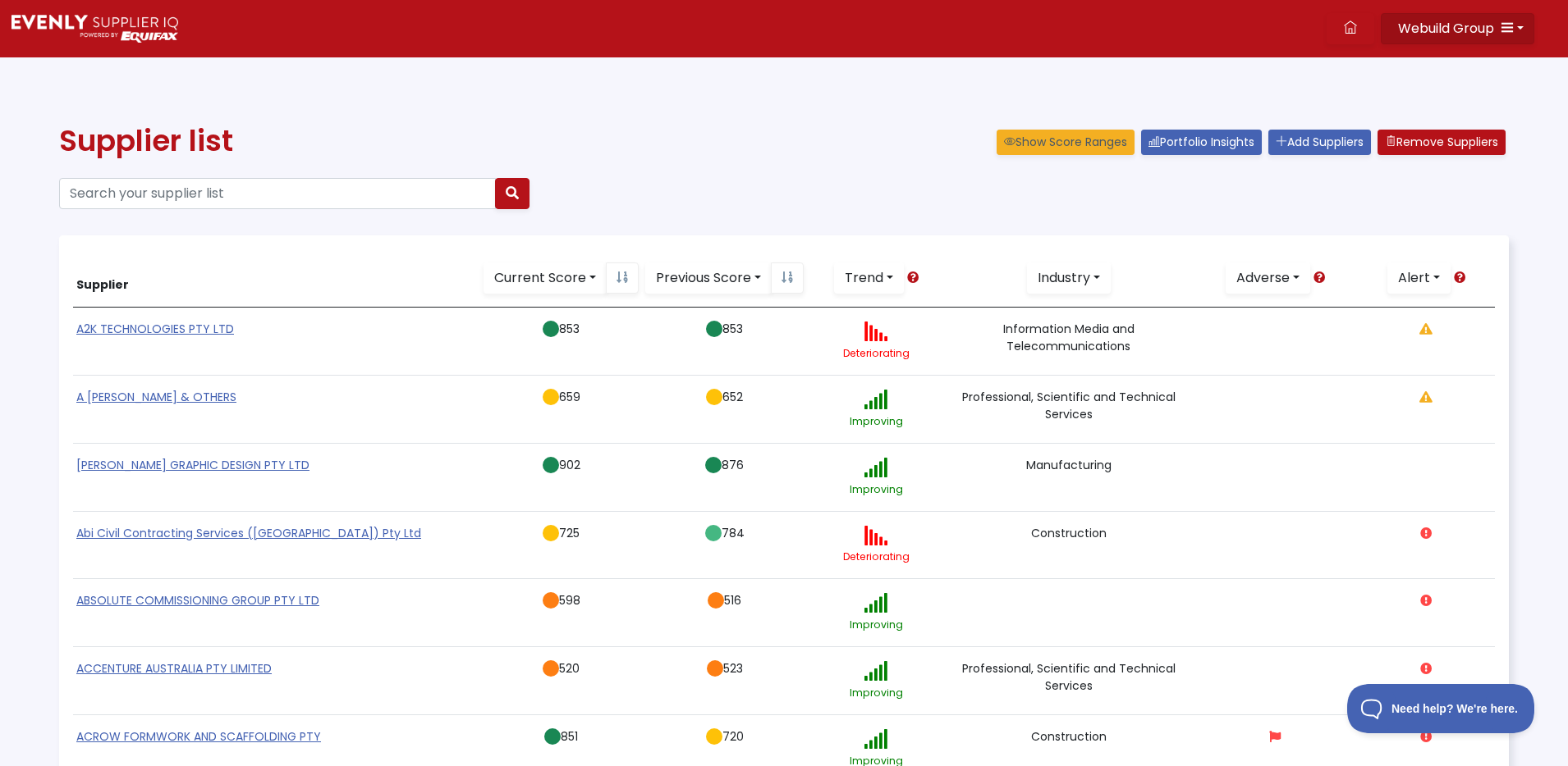
click at [1501, 22] on icon "button" at bounding box center [1507, 27] width 13 height 13
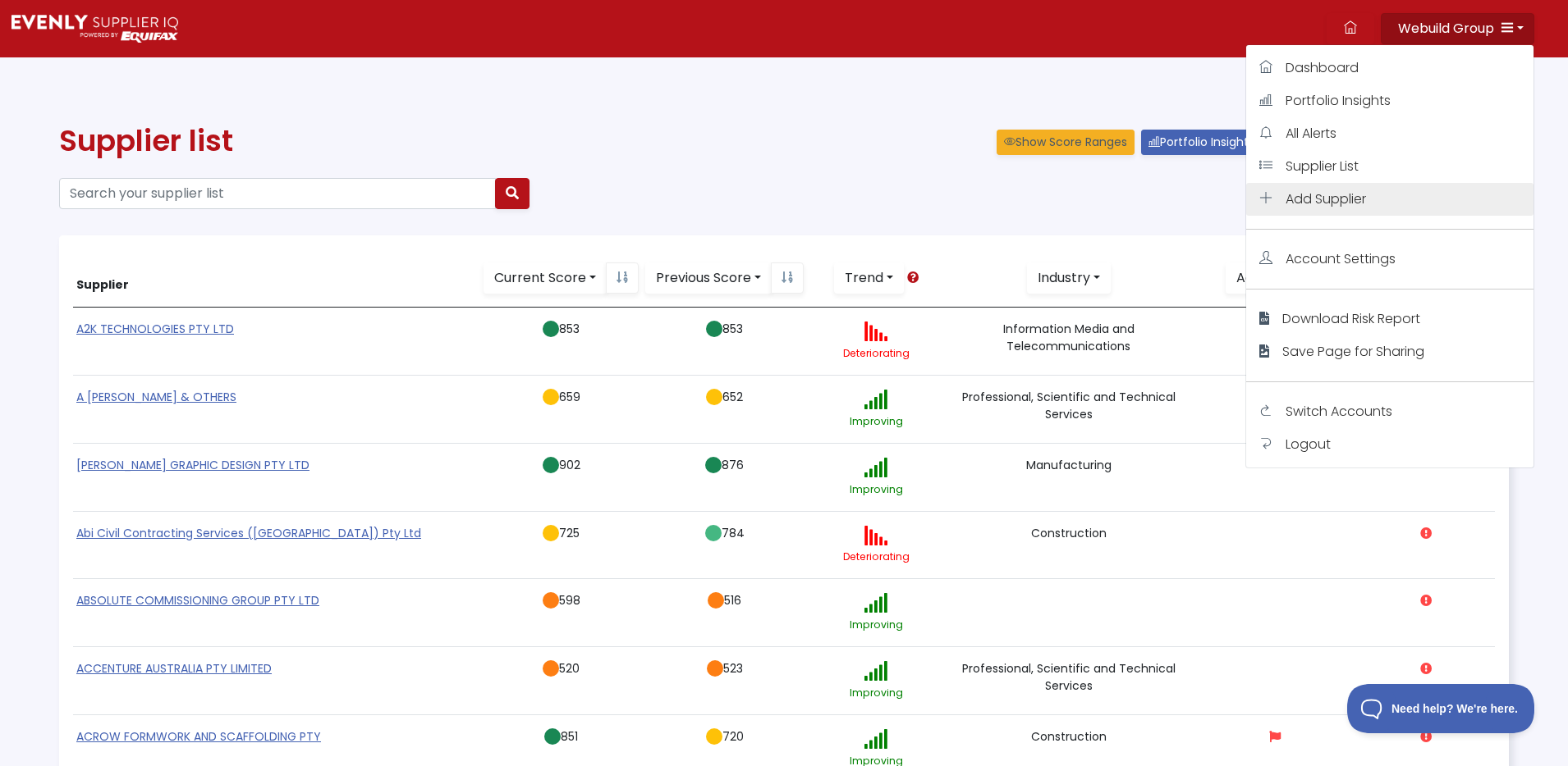
click at [1318, 197] on span "Add Supplier" at bounding box center [1326, 199] width 80 height 19
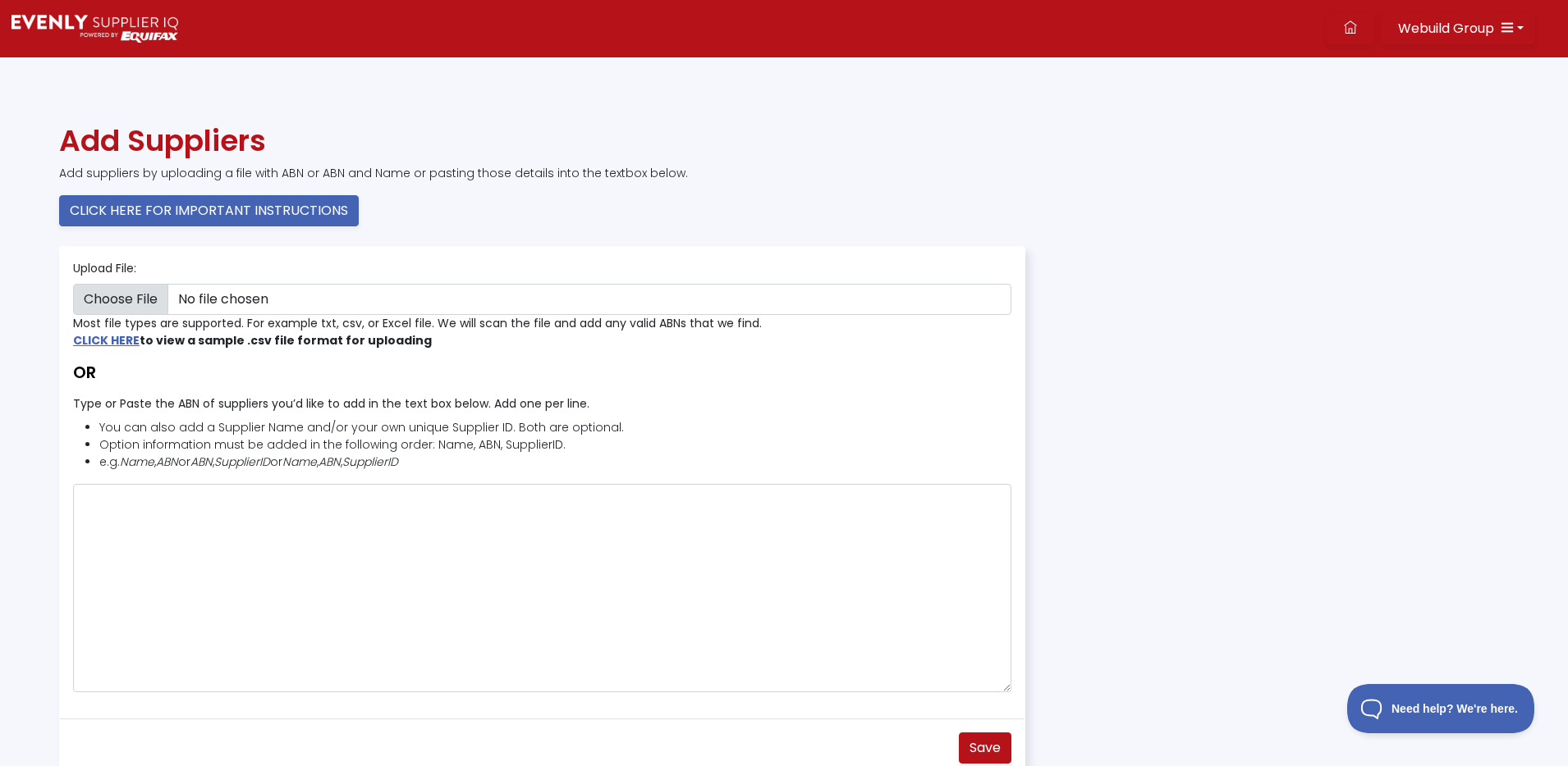
click at [276, 283] on div "Upload File: Most file types are supported. For example txt, csv, or Excel file…" at bounding box center [542, 305] width 938 height 89
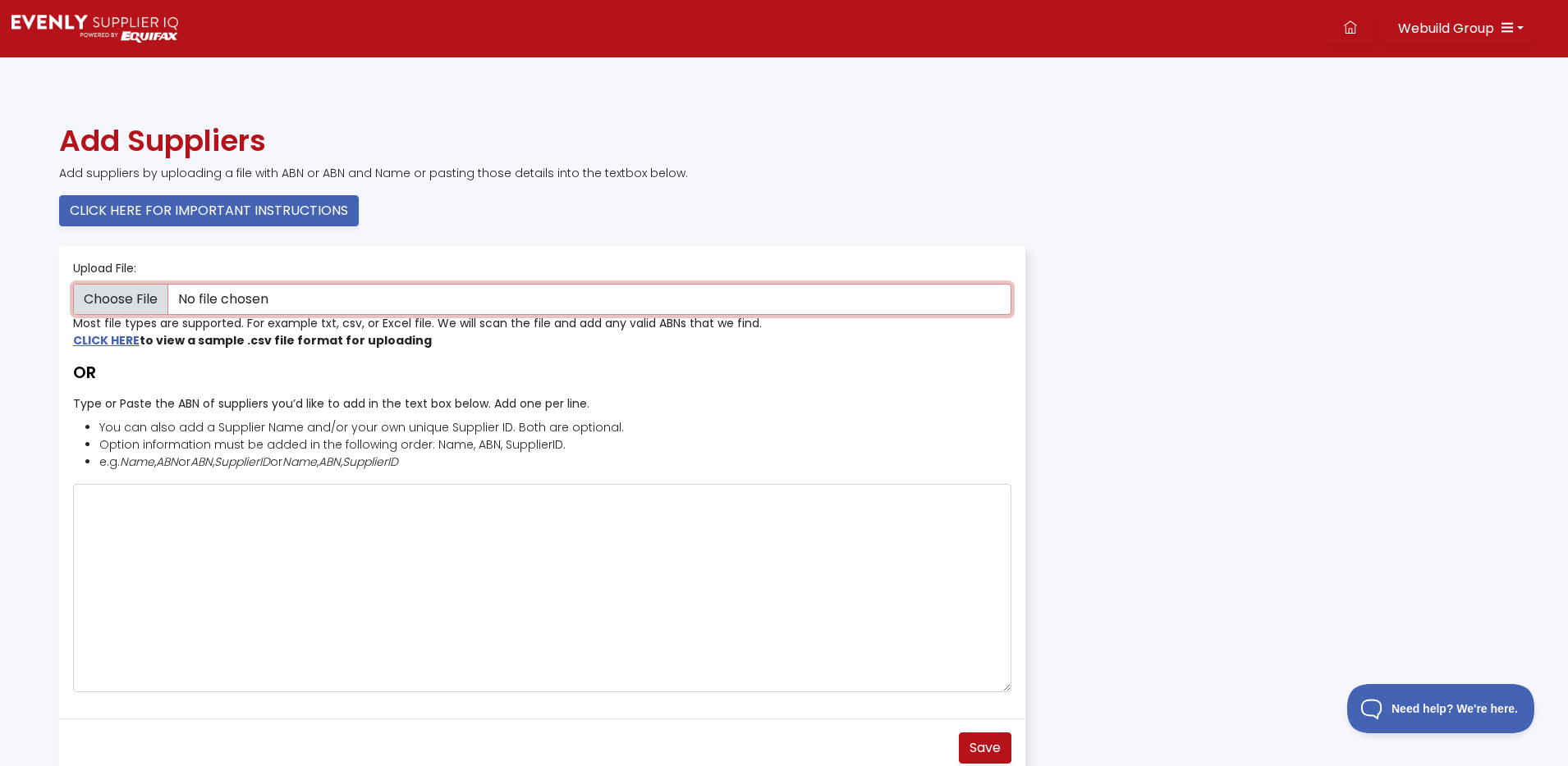
click at [269, 298] on input "Upload File:" at bounding box center [542, 300] width 938 height 31
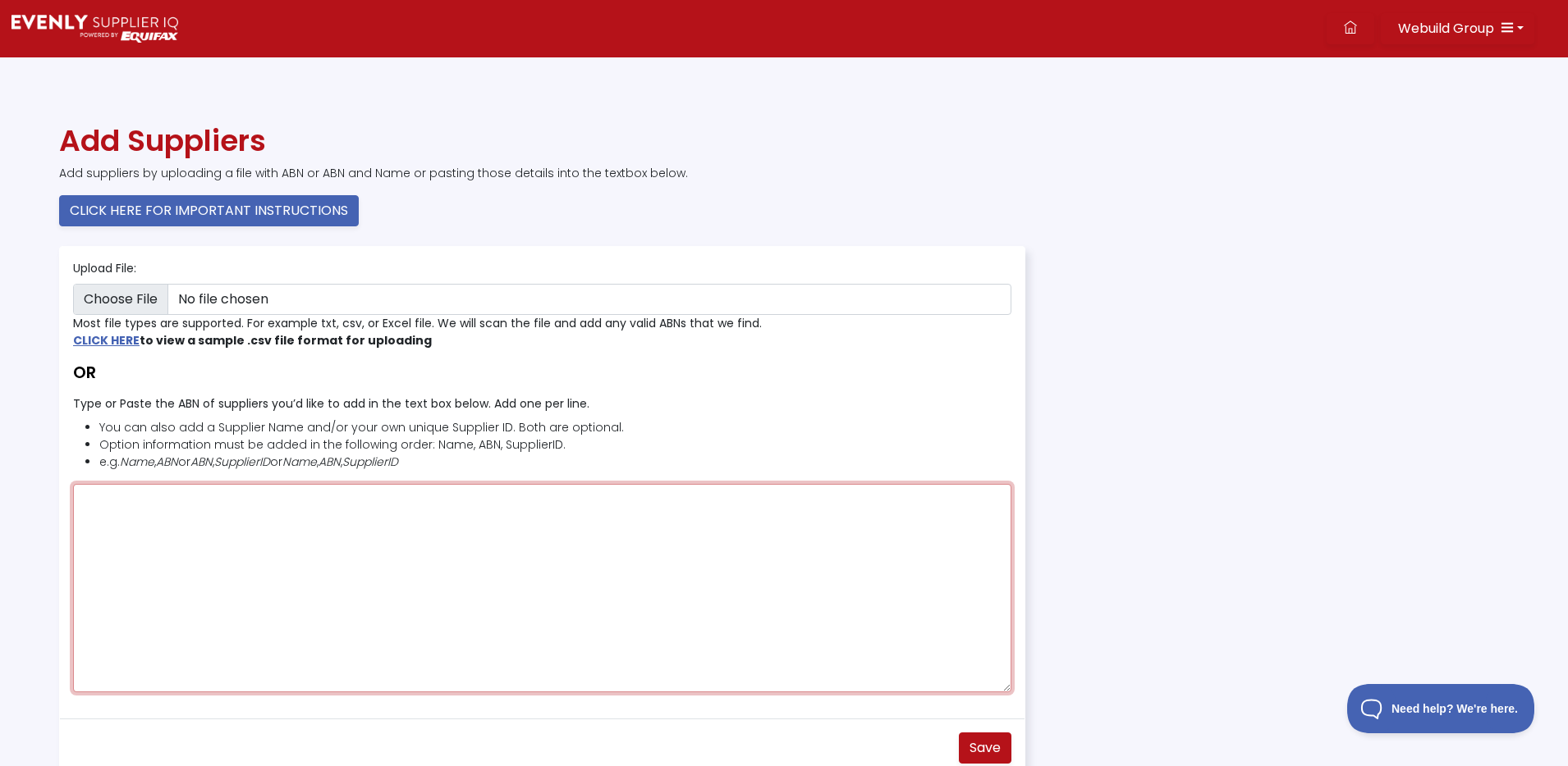
click at [275, 513] on textarea "Type or Paste the ABN of suppliers you’d like to add in the text box below. Add…" at bounding box center [542, 589] width 938 height 209
paste textarea "51165624377"
type textarea "51165624377"
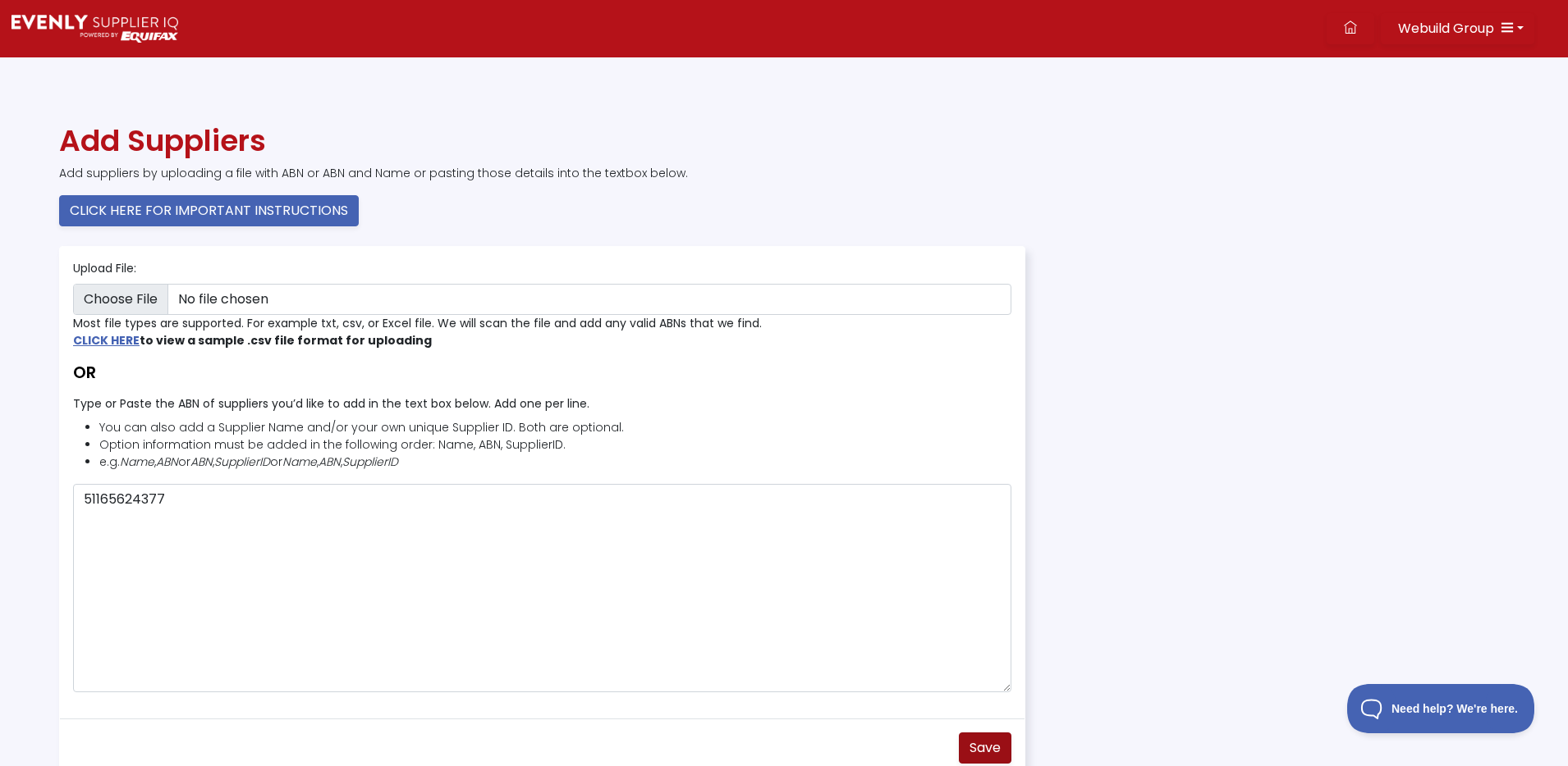
click at [977, 750] on span "Save" at bounding box center [985, 747] width 31 height 19
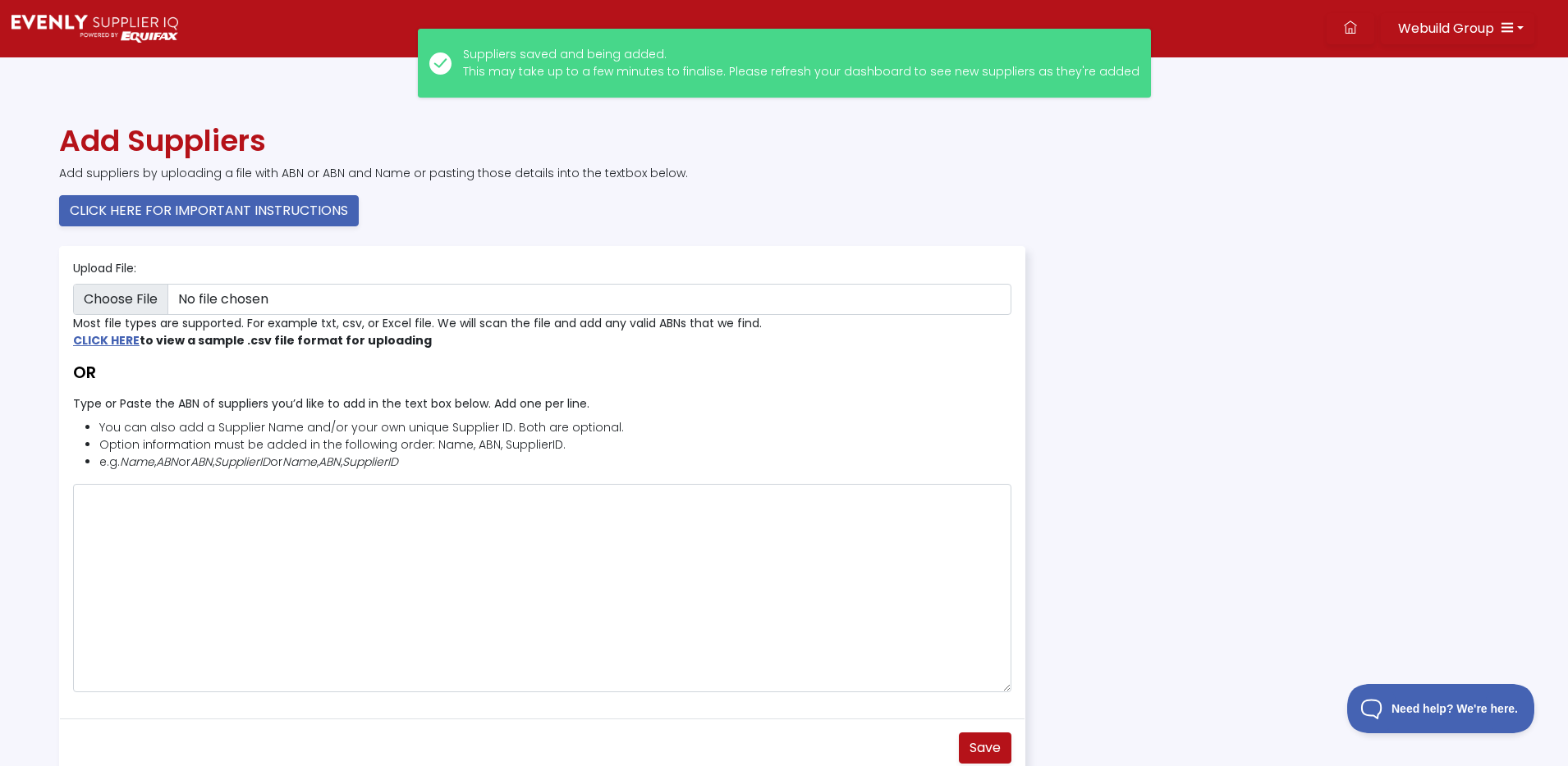
click at [106, 23] on img at bounding box center [94, 29] width 167 height 28
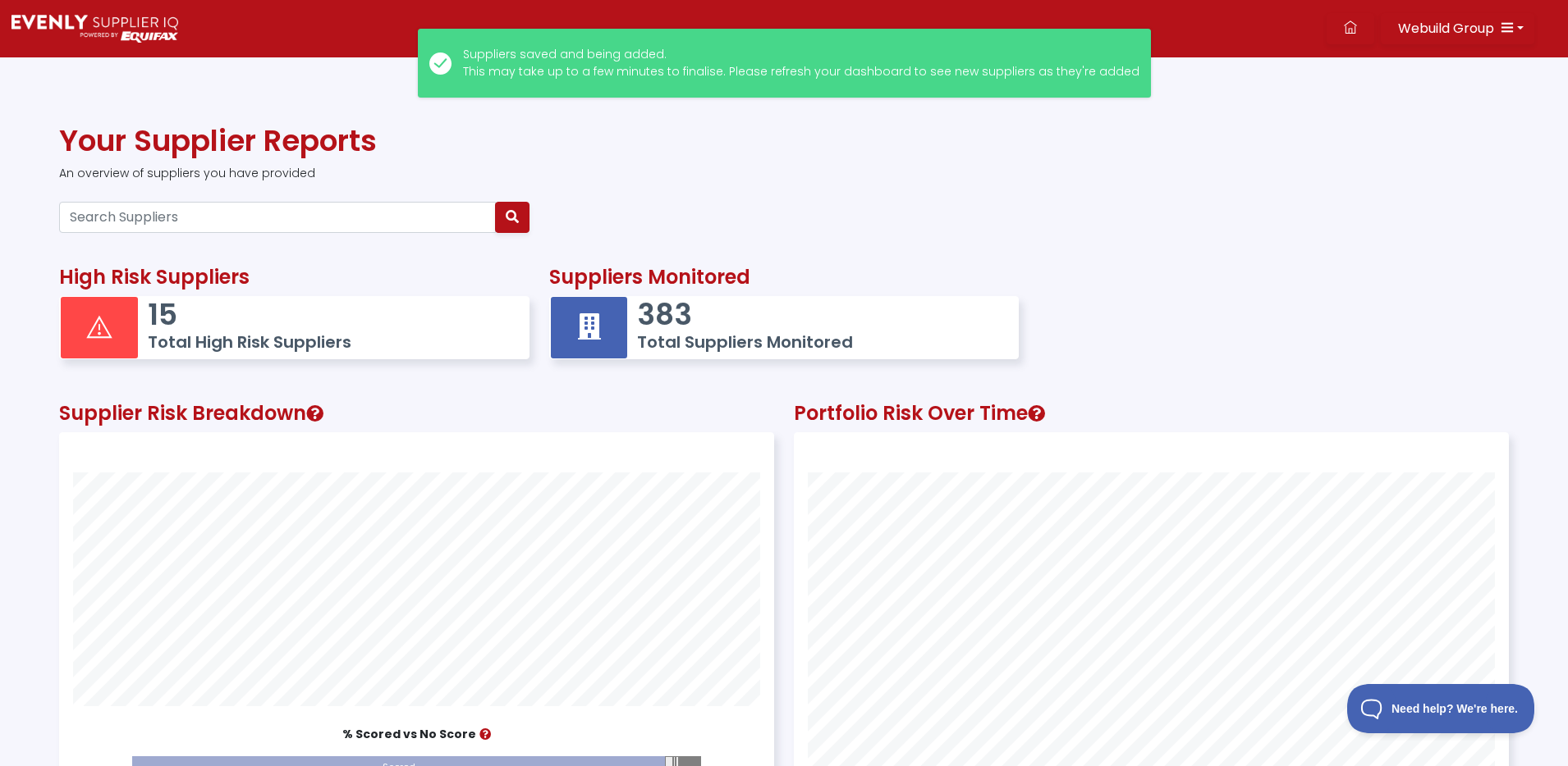
scroll to position [452, 713]
click at [269, 218] on input "Search Suppliers" at bounding box center [278, 218] width 437 height 31
paste input "51165624377"
type input "51165624377"
click at [508, 219] on icon "button" at bounding box center [513, 217] width 13 height 13
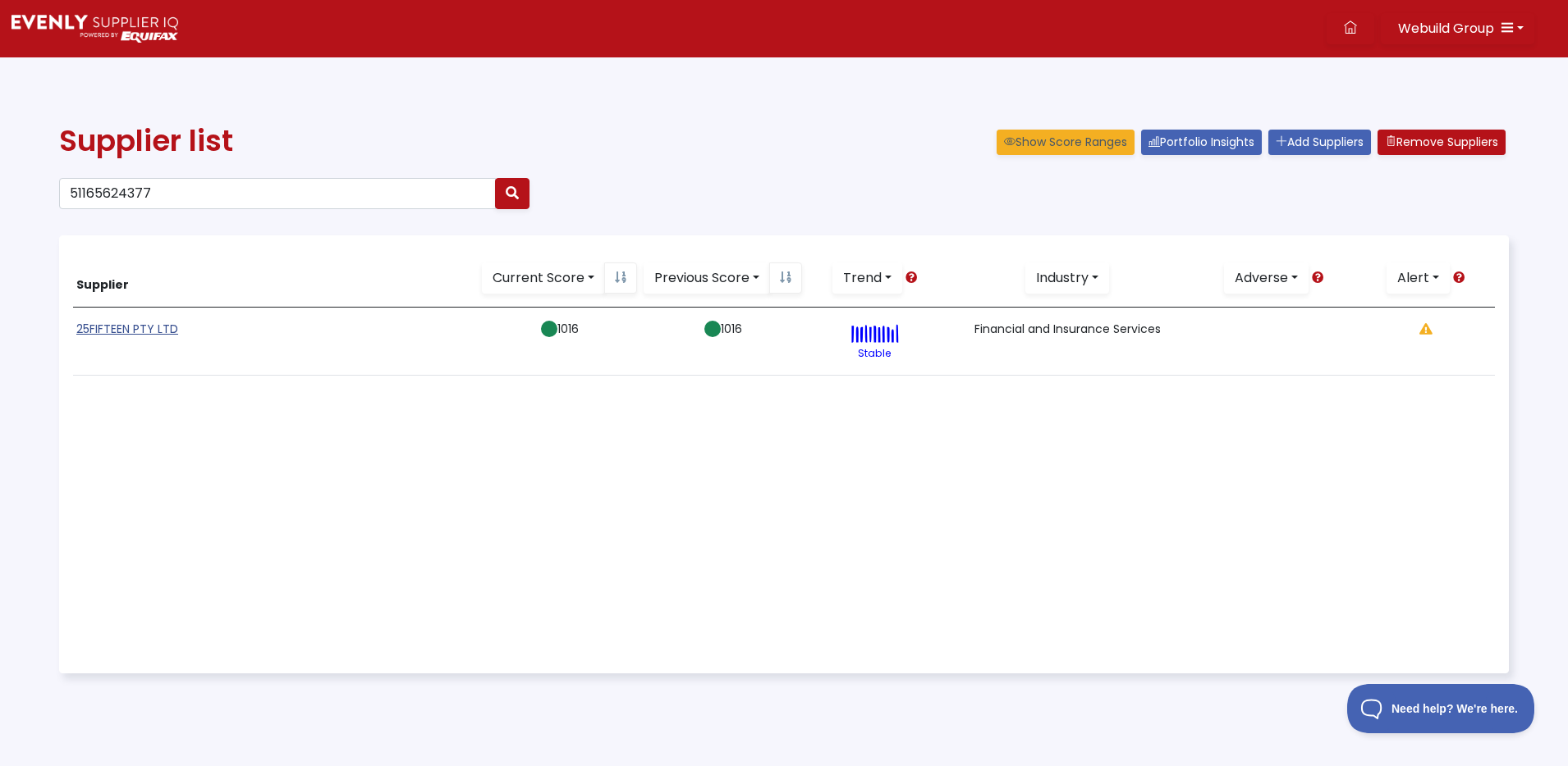
click at [97, 328] on link "25FIFTEEN PTY LTD" at bounding box center [127, 329] width 102 height 16
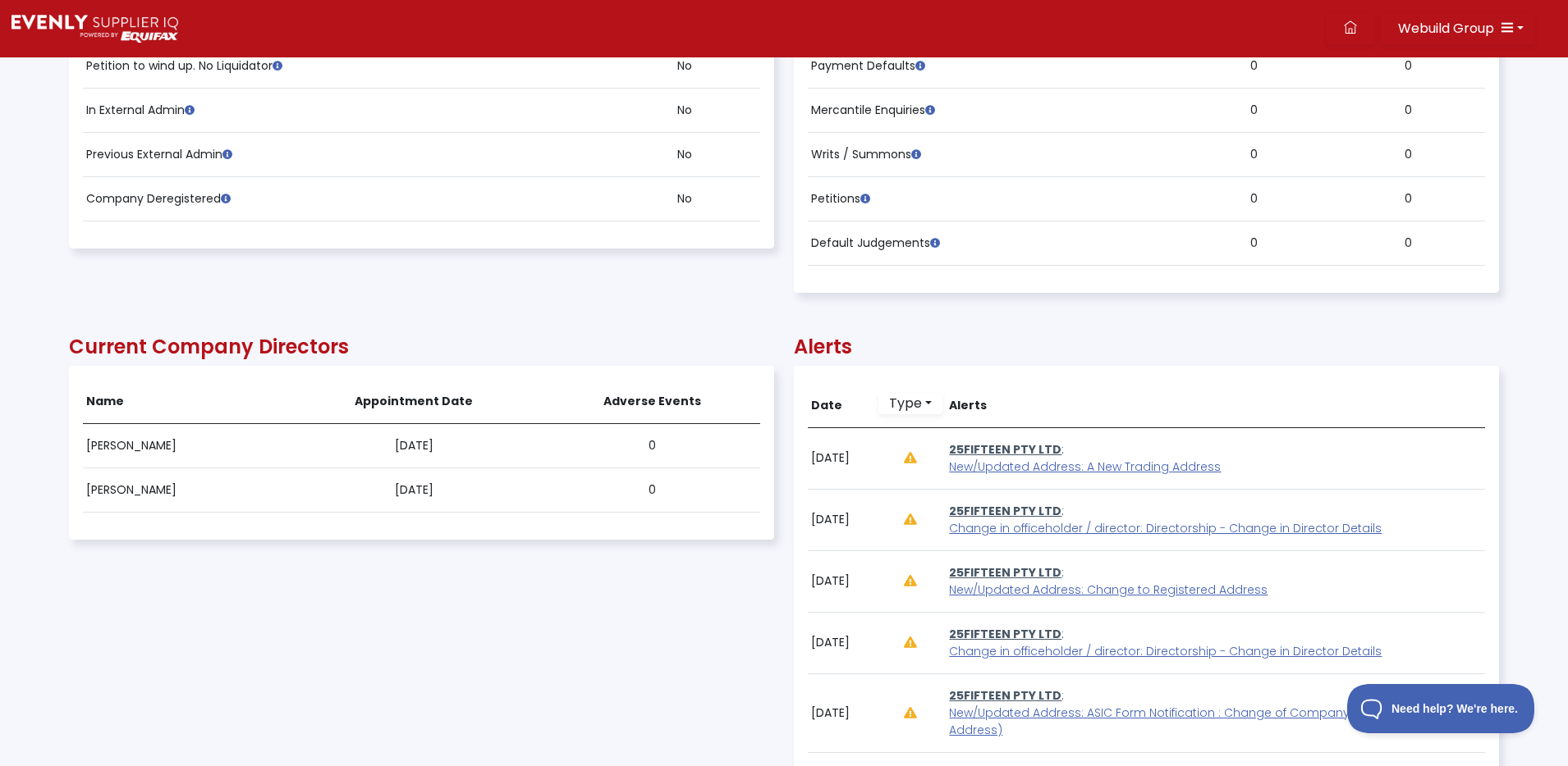
scroll to position [910, 0]
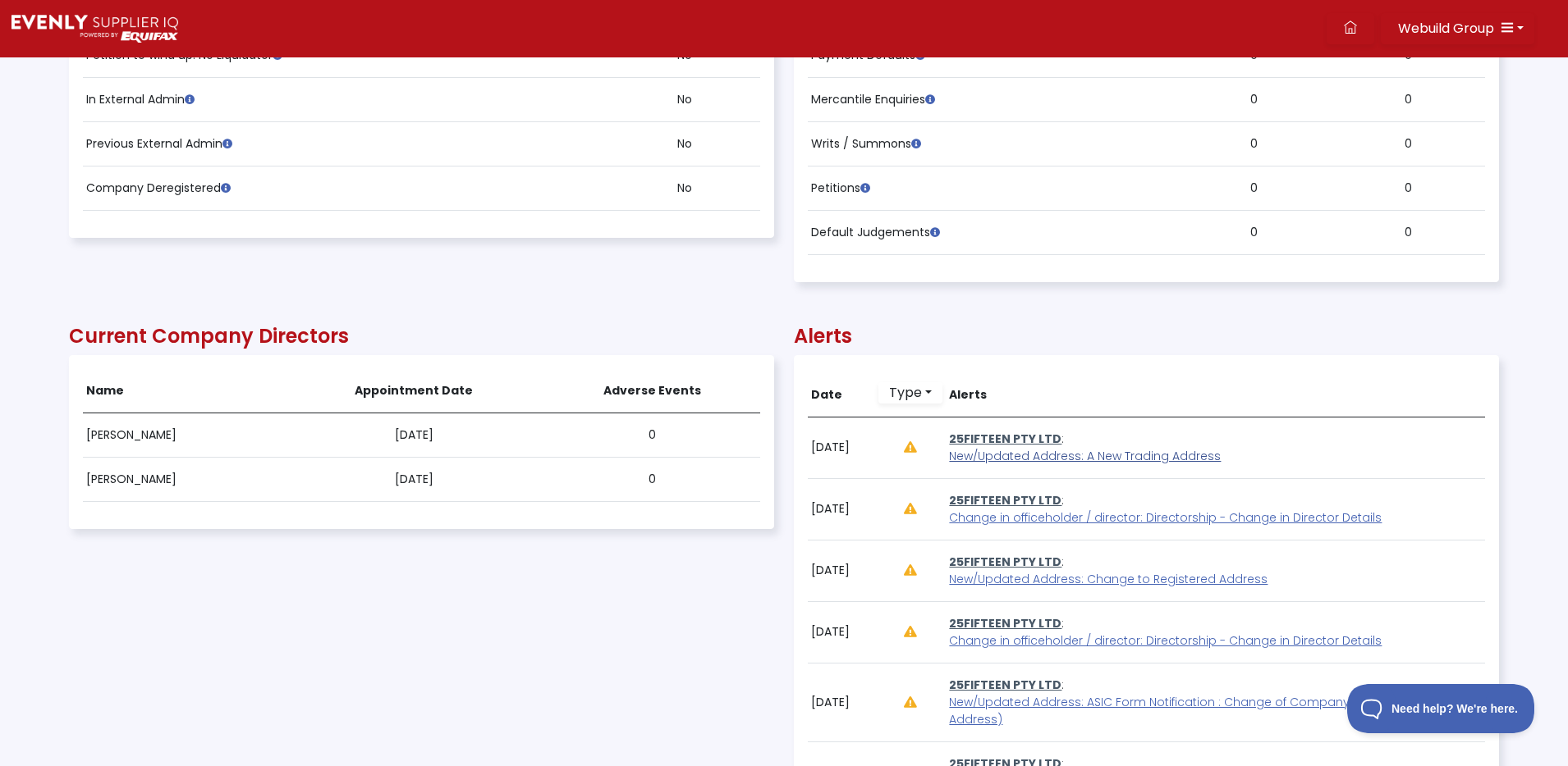
click at [1137, 455] on span "New/Updated Address: A New Trading Address" at bounding box center [1084, 456] width 272 height 16
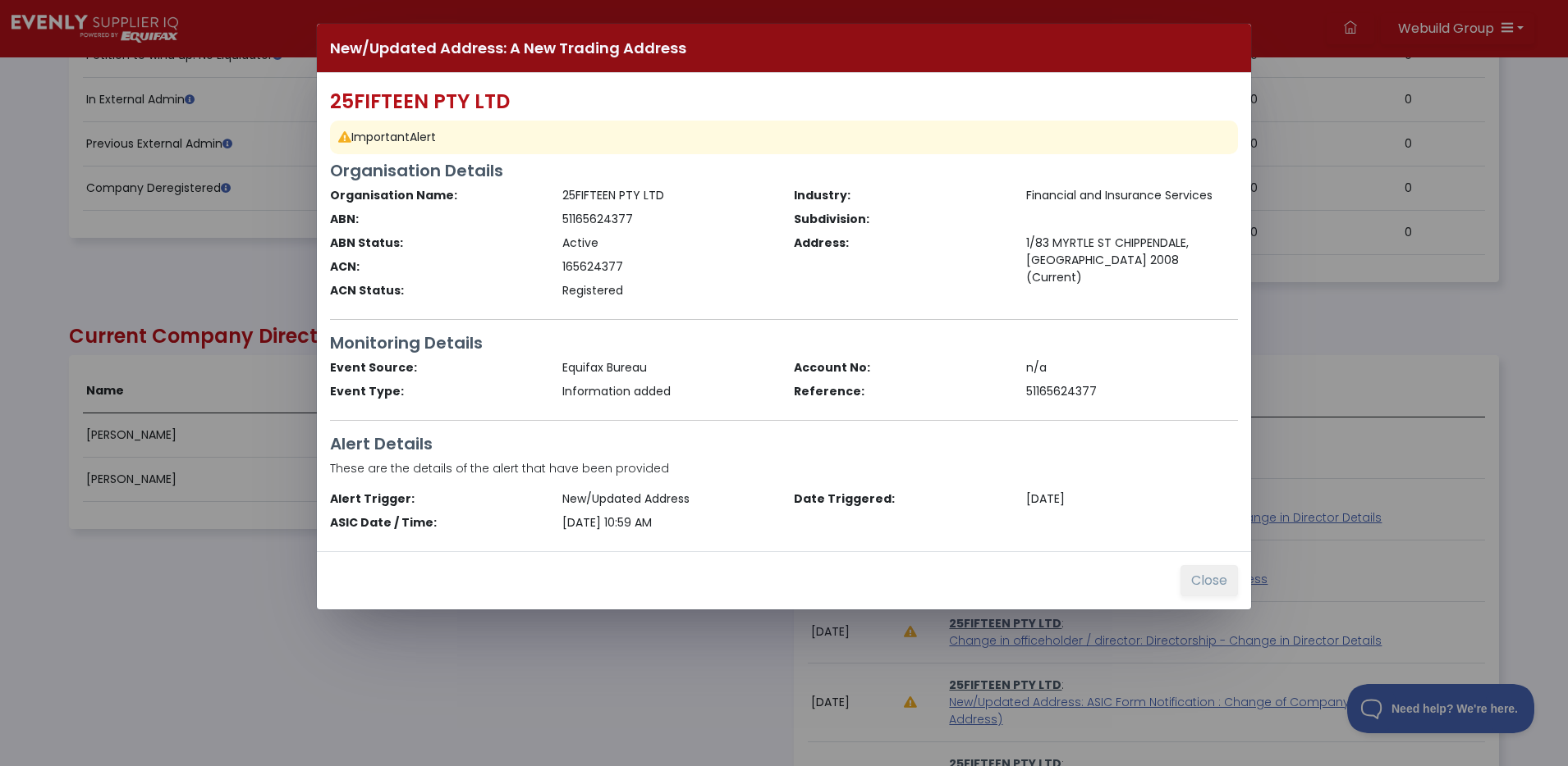
click at [1194, 589] on button "Close" at bounding box center [1209, 581] width 57 height 31
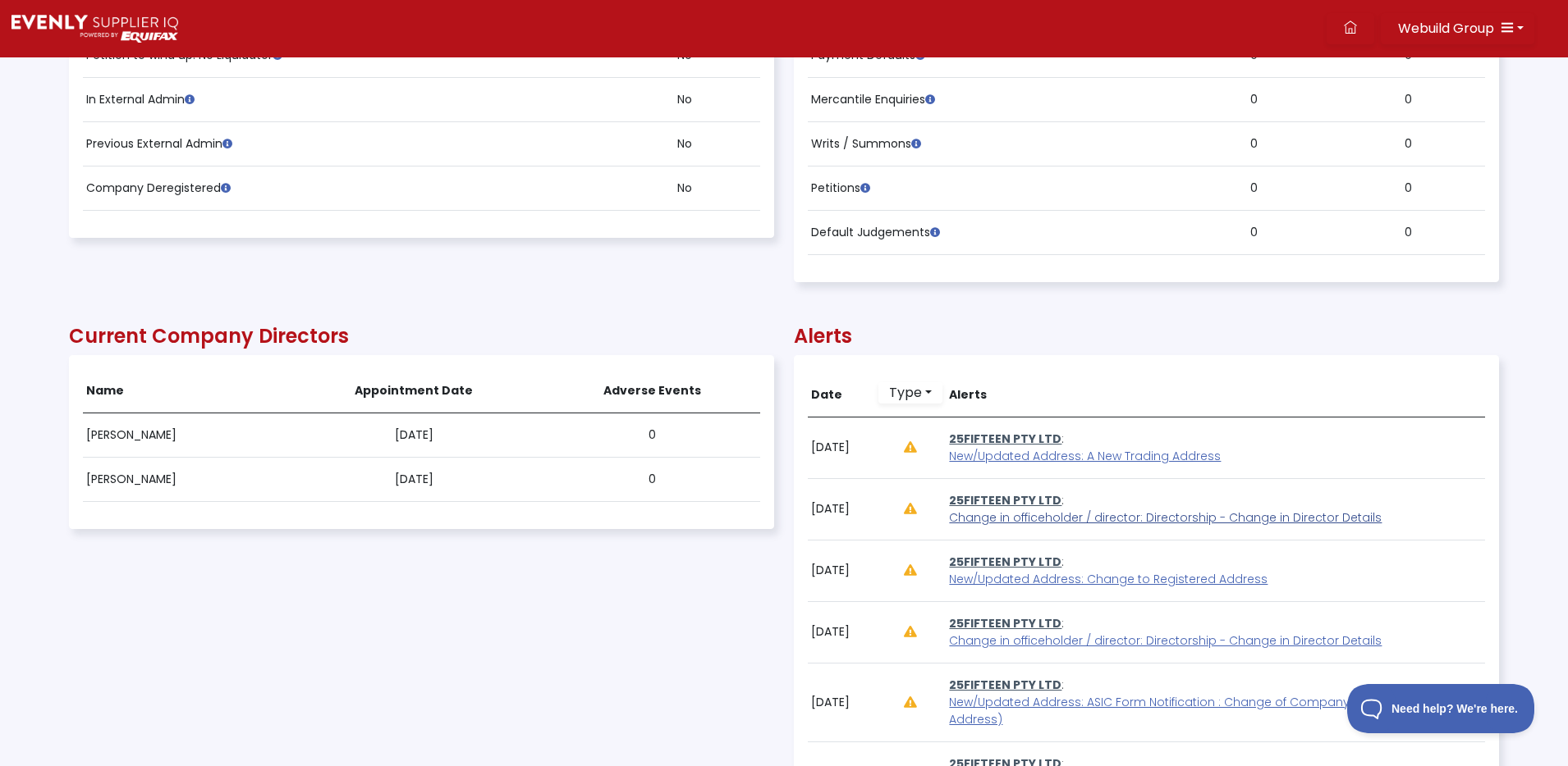
click at [1209, 517] on span "Change in officeholder / director: Directorship - Change in Director Details" at bounding box center [1165, 518] width 433 height 16
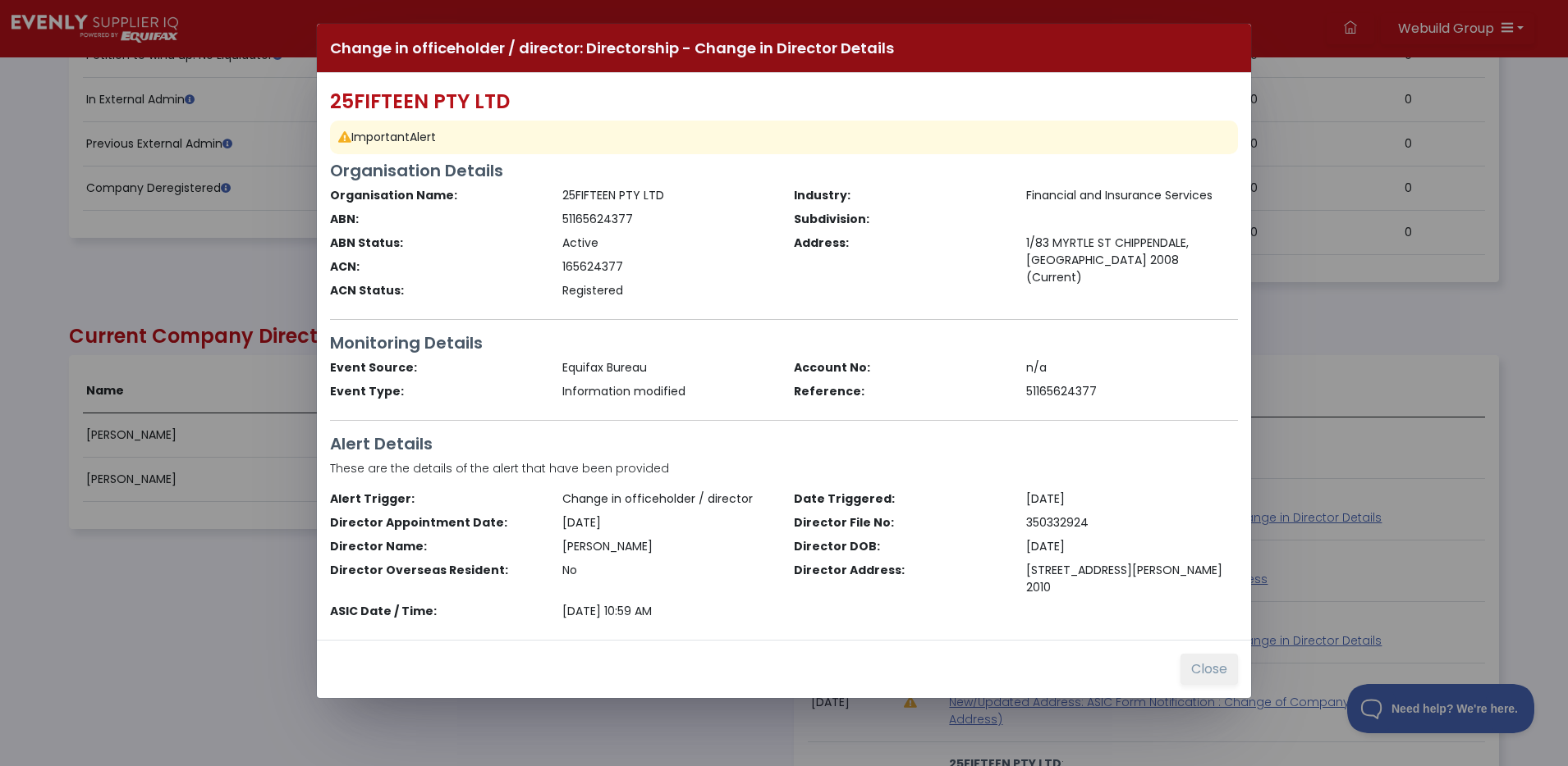
click at [1203, 667] on button "Close" at bounding box center [1209, 670] width 57 height 31
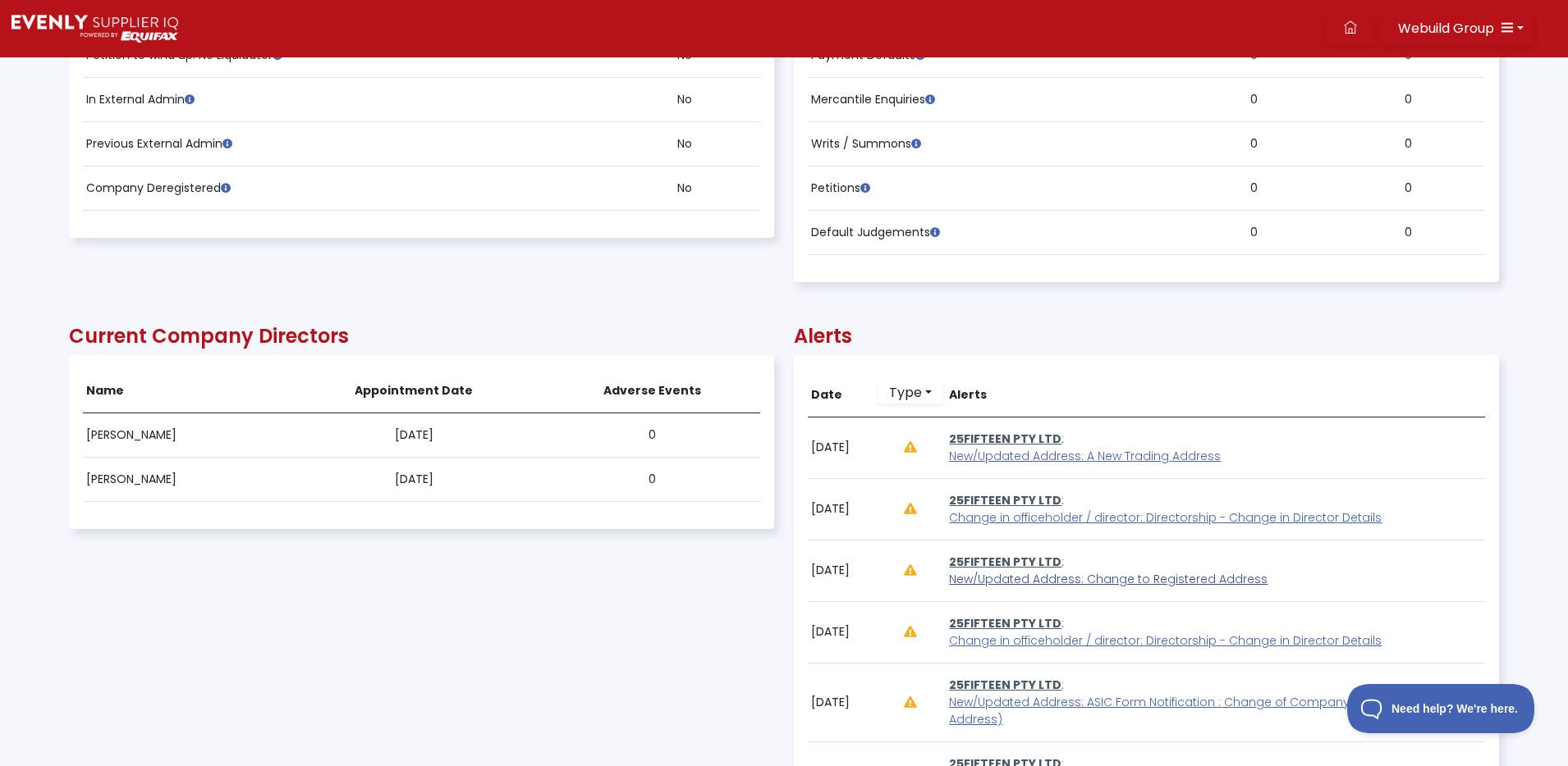
click at [1128, 576] on span "New/Updated Address: Change to Registered Address" at bounding box center [1108, 580] width 319 height 16
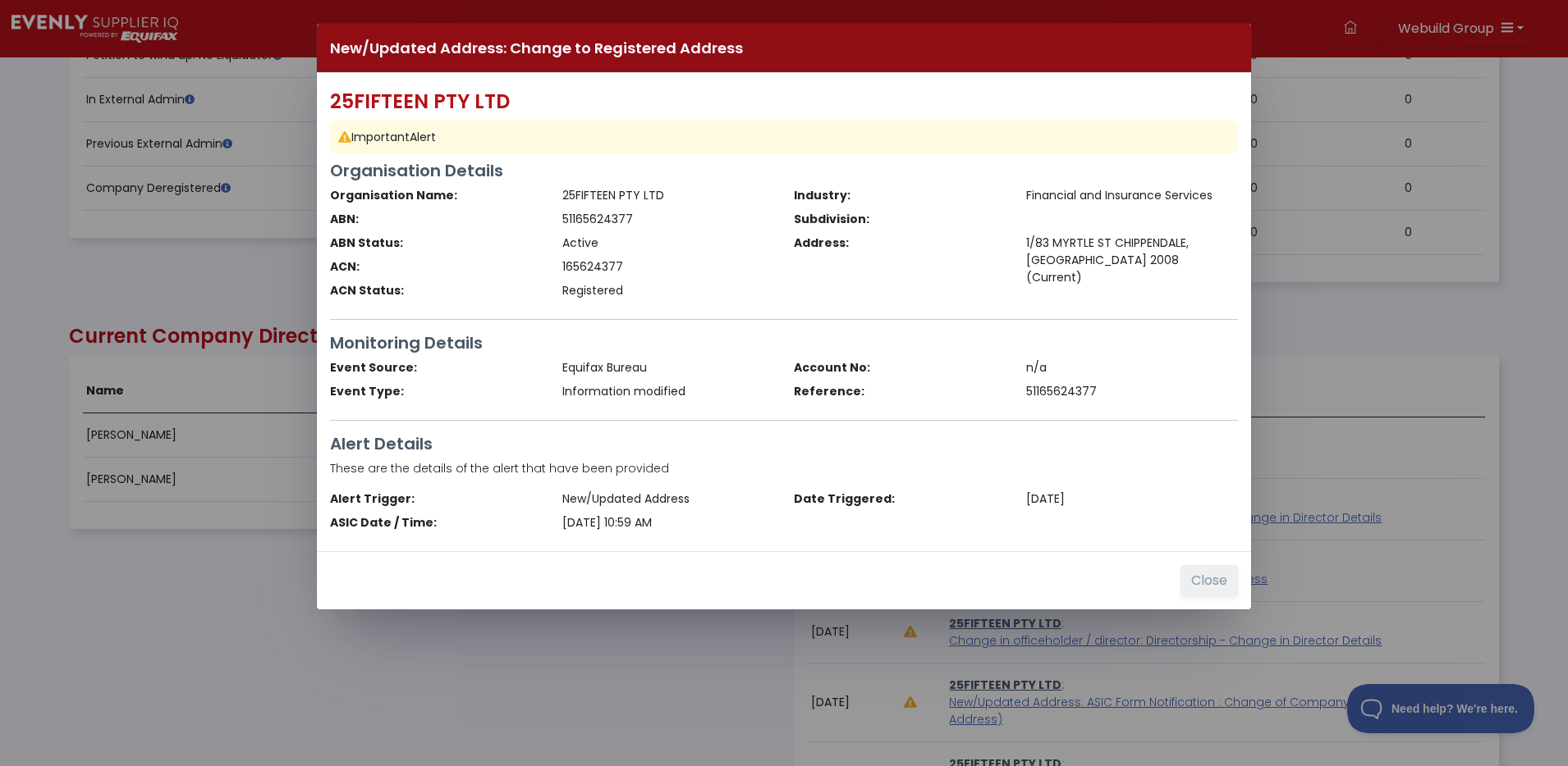
click at [1198, 579] on button "Close" at bounding box center [1209, 581] width 57 height 31
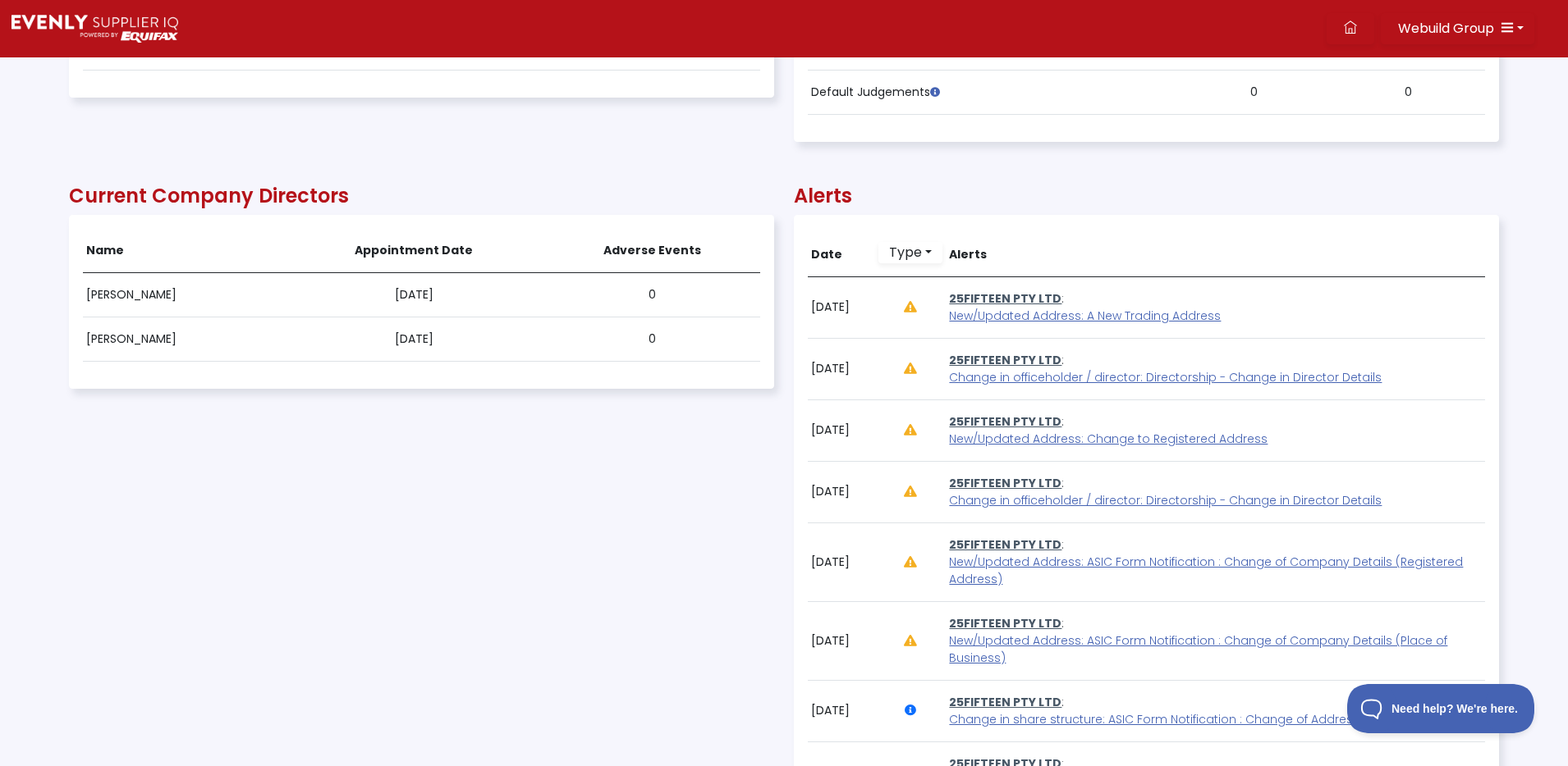
scroll to position [1052, 0]
click at [1096, 559] on span "New/Updated Address: ASIC Form Notification : Change of Company Details (Regist…" at bounding box center [1206, 569] width 514 height 34
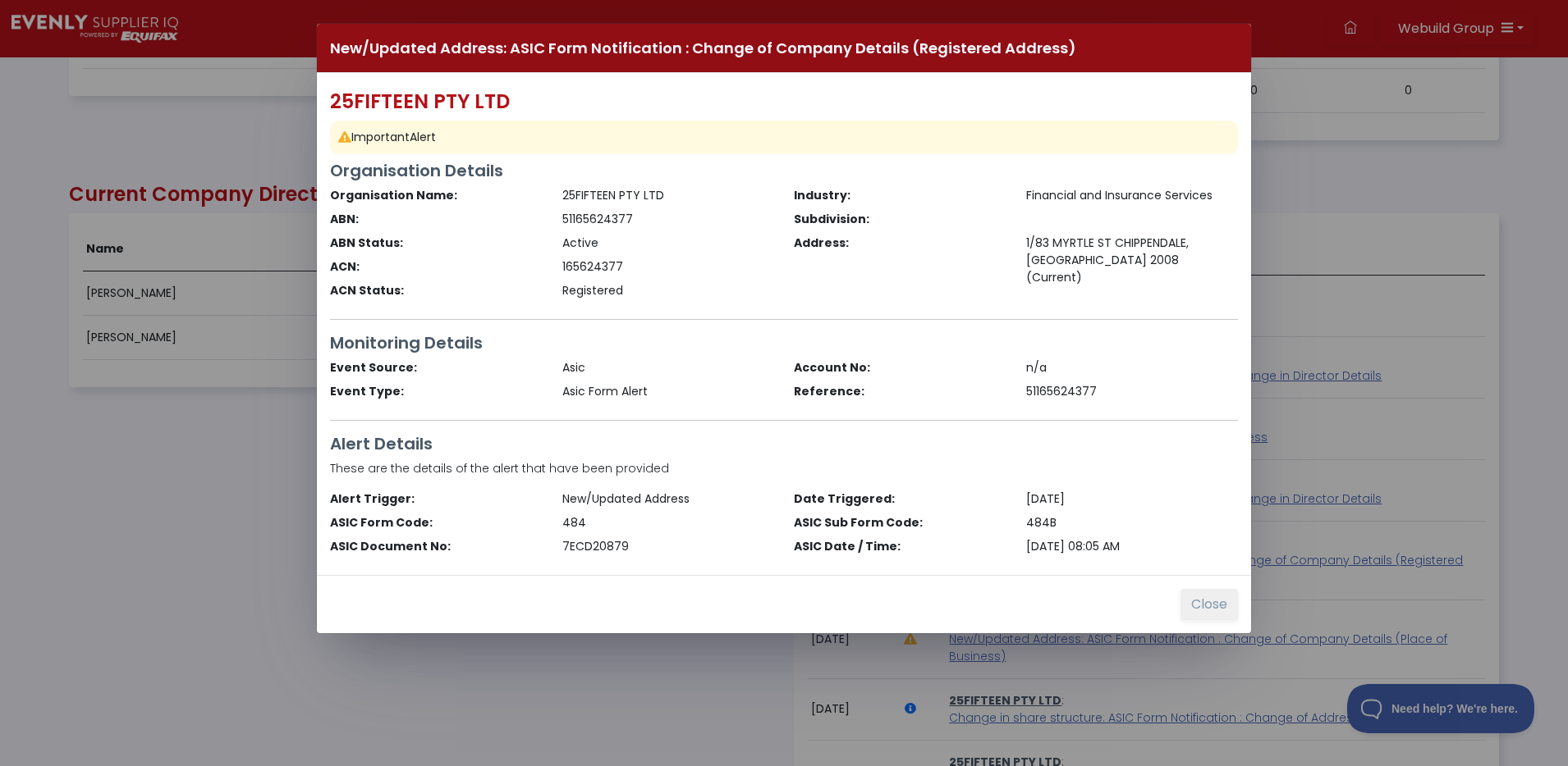
click at [1193, 594] on button "Close" at bounding box center [1209, 605] width 57 height 31
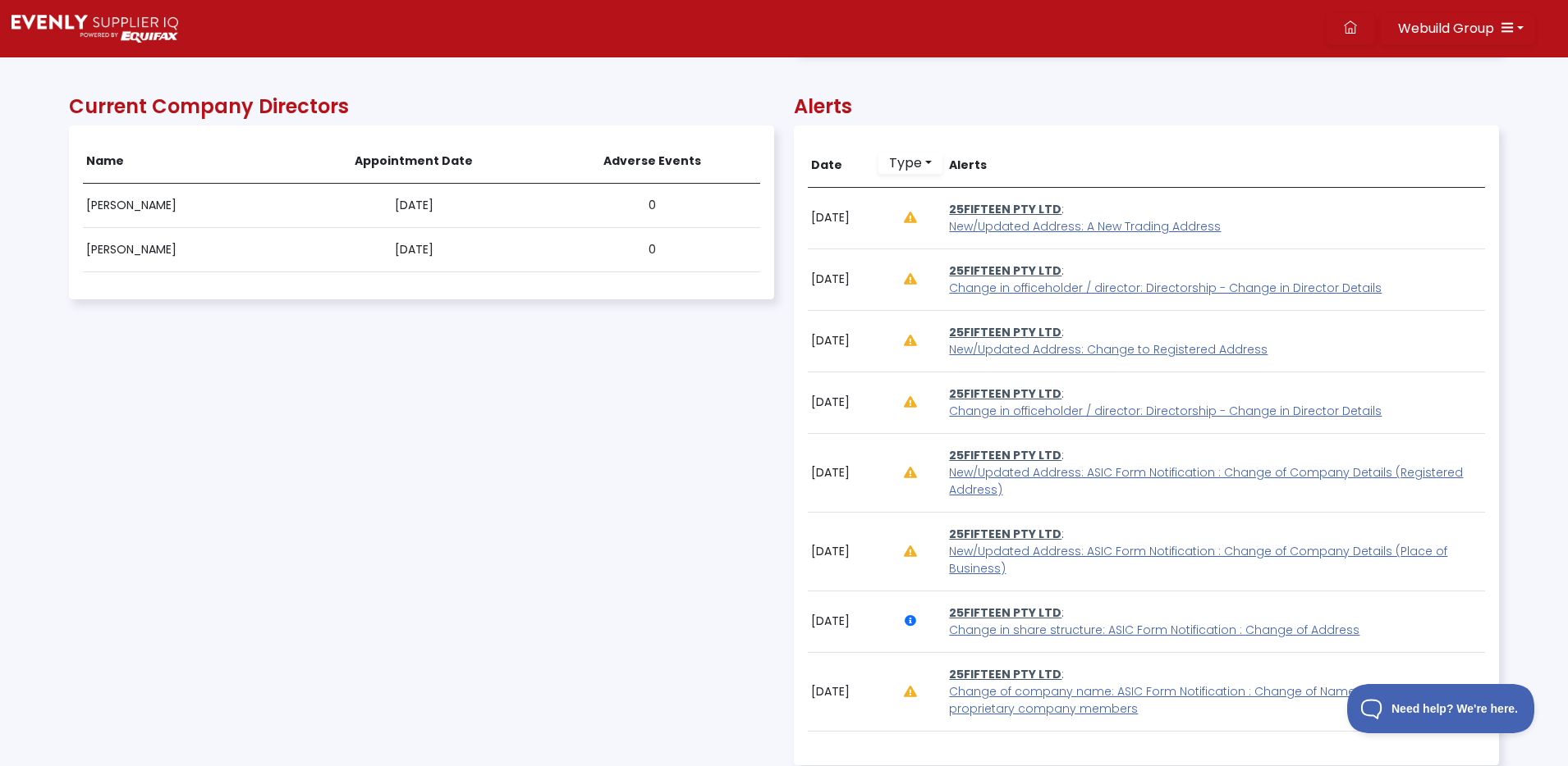
scroll to position [1141, 0]
click at [1152, 547] on span "New/Updated Address: ASIC Form Notification : Change of Company Details (Place …" at bounding box center [1198, 558] width 499 height 34
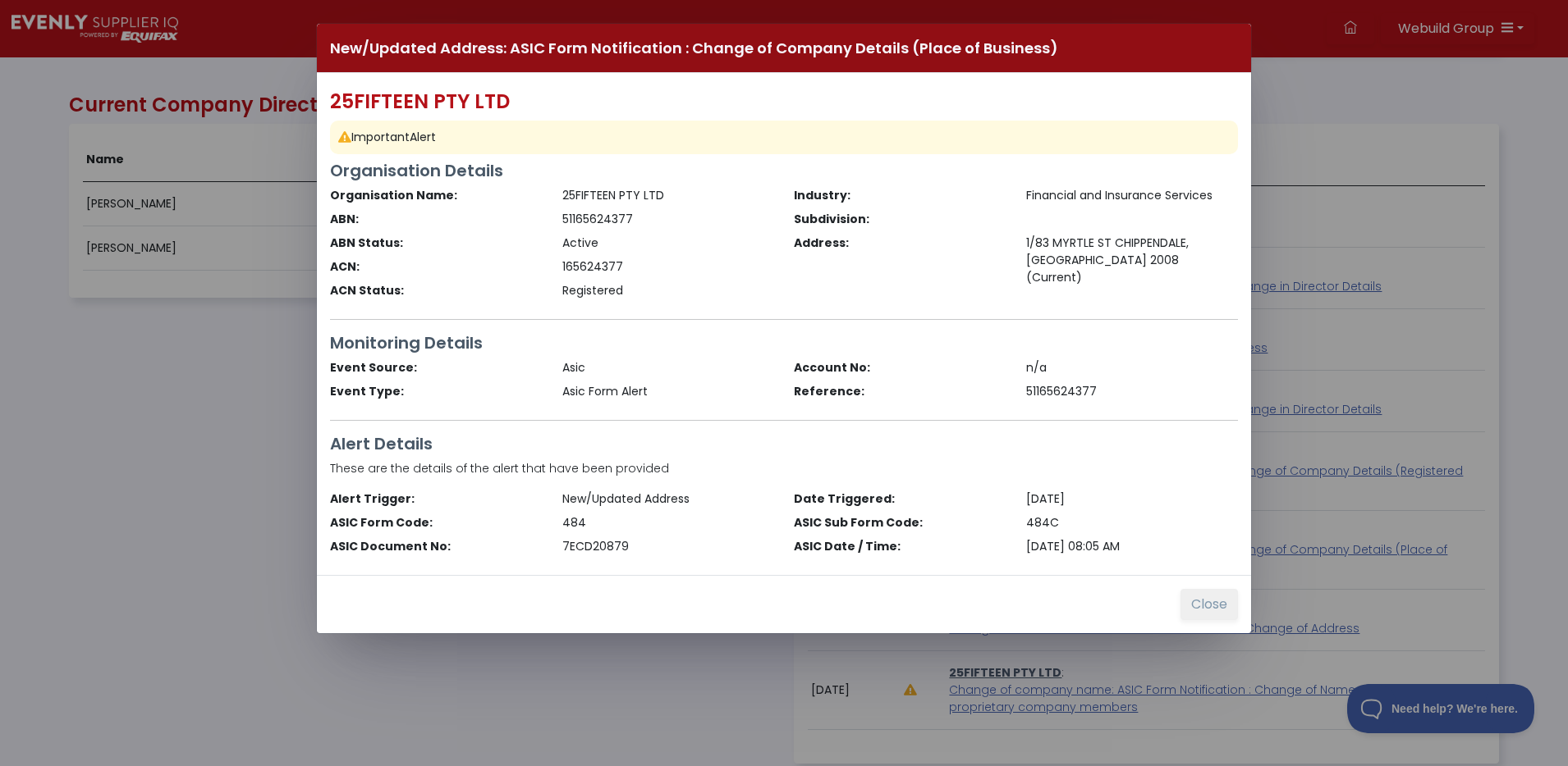
click at [1202, 609] on button "Close" at bounding box center [1209, 605] width 57 height 31
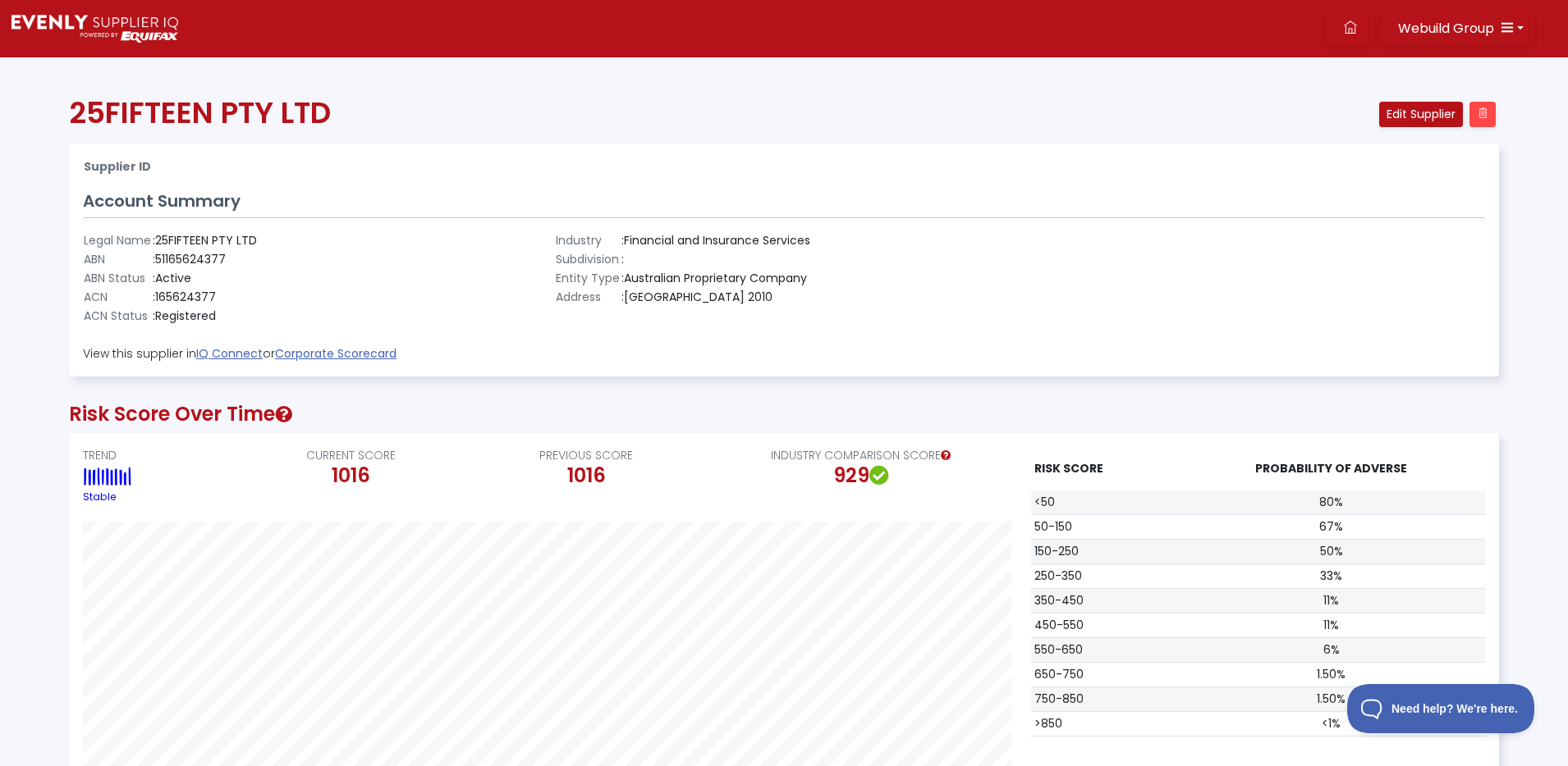
scroll to position [0, 0]
